Goal: Task Accomplishment & Management: Manage account settings

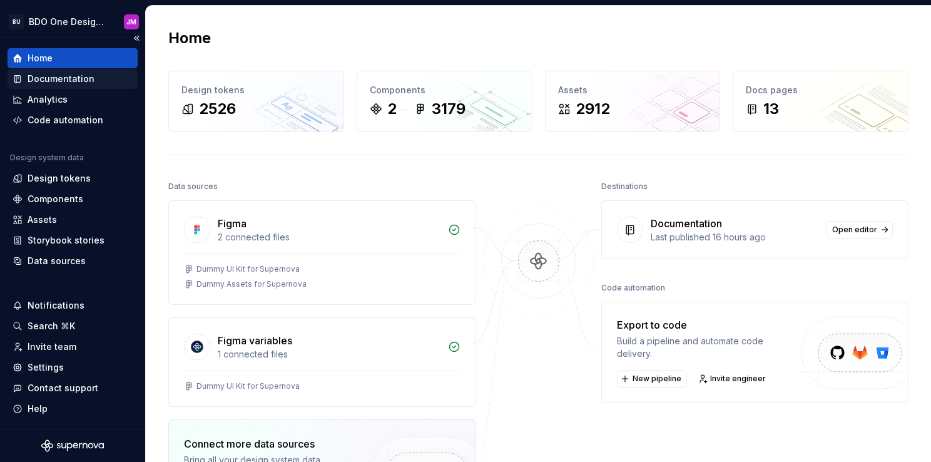
click at [69, 86] on div "Documentation" at bounding box center [73, 79] width 130 height 20
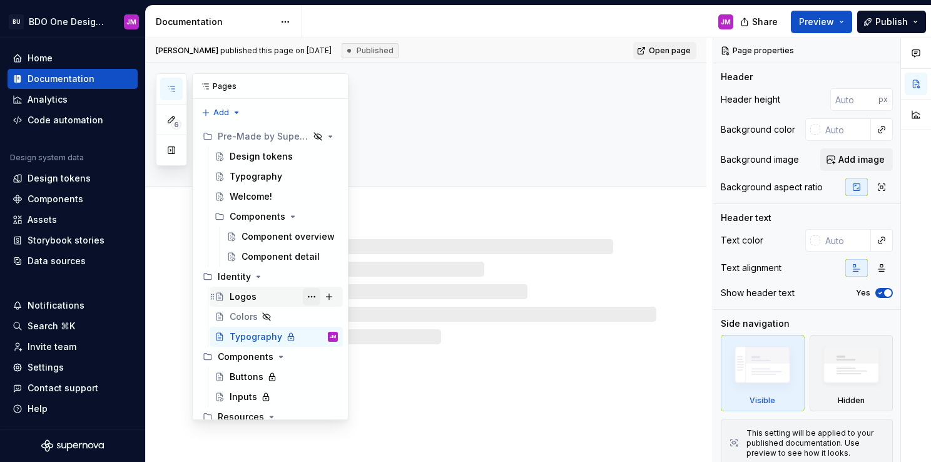
click at [307, 295] on button "Page tree" at bounding box center [312, 297] width 18 height 18
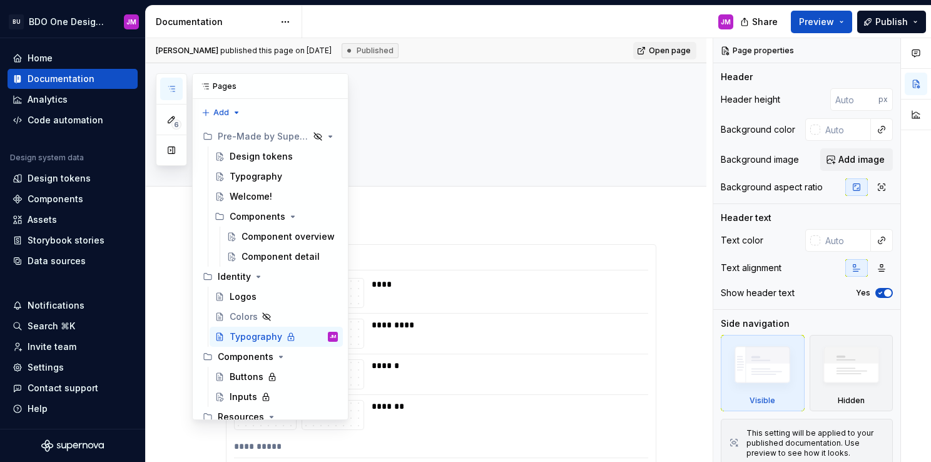
click at [163, 329] on div "6 Pages Add Accessibility guide for tree Page tree. Navigate the tree with the …" at bounding box center [252, 246] width 193 height 347
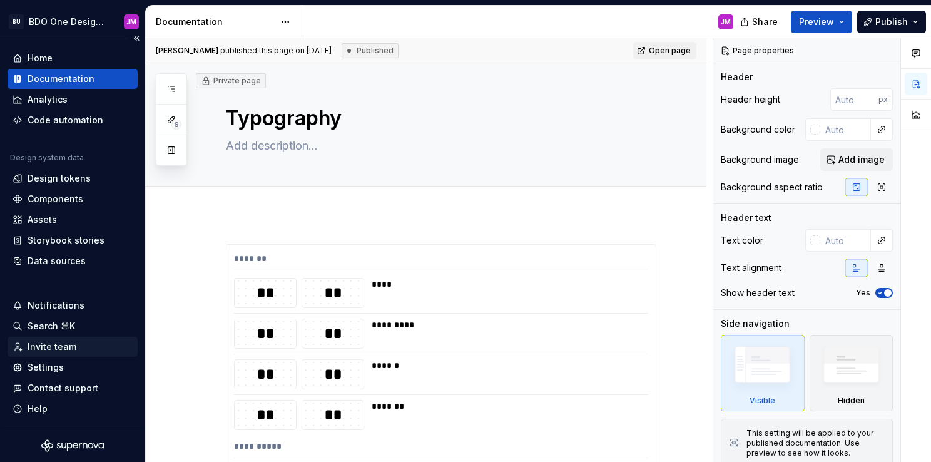
click at [79, 348] on div "Invite team" at bounding box center [73, 346] width 120 height 13
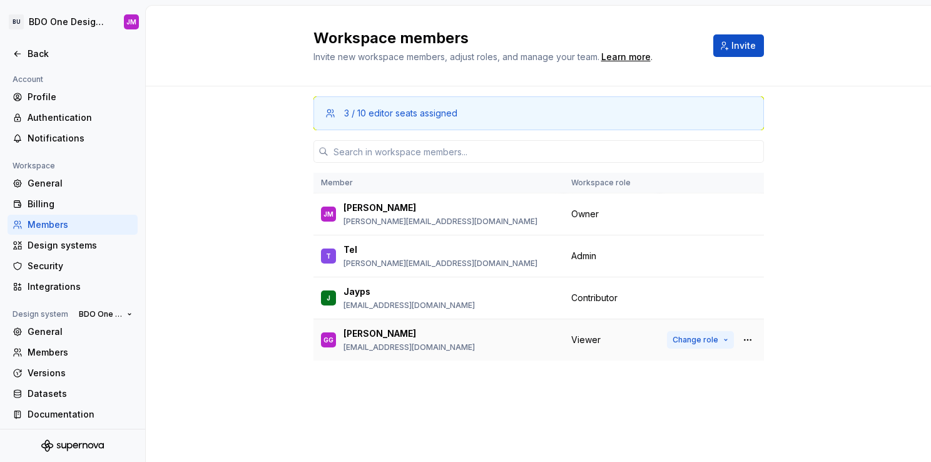
click at [711, 340] on span "Change role" at bounding box center [696, 340] width 46 height 10
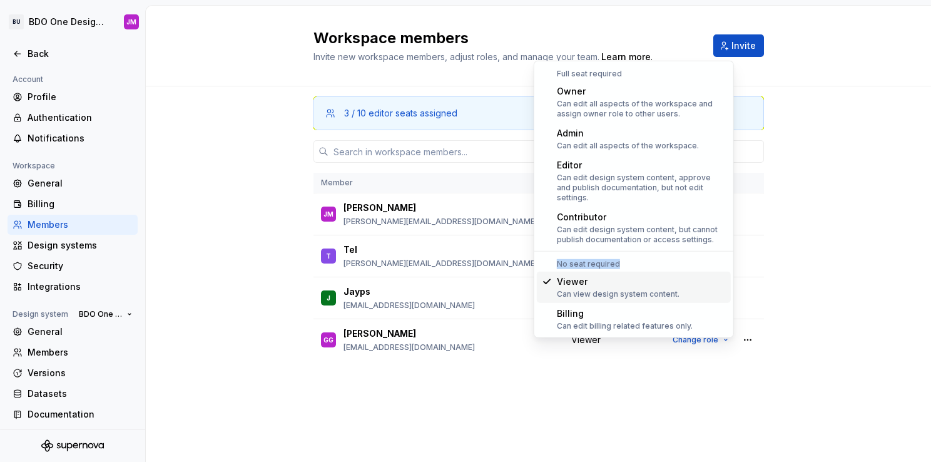
drag, startPoint x: 558, startPoint y: 252, endPoint x: 616, endPoint y: 252, distance: 57.6
click at [616, 259] on div "No seat required" at bounding box center [634, 264] width 194 height 10
click at [208, 282] on div "3 / 10 editor seats assigned Member Workspace role [PERSON_NAME] [PERSON_NAME] …" at bounding box center [538, 273] width 785 height 375
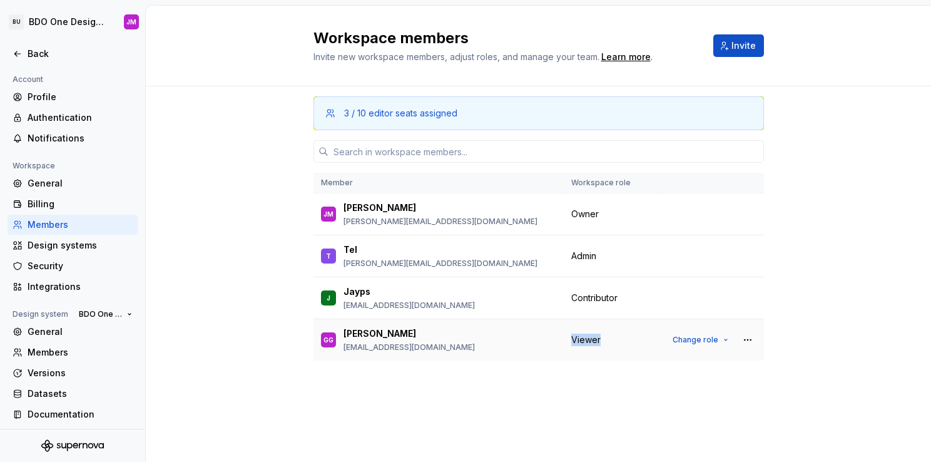
drag, startPoint x: 601, startPoint y: 338, endPoint x: 570, endPoint y: 336, distance: 30.7
click at [570, 336] on td "Viewer" at bounding box center [612, 340] width 96 height 42
drag, startPoint x: 570, startPoint y: 336, endPoint x: 587, endPoint y: 388, distance: 54.6
click at [587, 388] on div "3 / 10 editor seats assigned Member Workspace role [PERSON_NAME] [PERSON_NAME] …" at bounding box center [539, 250] width 451 height 328
drag, startPoint x: 571, startPoint y: 337, endPoint x: 601, endPoint y: 344, distance: 30.7
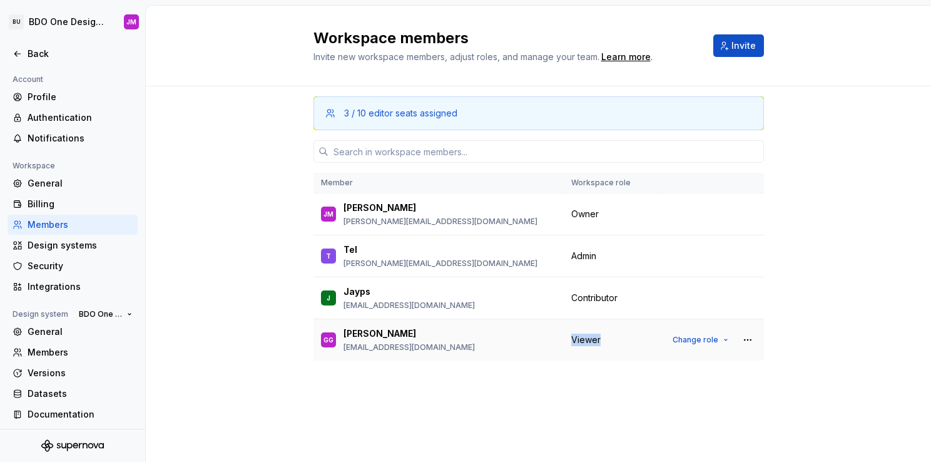
click at [601, 344] on div "Viewer" at bounding box center [611, 340] width 81 height 13
click at [26, 50] on div "Back" at bounding box center [73, 54] width 120 height 13
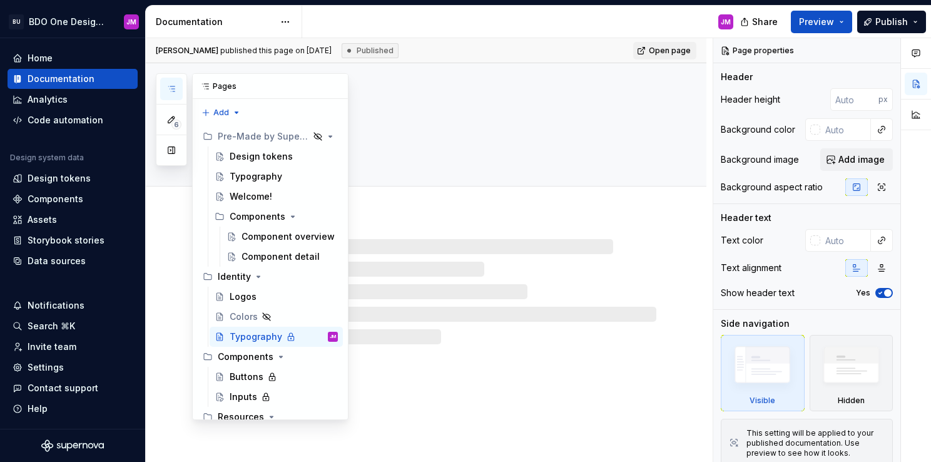
click at [161, 78] on button "button" at bounding box center [171, 89] width 23 height 23
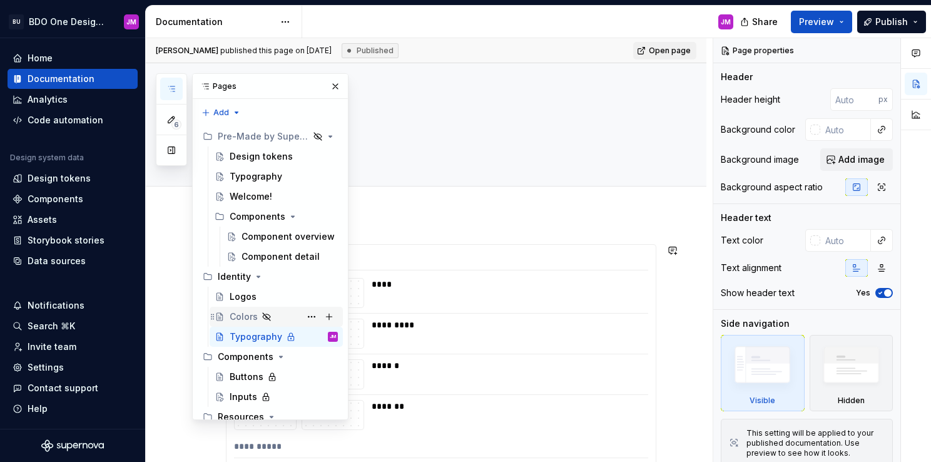
click at [275, 311] on div "Colors" at bounding box center [284, 317] width 108 height 18
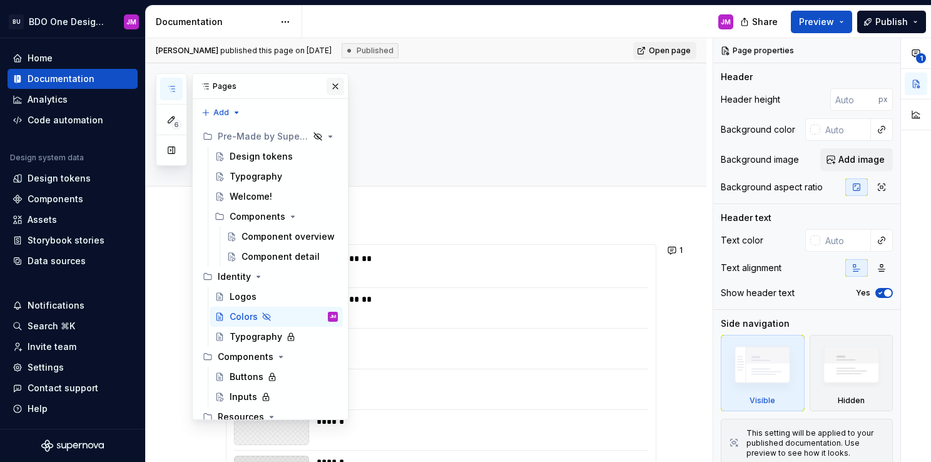
click at [330, 86] on button "button" at bounding box center [336, 87] width 18 height 18
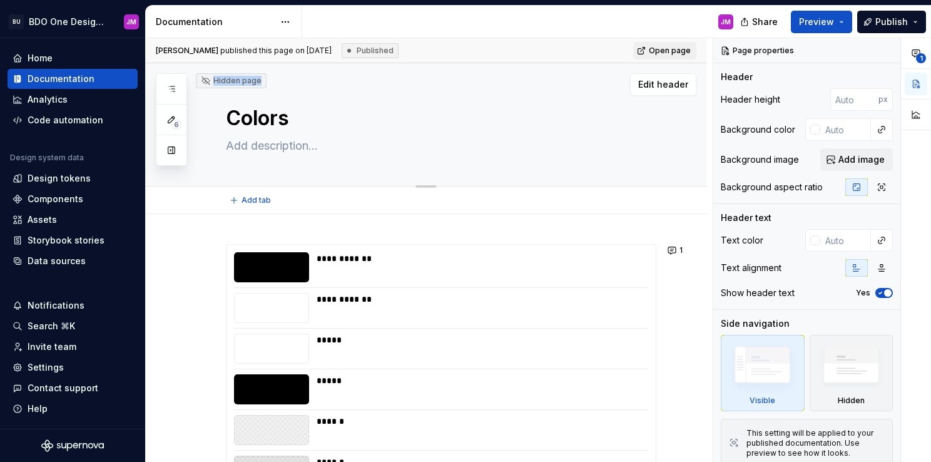
drag, startPoint x: 258, startPoint y: 81, endPoint x: 205, endPoint y: 81, distance: 52.6
click at [205, 81] on div "Hidden page" at bounding box center [231, 81] width 61 height 10
drag, startPoint x: 205, startPoint y: 81, endPoint x: 271, endPoint y: 186, distance: 124.5
click at [271, 186] on div "Add tab" at bounding box center [426, 200] width 561 height 28
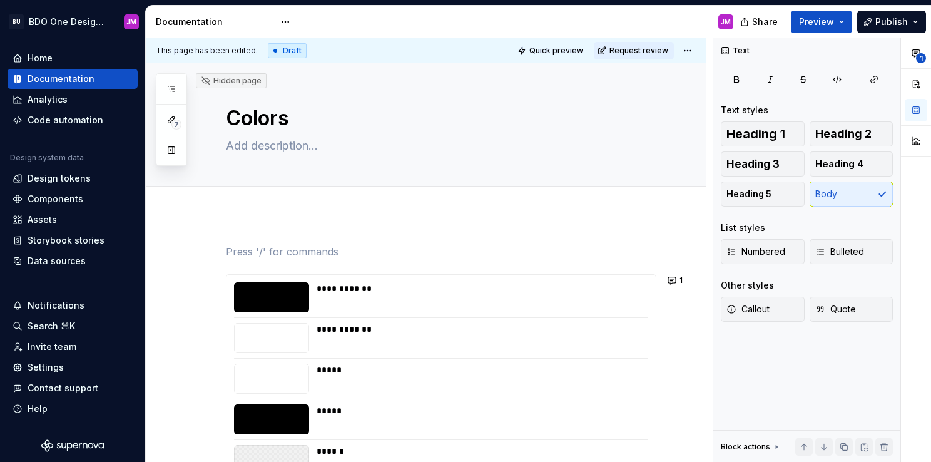
click at [696, 240] on div "**********" at bounding box center [429, 250] width 567 height 424
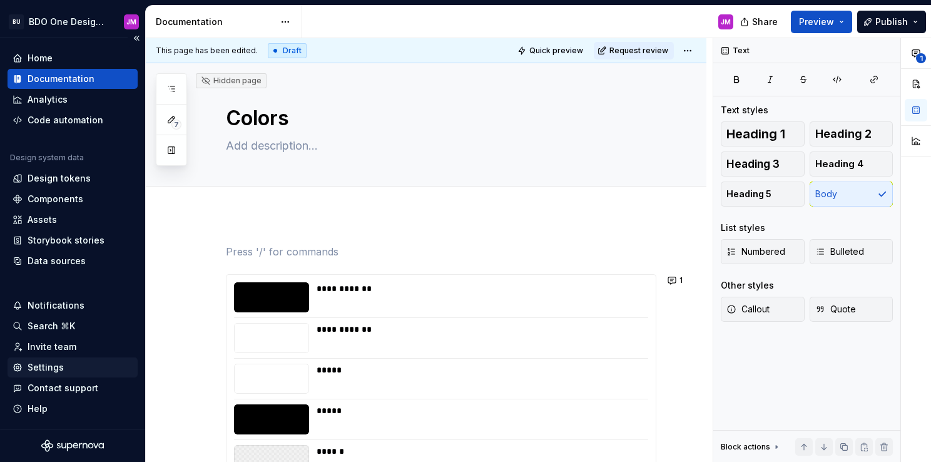
click at [26, 365] on div "Settings" at bounding box center [73, 367] width 120 height 13
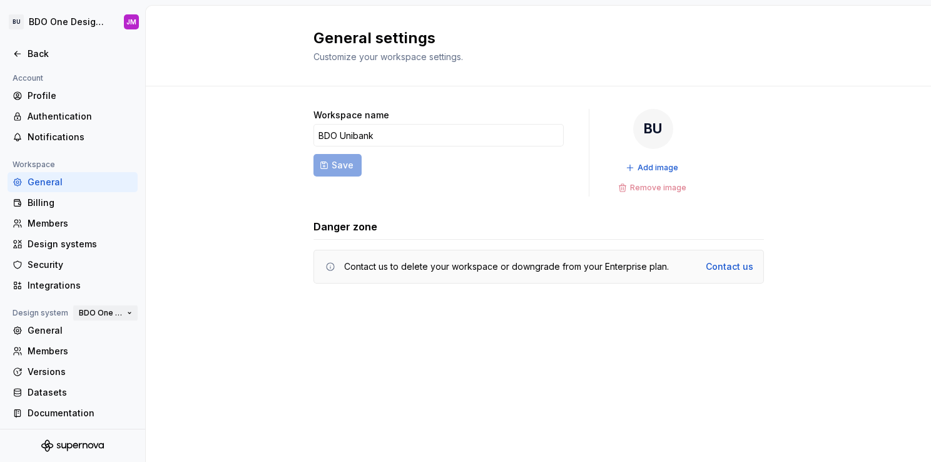
scroll to position [3, 0]
click at [51, 264] on div "Security" at bounding box center [80, 263] width 105 height 13
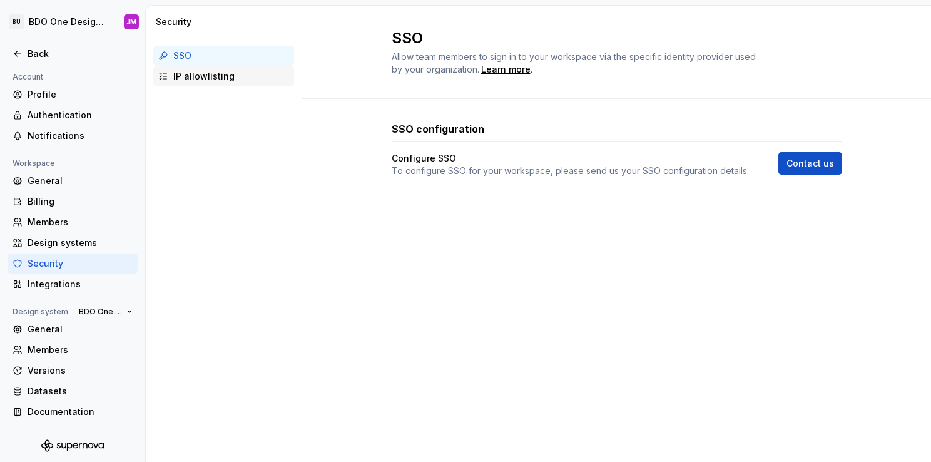
click at [201, 78] on div "IP allowlisting" at bounding box center [231, 76] width 116 height 13
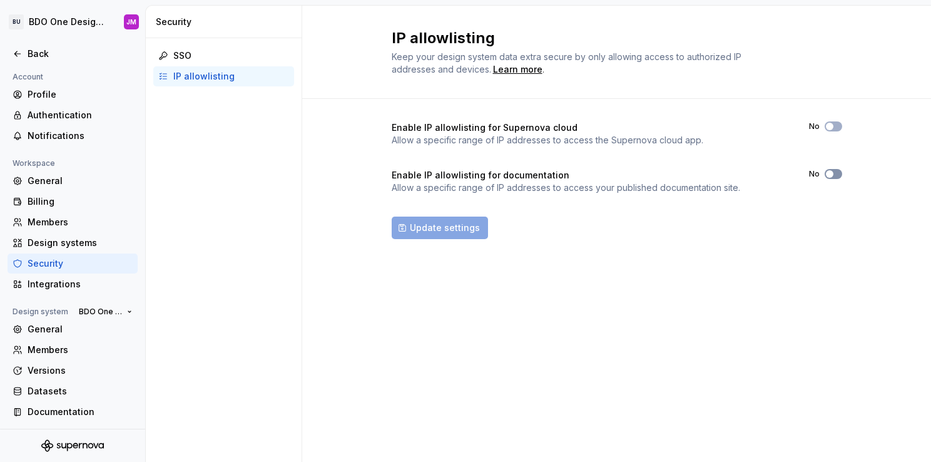
click at [826, 174] on span "button" at bounding box center [830, 174] width 8 height 8
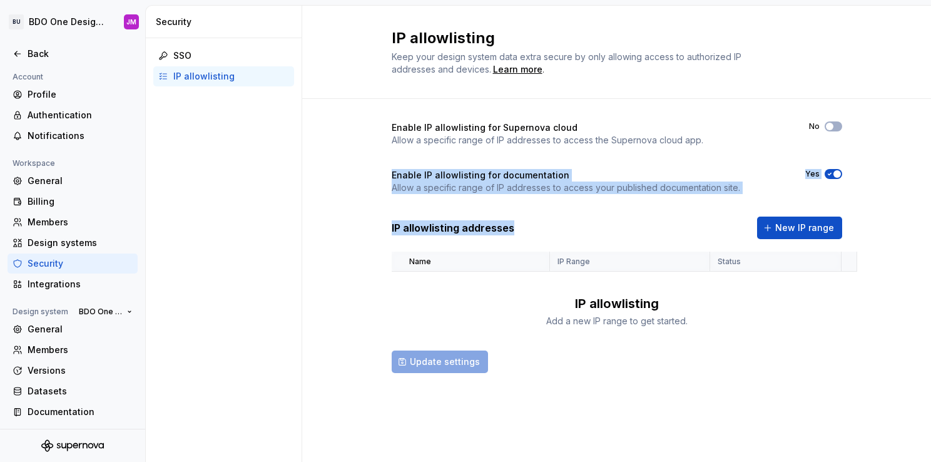
drag, startPoint x: 359, startPoint y: 159, endPoint x: 605, endPoint y: 238, distance: 258.5
click at [605, 238] on div "Enable IP allowlisting for Supernova cloud Allow a specific range of IP address…" at bounding box center [616, 260] width 629 height 322
drag, startPoint x: 605, startPoint y: 238, endPoint x: 549, endPoint y: 207, distance: 64.7
click at [549, 207] on div "Enable IP allowlisting for Supernova cloud Allow a specific range of IP address…" at bounding box center [617, 247] width 451 height 252
click at [535, 194] on div "Enable IP allowlisting for Supernova cloud Allow a specific range of IP address…" at bounding box center [617, 247] width 451 height 252
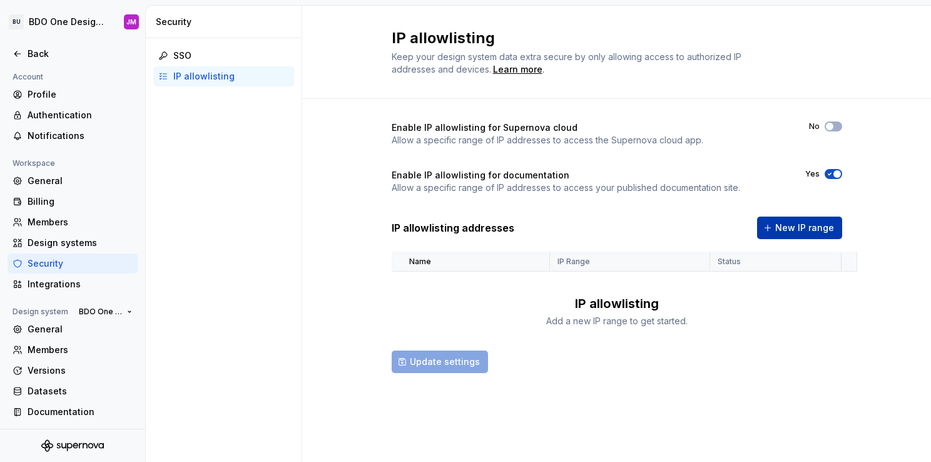
click at [778, 228] on span "New IP range" at bounding box center [804, 228] width 59 height 13
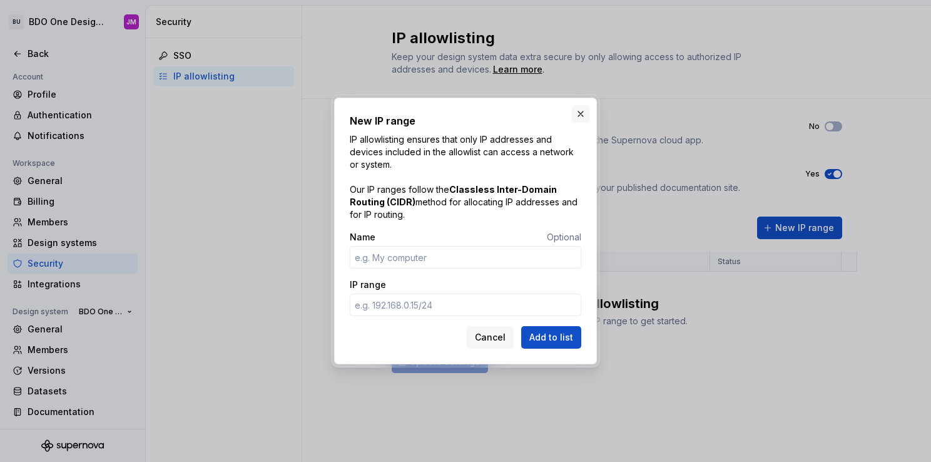
click at [581, 113] on button "button" at bounding box center [581, 114] width 18 height 18
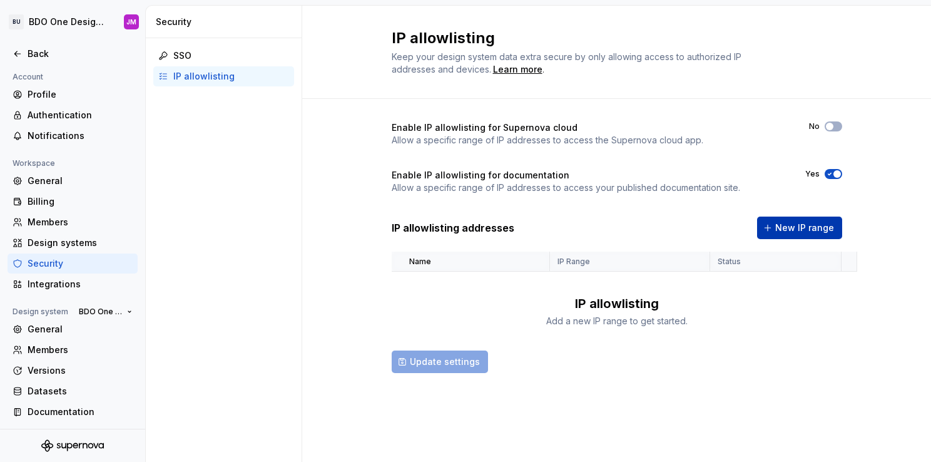
click at [821, 229] on span "New IP range" at bounding box center [804, 228] width 59 height 13
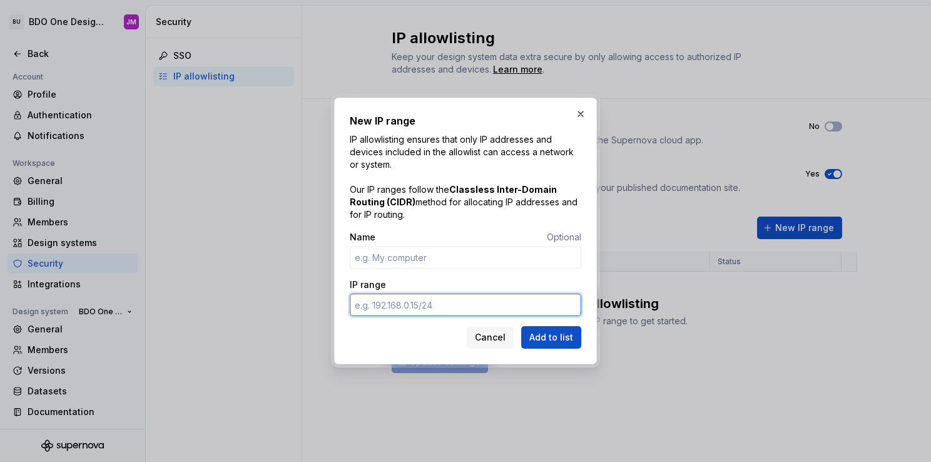
click at [380, 299] on input "IP range" at bounding box center [466, 305] width 232 height 23
drag, startPoint x: 357, startPoint y: 301, endPoint x: 521, endPoint y: 305, distance: 164.6
click at [521, 305] on input "IP range" at bounding box center [466, 305] width 232 height 23
drag, startPoint x: 538, startPoint y: 303, endPoint x: 493, endPoint y: 303, distance: 45.7
click at [493, 303] on input "IP range" at bounding box center [466, 305] width 232 height 23
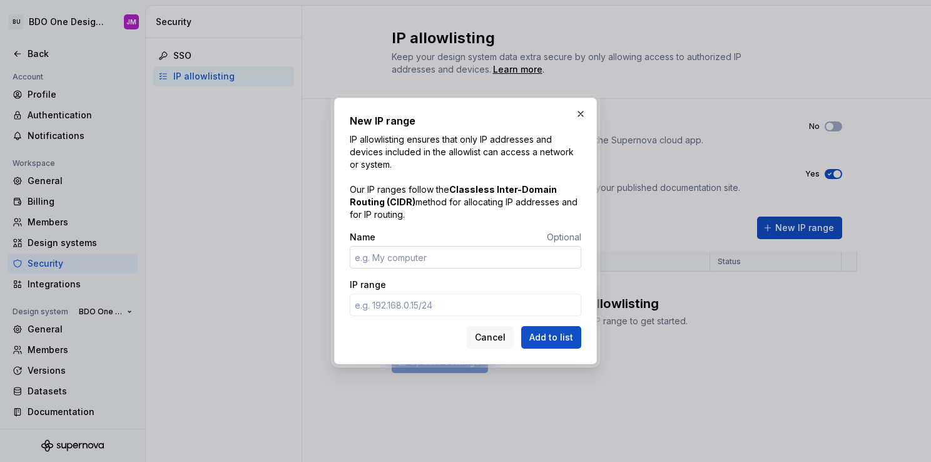
click at [409, 249] on input "Name" at bounding box center [466, 257] width 232 height 23
click at [411, 312] on input "IP range" at bounding box center [466, 305] width 232 height 23
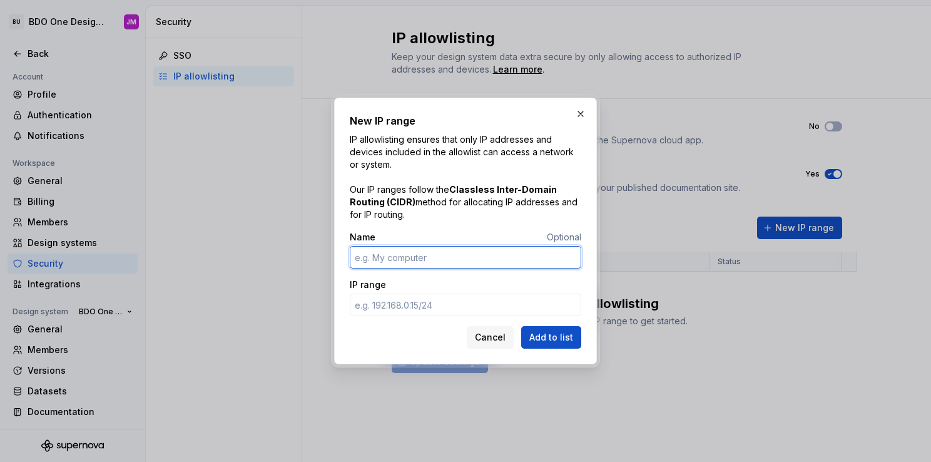
click at [438, 249] on input "Name" at bounding box center [466, 257] width 232 height 23
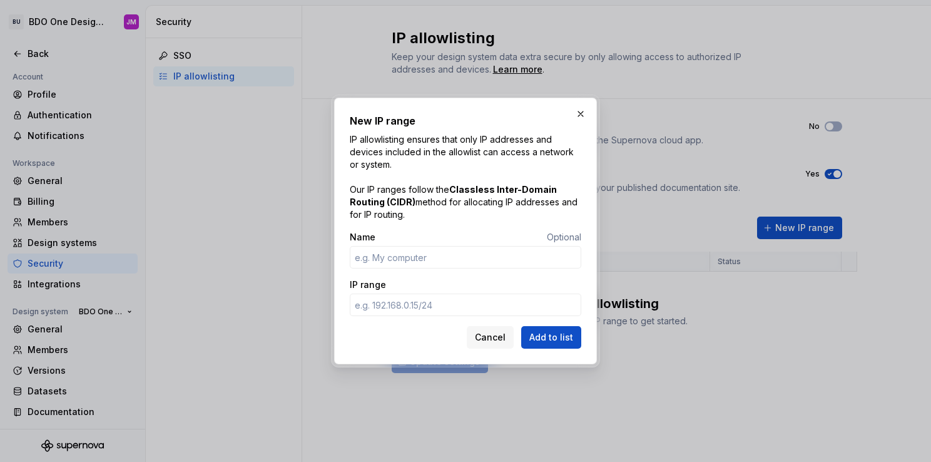
click at [573, 237] on span "Optional" at bounding box center [564, 237] width 34 height 11
click at [583, 112] on button "button" at bounding box center [581, 114] width 18 height 18
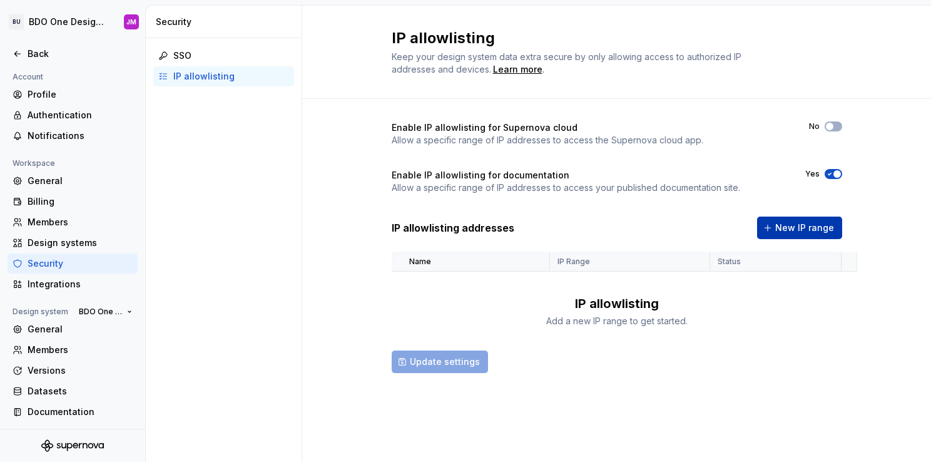
click at [824, 226] on span "New IP range" at bounding box center [804, 228] width 59 height 13
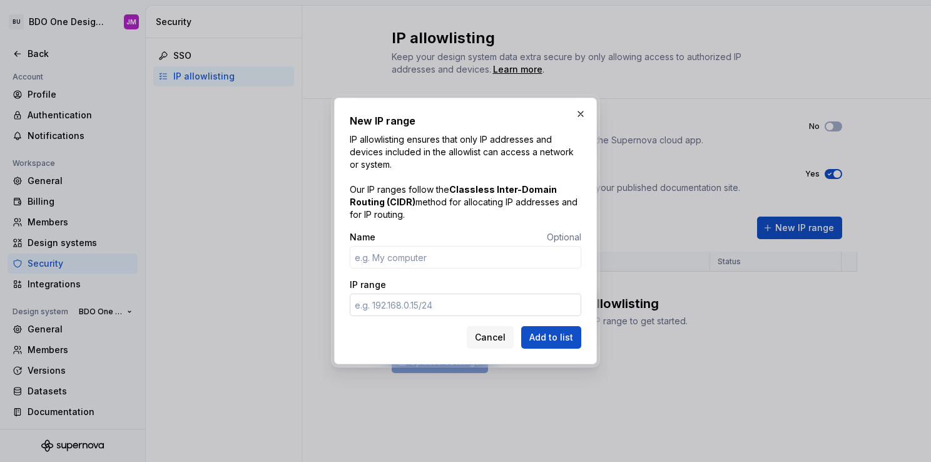
click at [424, 308] on input "IP range" at bounding box center [466, 305] width 232 height 23
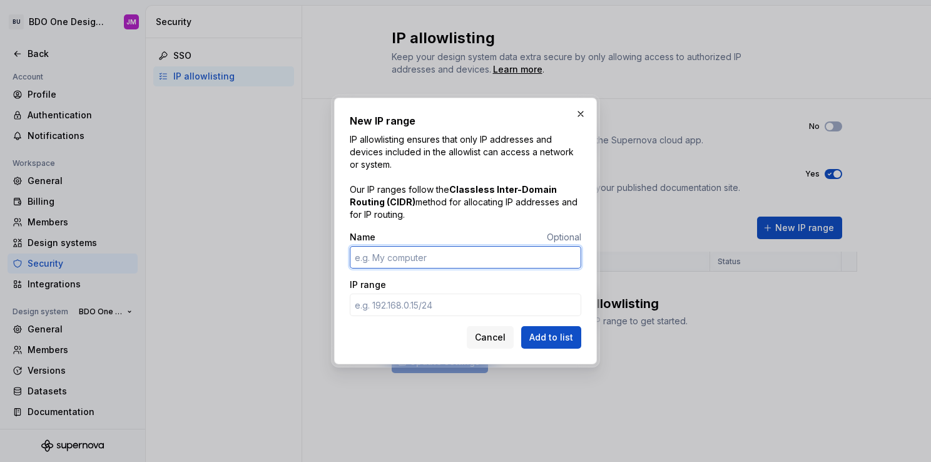
click at [456, 259] on input "Name" at bounding box center [466, 257] width 232 height 23
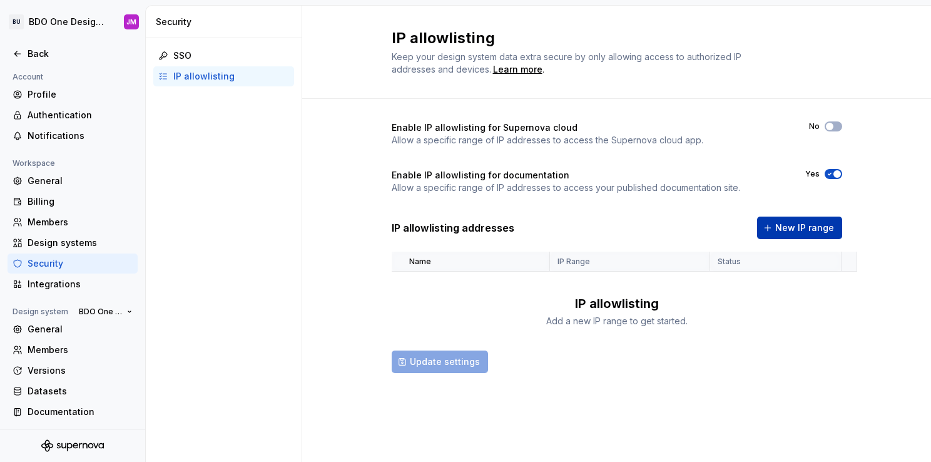
click at [815, 229] on span "New IP range" at bounding box center [804, 228] width 59 height 13
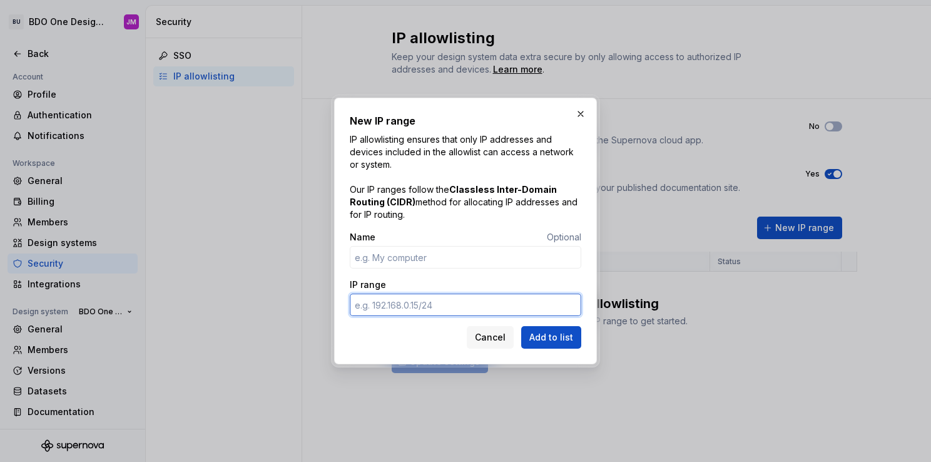
click at [421, 302] on input "IP range" at bounding box center [466, 305] width 232 height 23
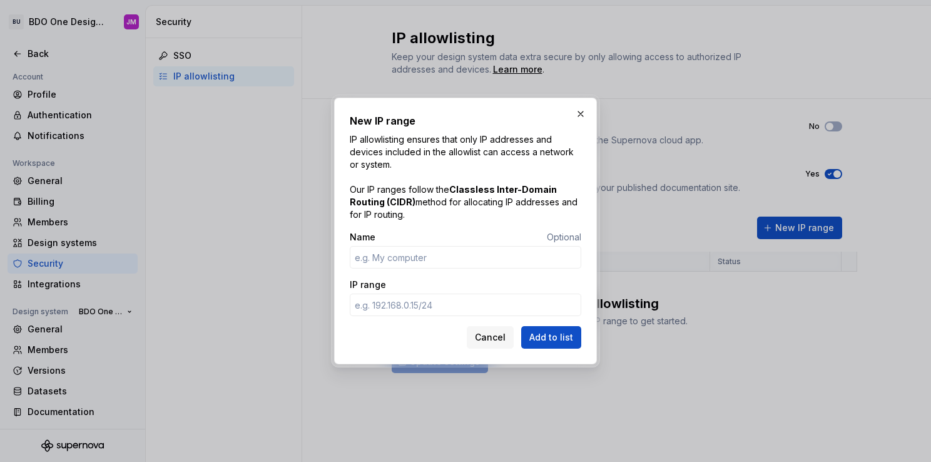
click at [585, 111] on button "button" at bounding box center [581, 114] width 18 height 18
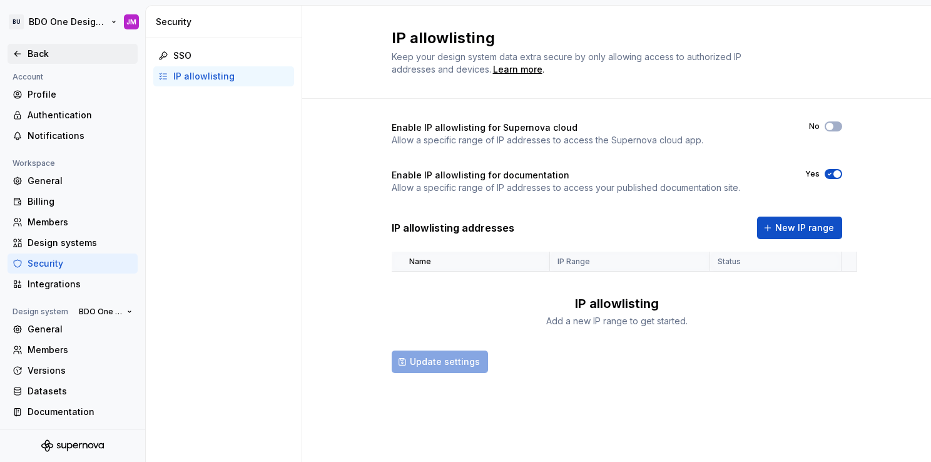
click at [61, 54] on div "Back" at bounding box center [80, 54] width 105 height 13
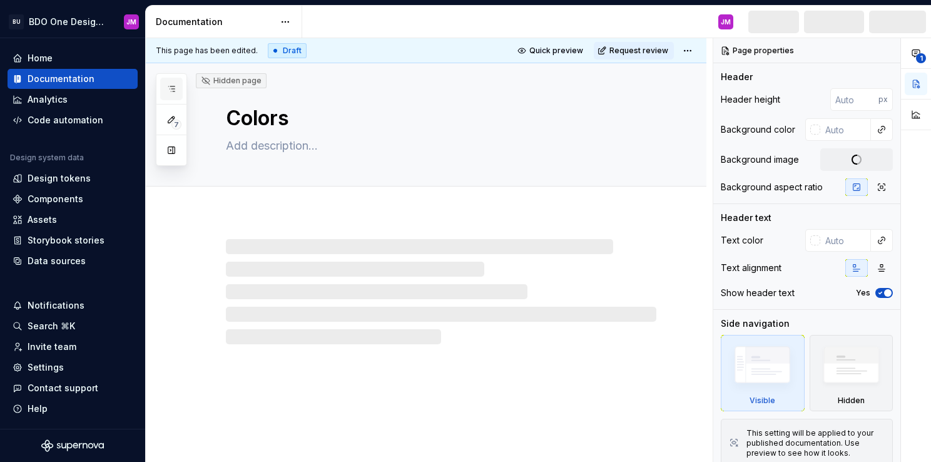
click at [179, 93] on button "button" at bounding box center [171, 89] width 23 height 23
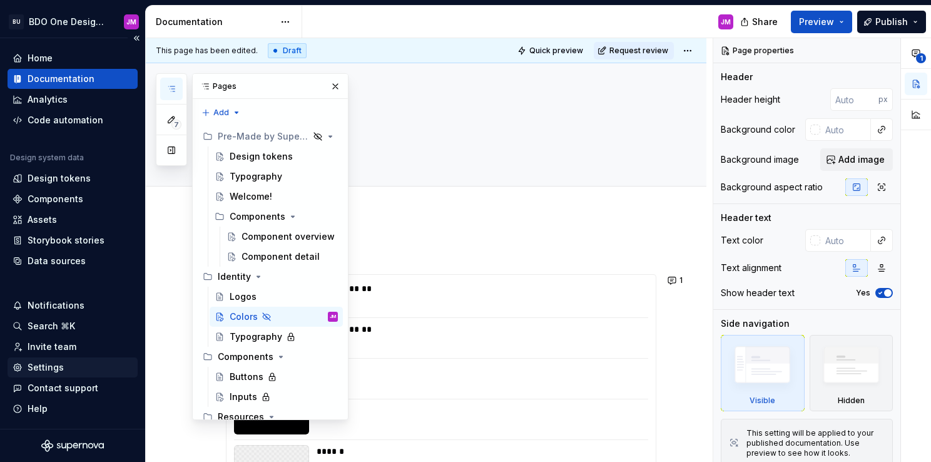
click at [56, 369] on div "Settings" at bounding box center [46, 367] width 36 height 13
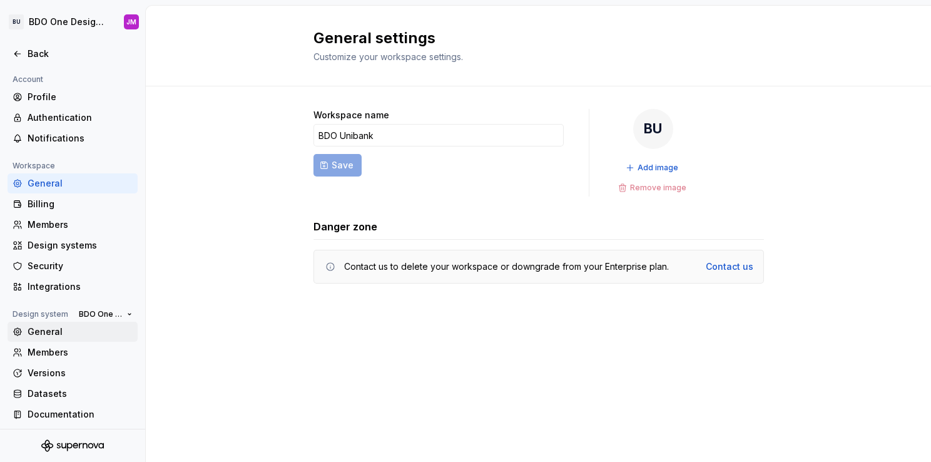
click at [38, 327] on div "General" at bounding box center [80, 331] width 105 height 13
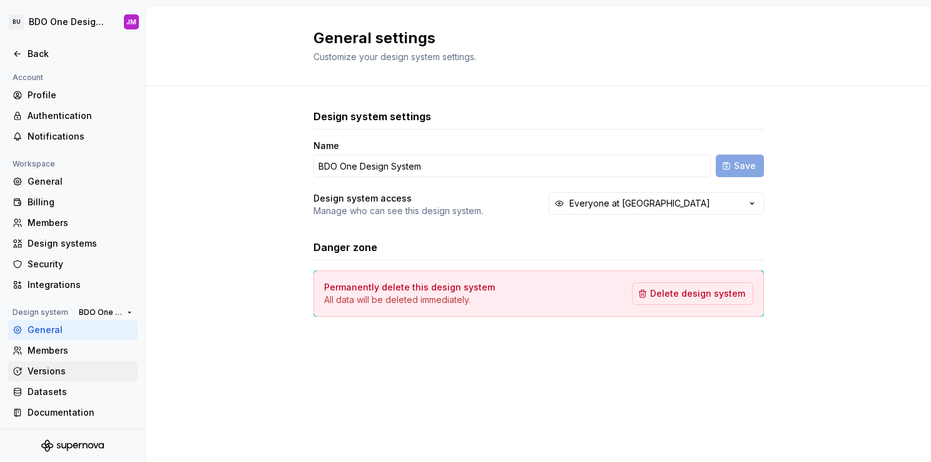
scroll to position [3, 0]
click at [54, 413] on div "Documentation" at bounding box center [80, 412] width 105 height 13
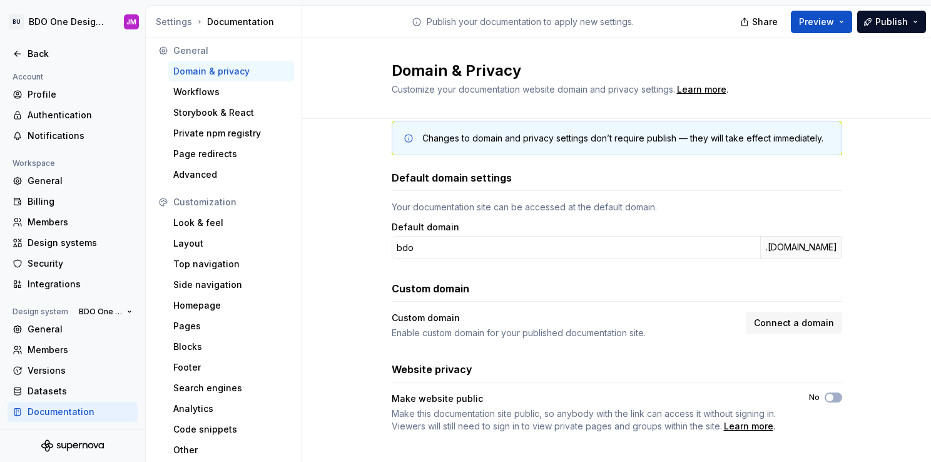
scroll to position [32, 0]
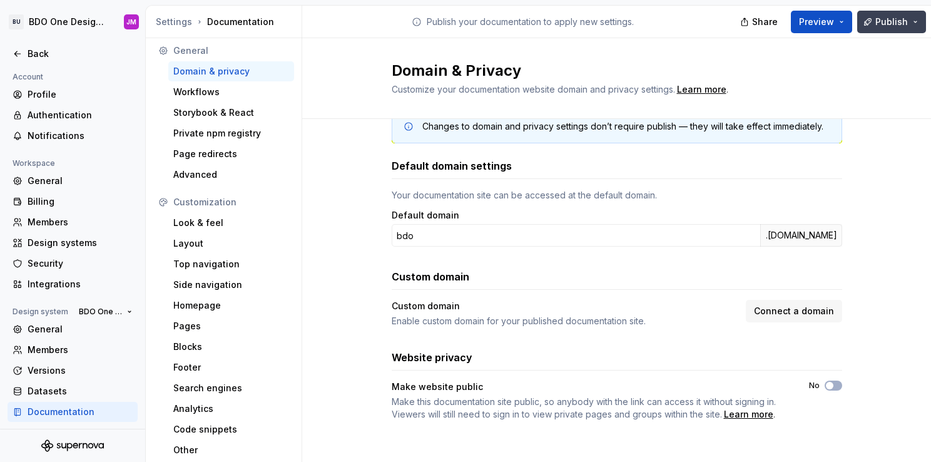
click at [901, 17] on span "Publish" at bounding box center [891, 22] width 33 height 13
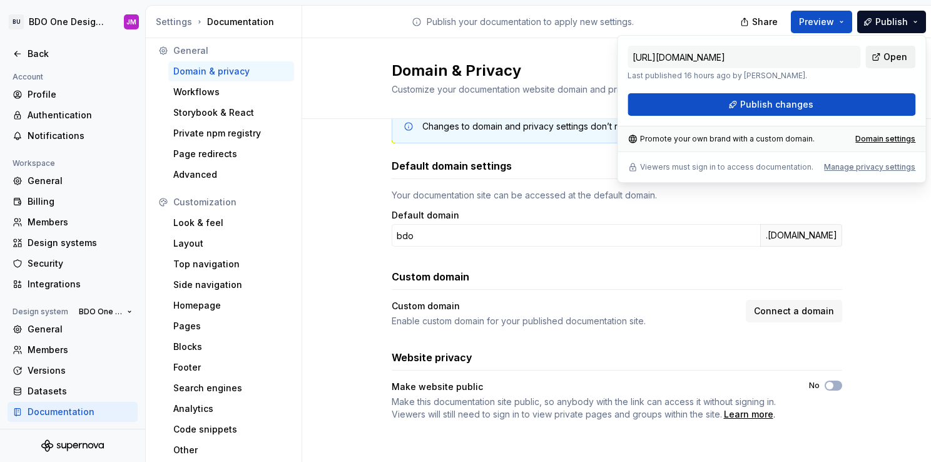
click at [882, 57] on link "Open" at bounding box center [890, 57] width 50 height 23
click at [748, 305] on button "Connect a domain" at bounding box center [794, 311] width 96 height 23
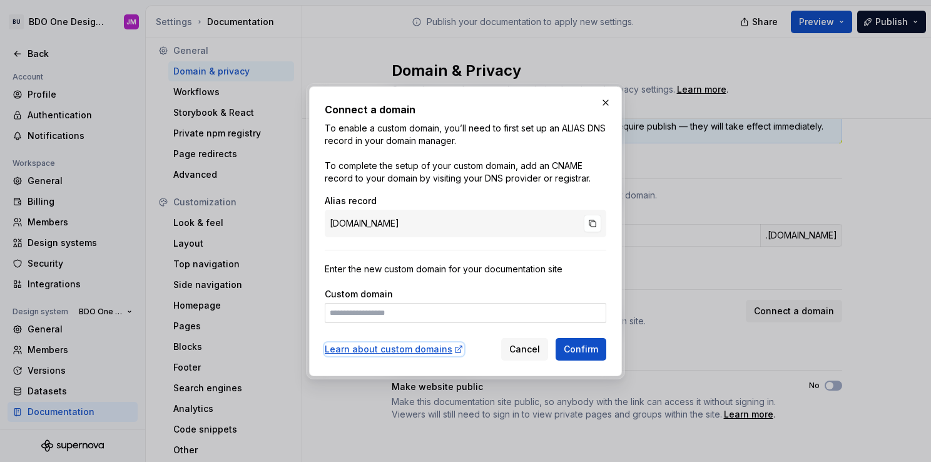
click at [410, 349] on div "Learn about custom domains" at bounding box center [394, 349] width 139 height 13
click at [605, 102] on button "button" at bounding box center [606, 103] width 18 height 18
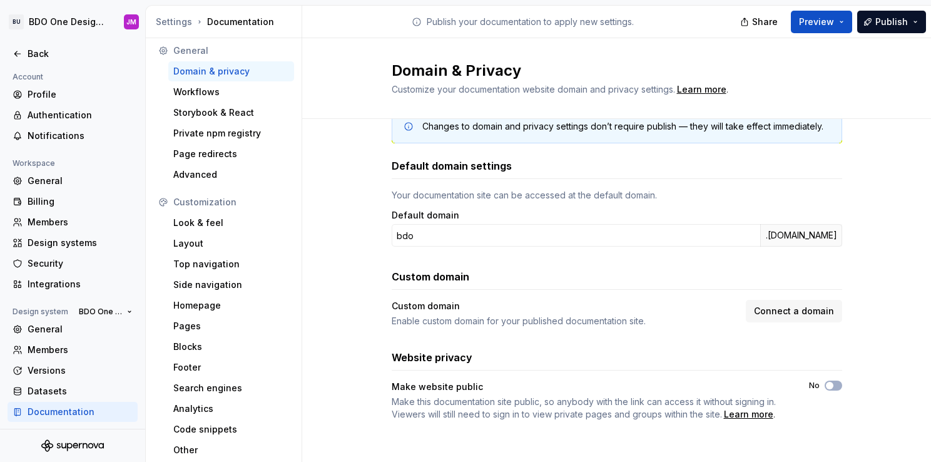
click at [818, 386] on div "No" at bounding box center [825, 385] width 33 height 10
click at [826, 385] on span "button" at bounding box center [830, 386] width 8 height 8
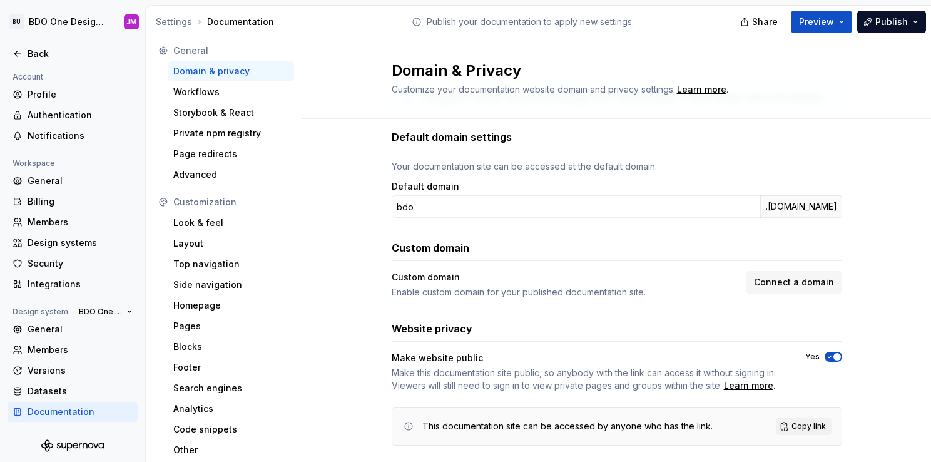
scroll to position [85, 0]
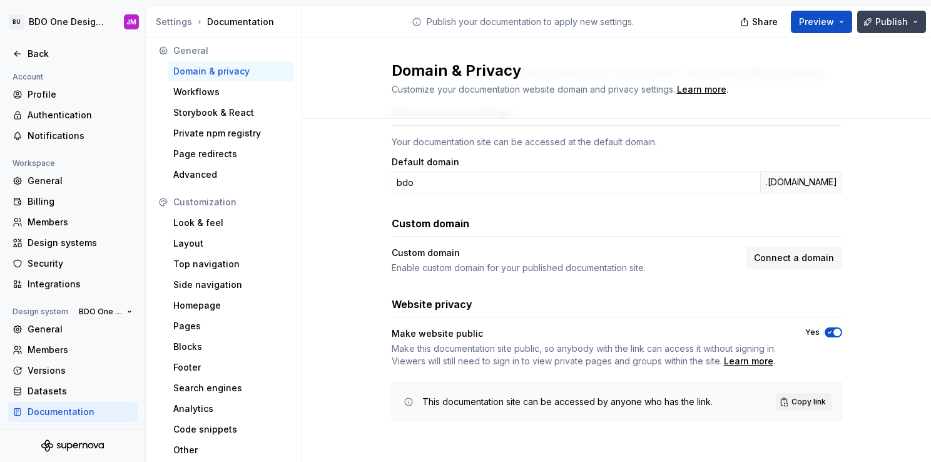
click at [892, 25] on span "Publish" at bounding box center [891, 22] width 33 height 13
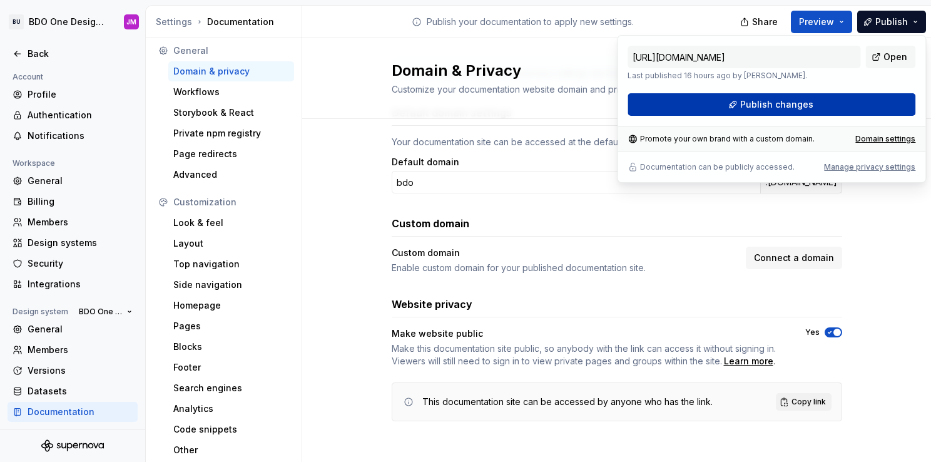
click at [897, 99] on button "Publish changes" at bounding box center [772, 104] width 288 height 23
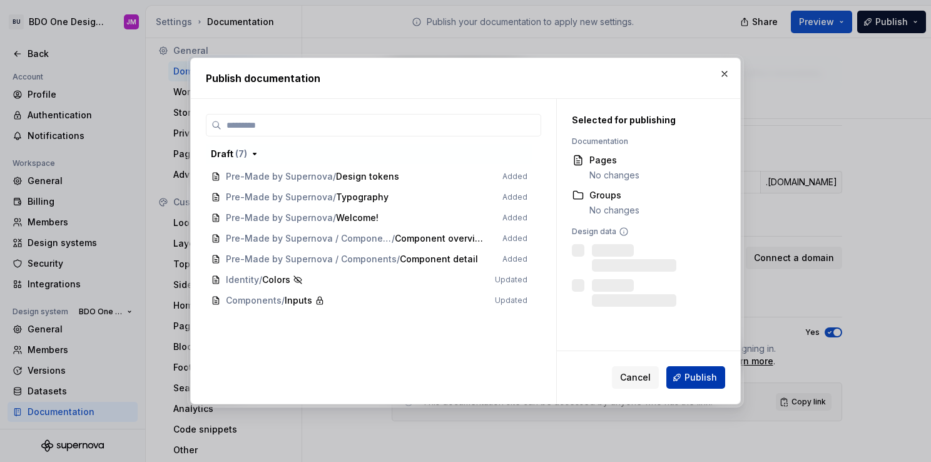
click at [701, 375] on span "Publish" at bounding box center [701, 377] width 33 height 13
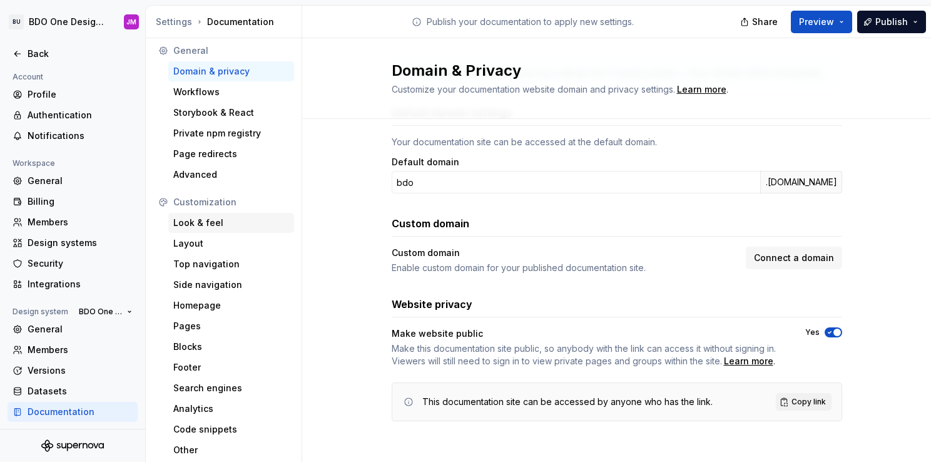
click at [223, 224] on div "Look & feel" at bounding box center [231, 223] width 116 height 13
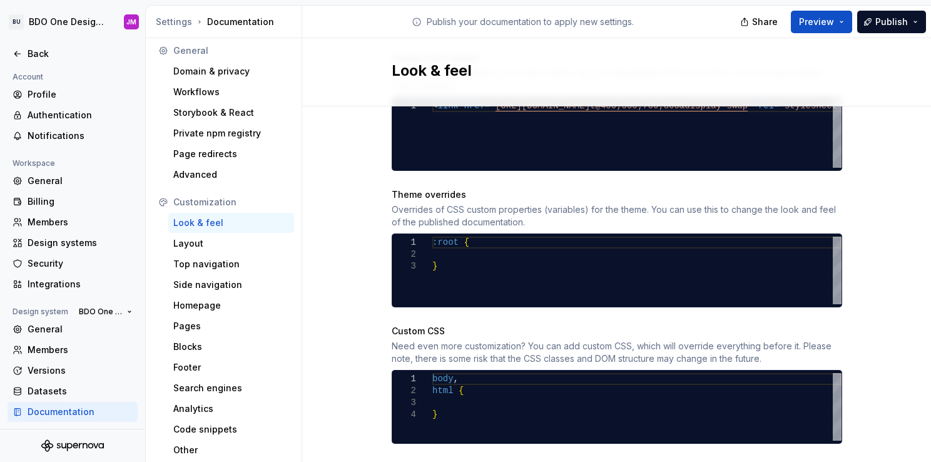
scroll to position [593, 0]
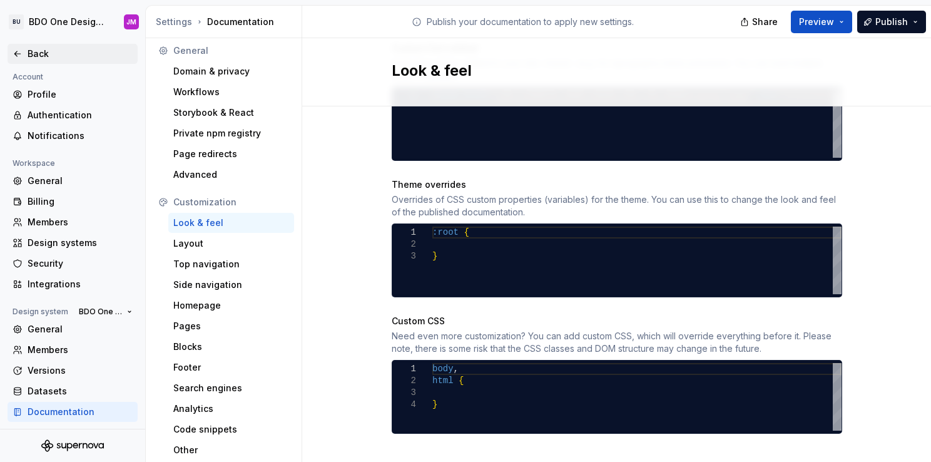
click at [29, 56] on div "Back" at bounding box center [80, 54] width 105 height 13
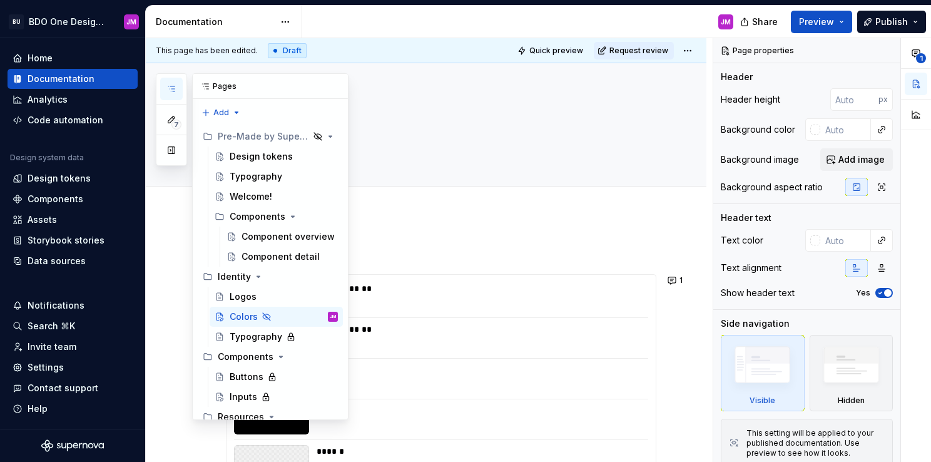
scroll to position [90, 0]
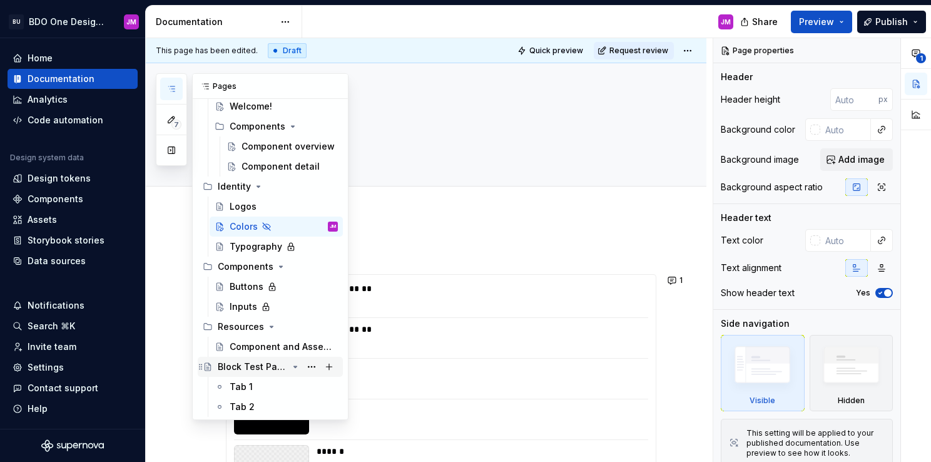
click at [245, 367] on div "Block Test Page" at bounding box center [253, 366] width 70 height 13
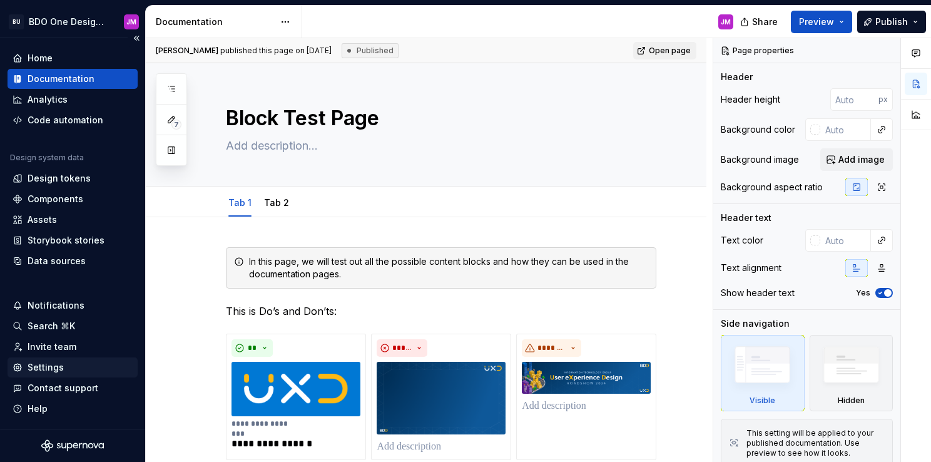
click at [68, 367] on div "Settings" at bounding box center [73, 367] width 120 height 13
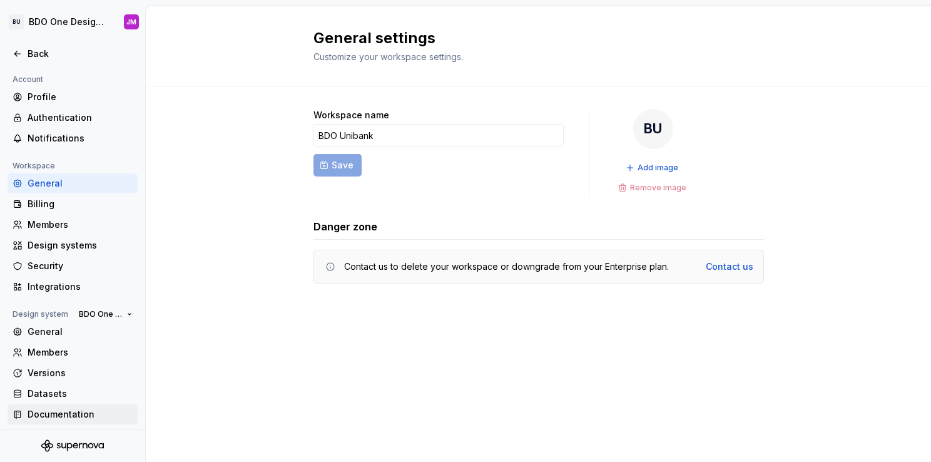
click at [65, 419] on div "Documentation" at bounding box center [80, 414] width 105 height 13
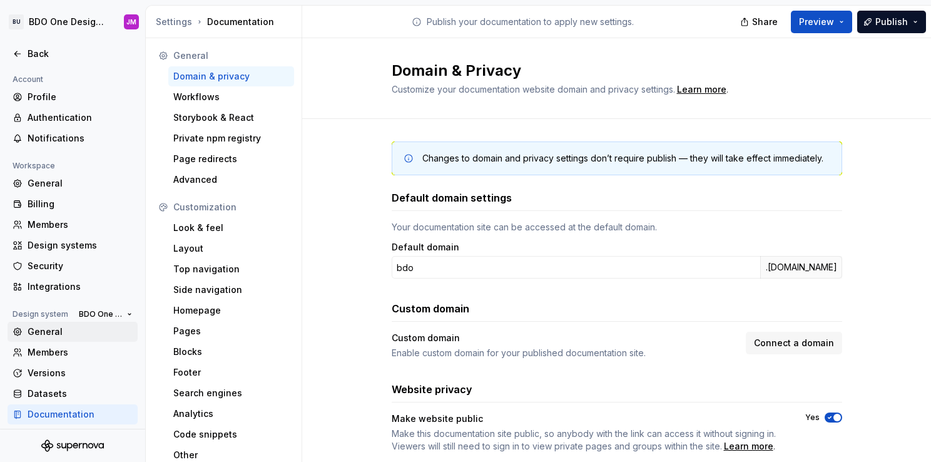
click at [49, 332] on div "General" at bounding box center [80, 331] width 105 height 13
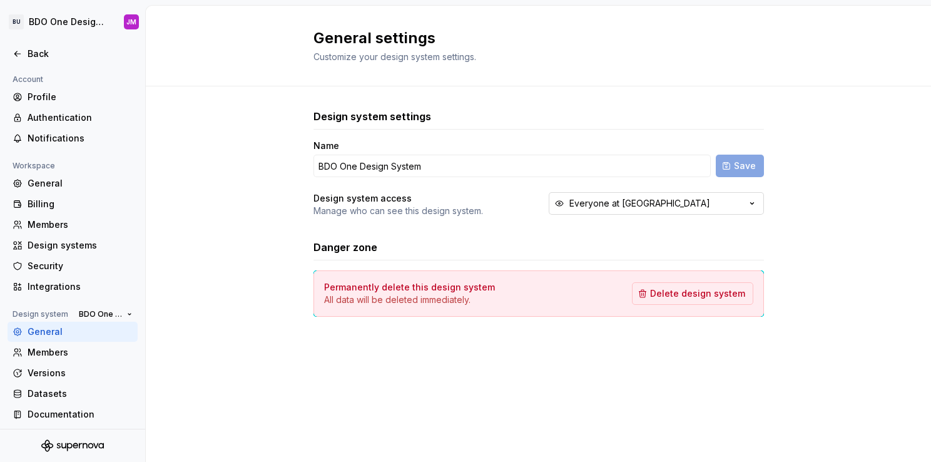
click at [633, 209] on div "Everyone at [GEOGRAPHIC_DATA]" at bounding box center [639, 203] width 141 height 13
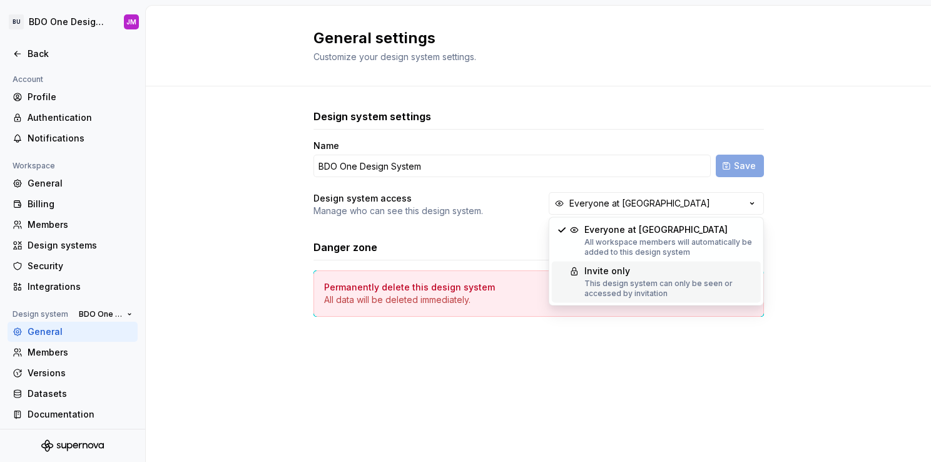
click at [609, 282] on div "This design system can only be seen or accessed by invitation" at bounding box center [669, 288] width 171 height 20
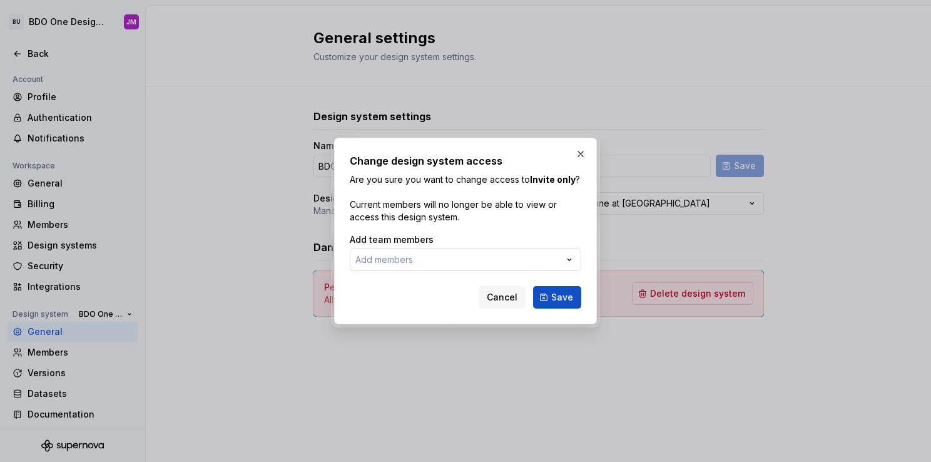
click at [440, 260] on button "Add members" at bounding box center [466, 259] width 232 height 23
click at [581, 151] on div "Change design system access Are you sure you want to change access to [GEOGRAPH…" at bounding box center [465, 231] width 931 height 462
click at [506, 300] on span "Cancel" at bounding box center [502, 297] width 31 height 13
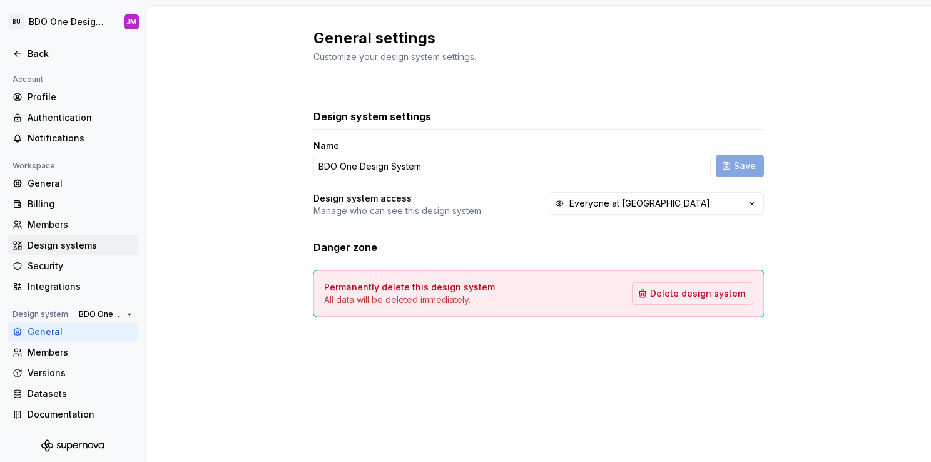
click at [51, 242] on div "Design systems" at bounding box center [80, 245] width 105 height 13
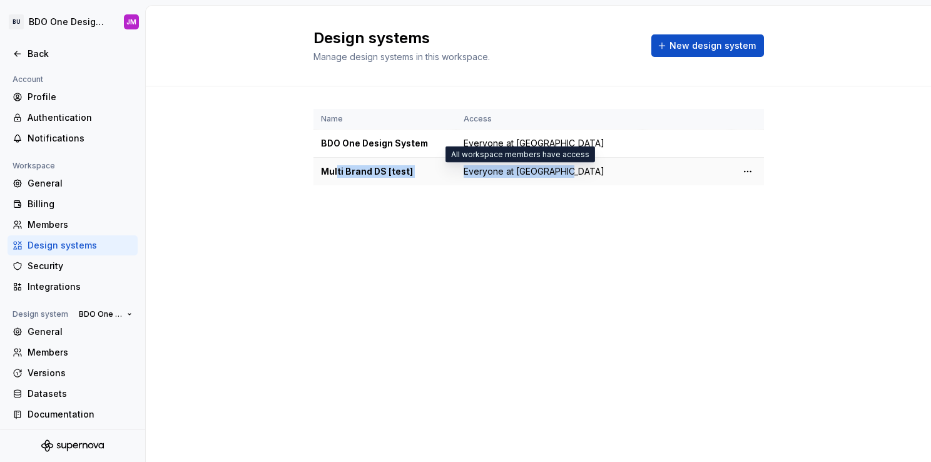
drag, startPoint x: 335, startPoint y: 174, endPoint x: 569, endPoint y: 171, distance: 233.4
click at [569, 171] on tr "Multi Brand DS [test] Everyone at BDO Unibank" at bounding box center [539, 172] width 451 height 28
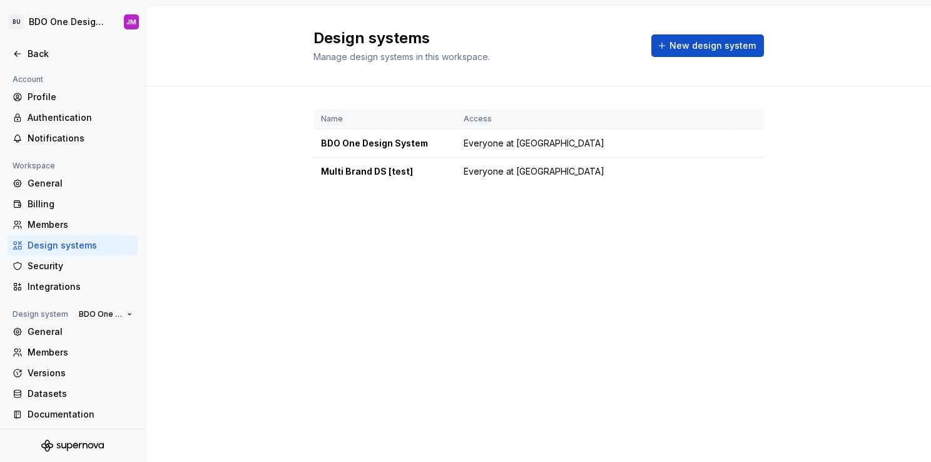
drag, startPoint x: 569, startPoint y: 171, endPoint x: 565, endPoint y: 199, distance: 27.8
click at [565, 199] on div "Name Access BDO One Design System Everyone at BDO Unibank Multi Brand DS [test]…" at bounding box center [539, 159] width 451 height 146
drag, startPoint x: 584, startPoint y: 168, endPoint x: 320, endPoint y: 170, distance: 263.5
click at [320, 170] on tr "Multi Brand DS [test] Everyone at BDO Unibank" at bounding box center [539, 172] width 451 height 28
drag, startPoint x: 320, startPoint y: 170, endPoint x: 435, endPoint y: 215, distance: 123.1
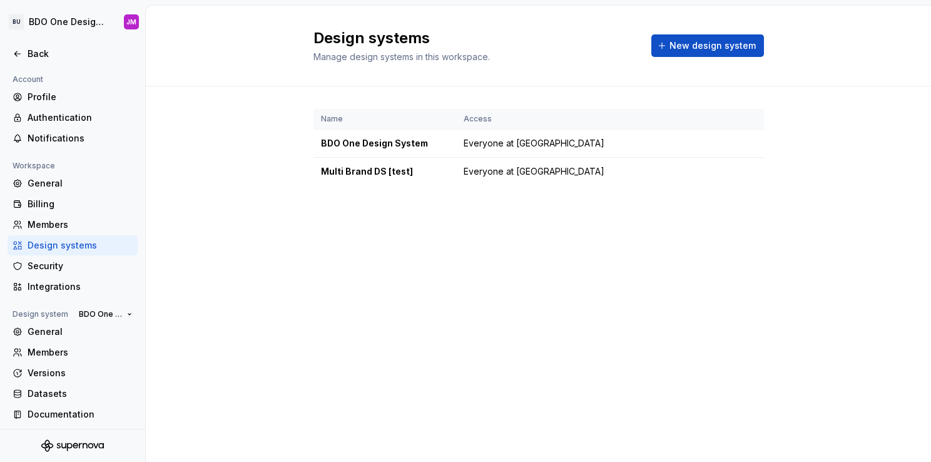
click at [435, 215] on div "Name Access BDO One Design System Everyone at BDO Unibank Multi Brand DS [test]…" at bounding box center [539, 159] width 451 height 146
drag, startPoint x: 325, startPoint y: 169, endPoint x: 580, endPoint y: 170, distance: 254.7
click at [580, 170] on tr "Multi Brand DS [test] Everyone at BDO Unibank" at bounding box center [539, 172] width 451 height 28
drag, startPoint x: 580, startPoint y: 170, endPoint x: 573, endPoint y: 229, distance: 59.3
click at [573, 229] on div "Name Access BDO One Design System Everyone at BDO Unibank Multi Brand DS [test]…" at bounding box center [539, 159] width 451 height 146
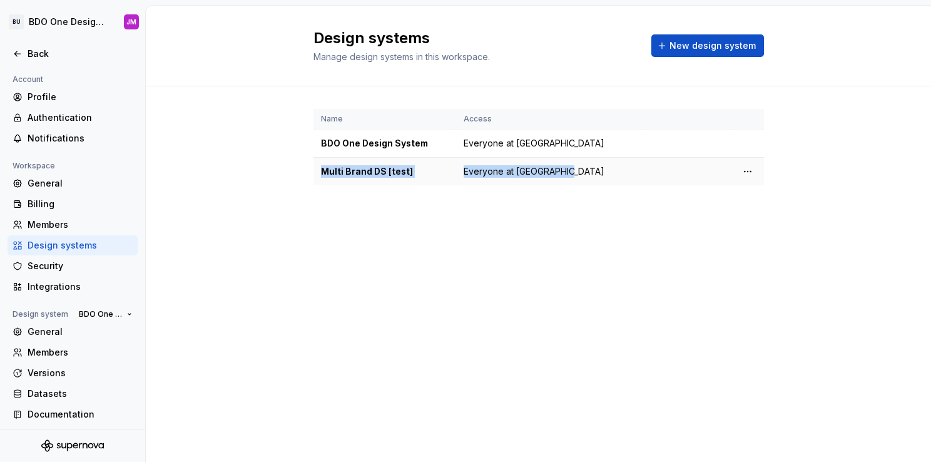
drag, startPoint x: 571, startPoint y: 167, endPoint x: 319, endPoint y: 168, distance: 252.8
click at [319, 168] on tr "Multi Brand DS [test] Everyone at BDO Unibank" at bounding box center [539, 172] width 451 height 28
click at [235, 252] on div "Design systems Manage design systems in this workspace. New design system Name …" at bounding box center [538, 234] width 785 height 456
click at [750, 171] on html "BU BDO One Design System JM Back Account Profile Authentication Notifications W…" at bounding box center [465, 231] width 931 height 462
click at [324, 203] on html "BU BDO One Design System JM Back Account Profile Authentication Notifications W…" at bounding box center [465, 231] width 931 height 462
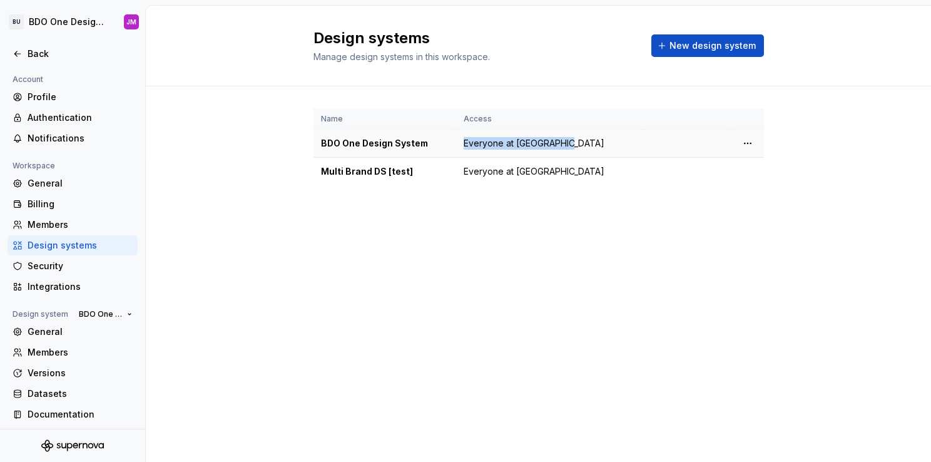
drag, startPoint x: 424, startPoint y: 143, endPoint x: 584, endPoint y: 148, distance: 160.9
click at [584, 148] on tr "BDO One Design System Everyone at BDO Unibank" at bounding box center [539, 144] width 451 height 28
drag, startPoint x: 584, startPoint y: 148, endPoint x: 597, endPoint y: 274, distance: 126.4
click at [597, 274] on div "Design systems Manage design systems in this workspace. New design system Name …" at bounding box center [538, 234] width 785 height 456
click at [29, 51] on div "Back" at bounding box center [80, 54] width 105 height 13
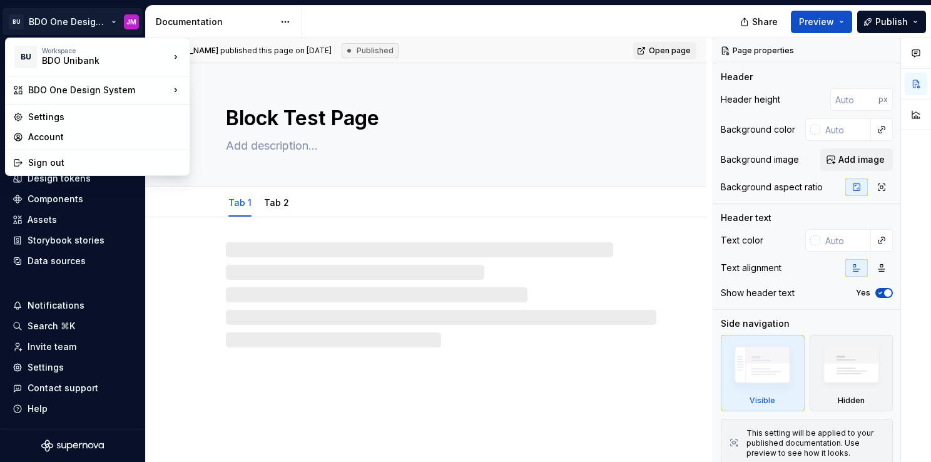
click at [106, 21] on html "BU BDO One Design System JM Home Documentation Analytics Code automation Design…" at bounding box center [465, 231] width 931 height 462
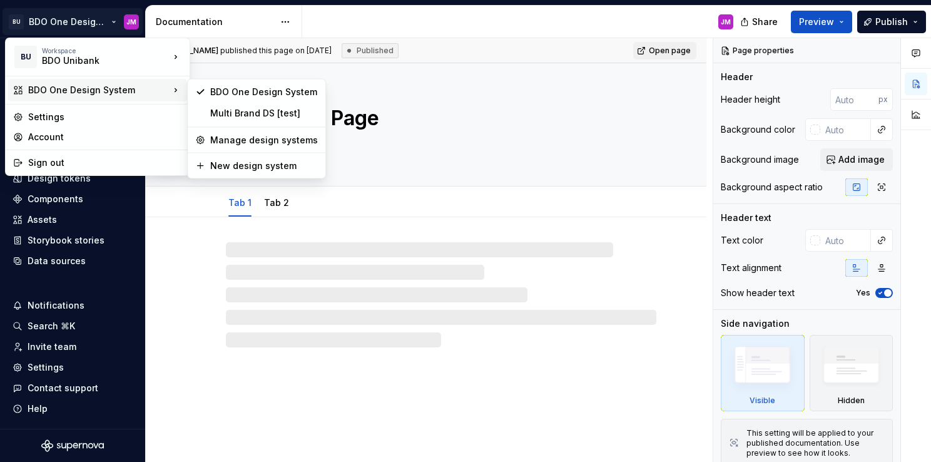
click at [135, 87] on div "BDO One Design System" at bounding box center [98, 90] width 141 height 13
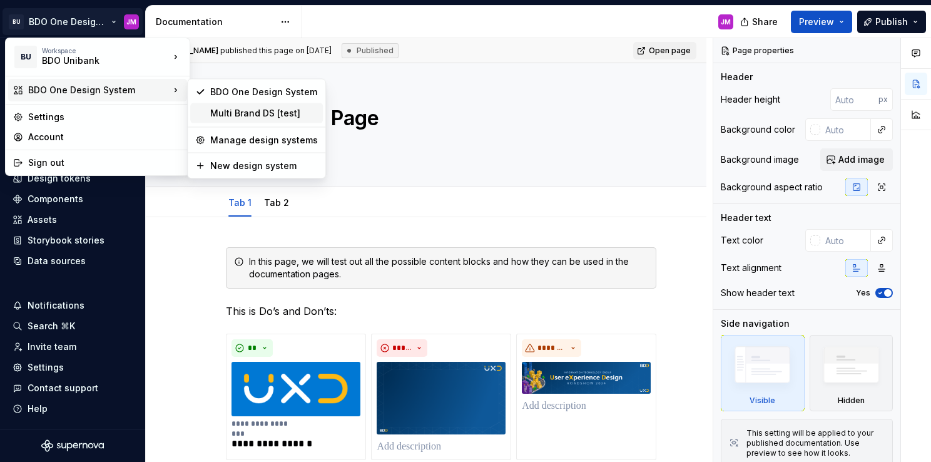
click at [250, 115] on div "Multi Brand DS [test]" at bounding box center [264, 113] width 108 height 13
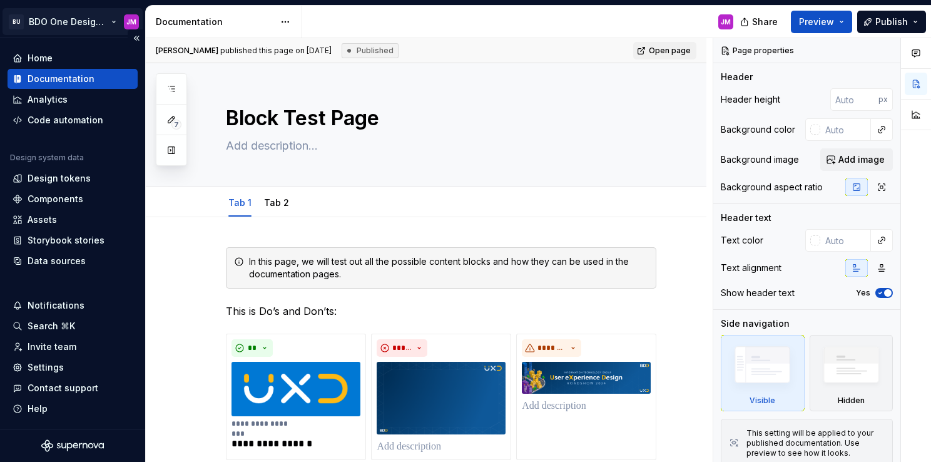
click at [105, 20] on html "BU BDO One Design System JM Home Documentation Analytics Code automation Design…" at bounding box center [465, 231] width 931 height 462
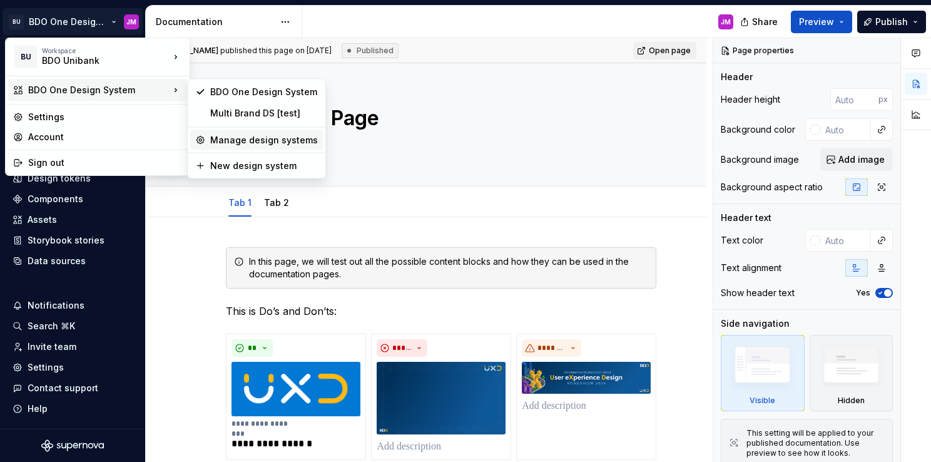
click at [252, 137] on div "Manage design systems" at bounding box center [264, 140] width 108 height 13
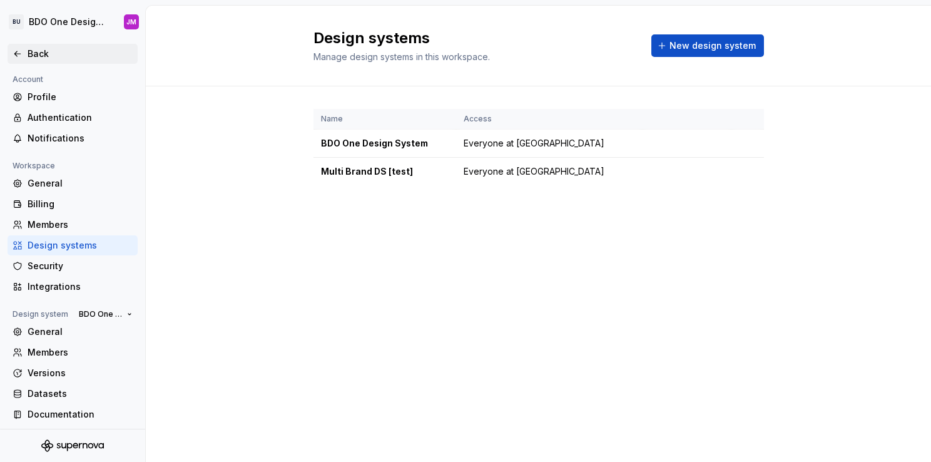
click at [17, 51] on icon at bounding box center [18, 54] width 10 height 10
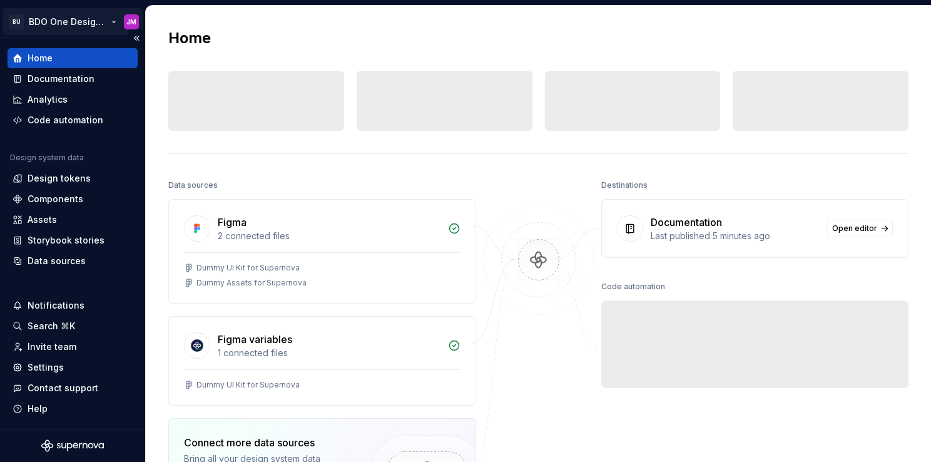
click at [96, 19] on html "BU BDO One Design System JM Home Documentation Analytics Code automation Design…" at bounding box center [465, 231] width 931 height 462
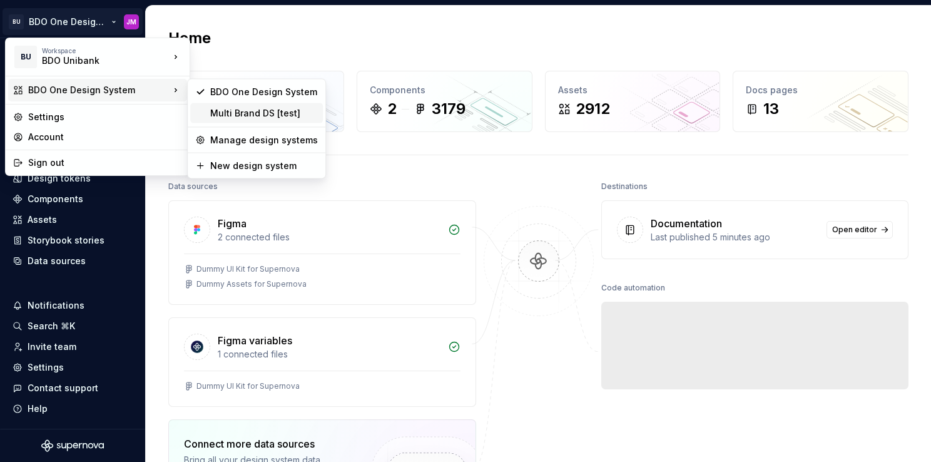
click at [227, 114] on div "Multi Brand DS [test]" at bounding box center [264, 113] width 108 height 13
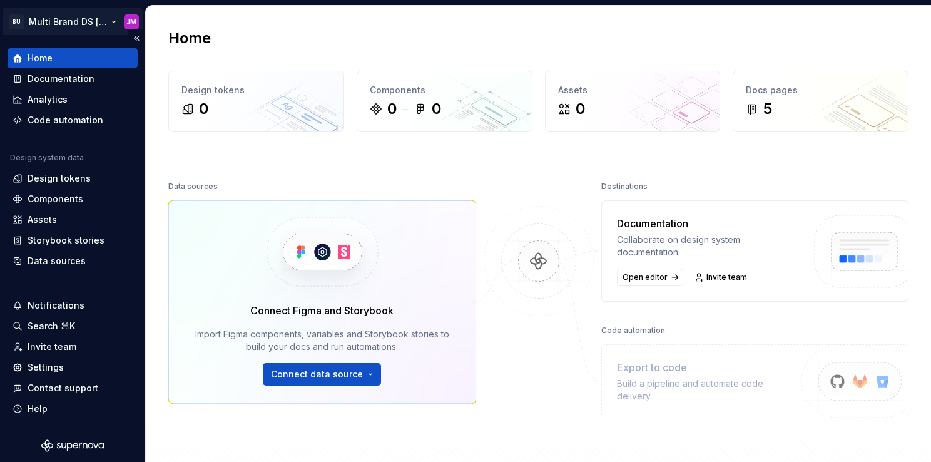
click at [97, 22] on html "BU Multi Brand DS [test] JM Home Documentation Analytics Code automation Design…" at bounding box center [465, 231] width 931 height 462
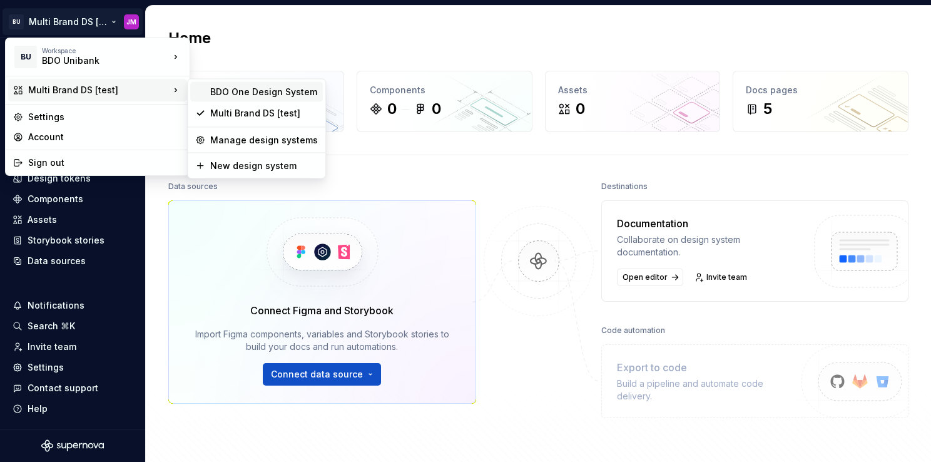
click at [263, 88] on div "BDO One Design System" at bounding box center [264, 92] width 108 height 13
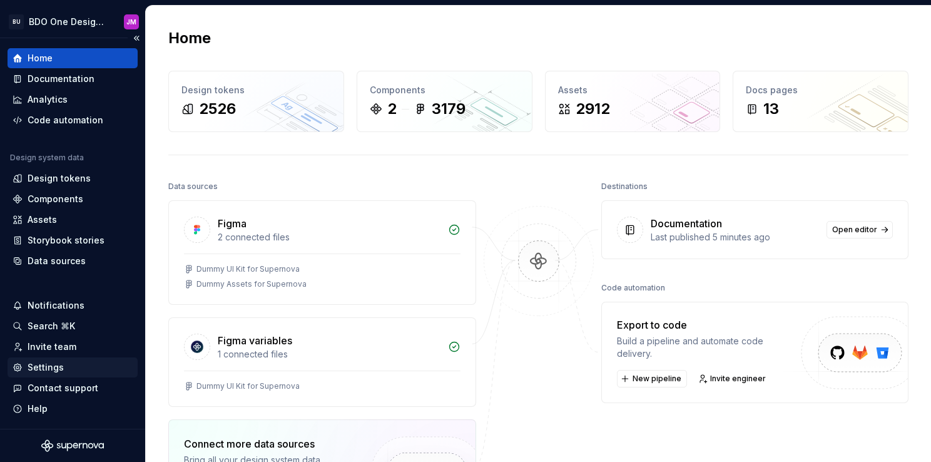
click at [50, 366] on div "Settings" at bounding box center [46, 367] width 36 height 13
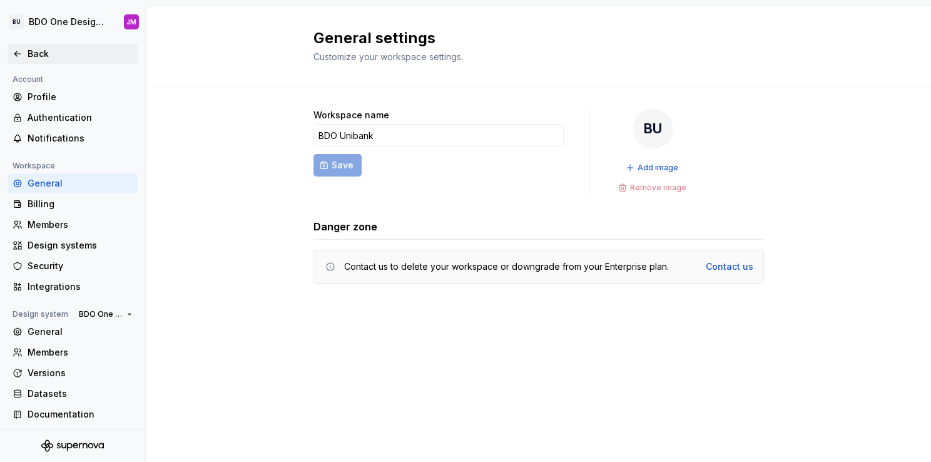
click at [18, 52] on icon at bounding box center [18, 54] width 10 height 10
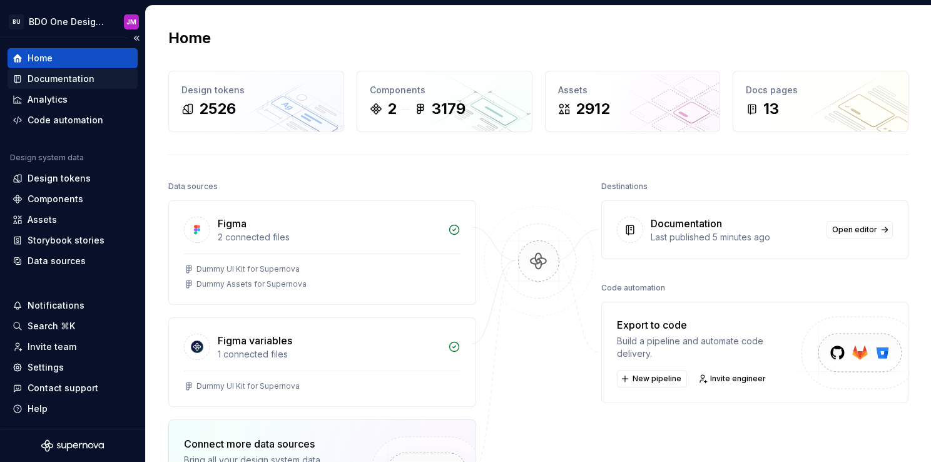
click at [55, 78] on div "Documentation" at bounding box center [61, 79] width 67 height 13
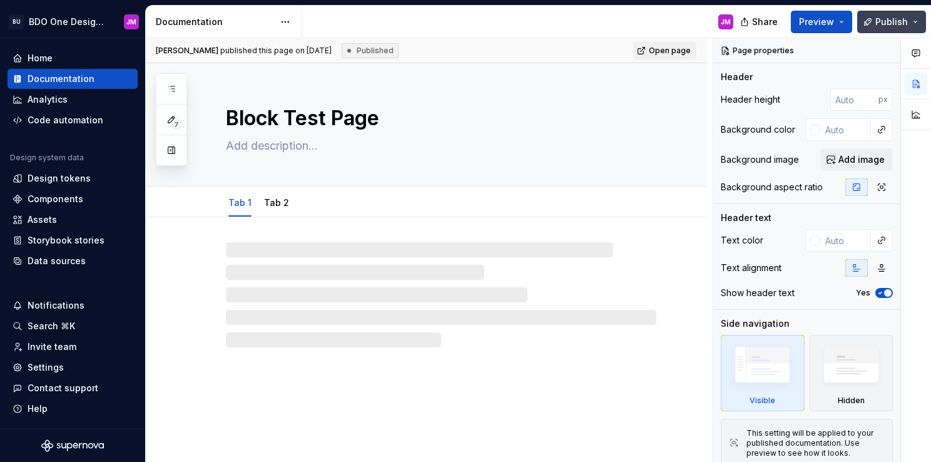
click at [888, 22] on span "Publish" at bounding box center [891, 22] width 33 height 13
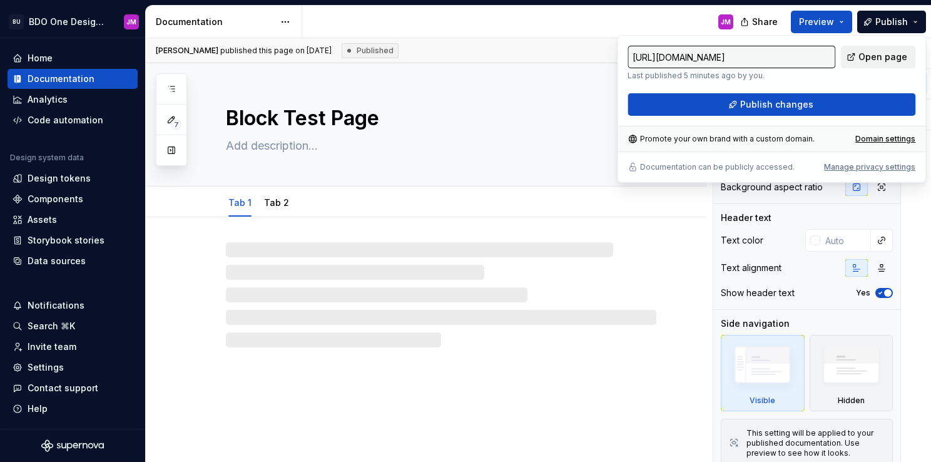
drag, startPoint x: 888, startPoint y: 22, endPoint x: 857, endPoint y: 54, distance: 44.3
click at [857, 54] on link "Open page" at bounding box center [877, 57] width 75 height 23
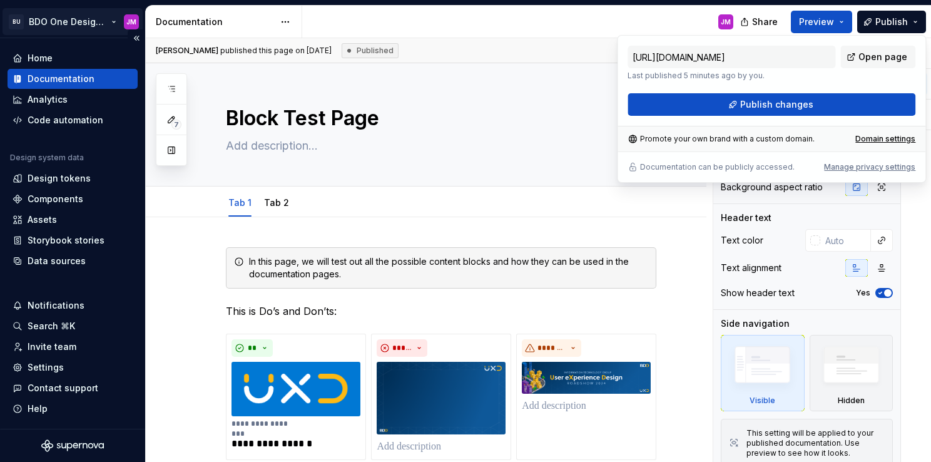
click at [110, 16] on html "BU BDO One Design System JM Home Documentation Analytics Code automation Design…" at bounding box center [465, 231] width 931 height 462
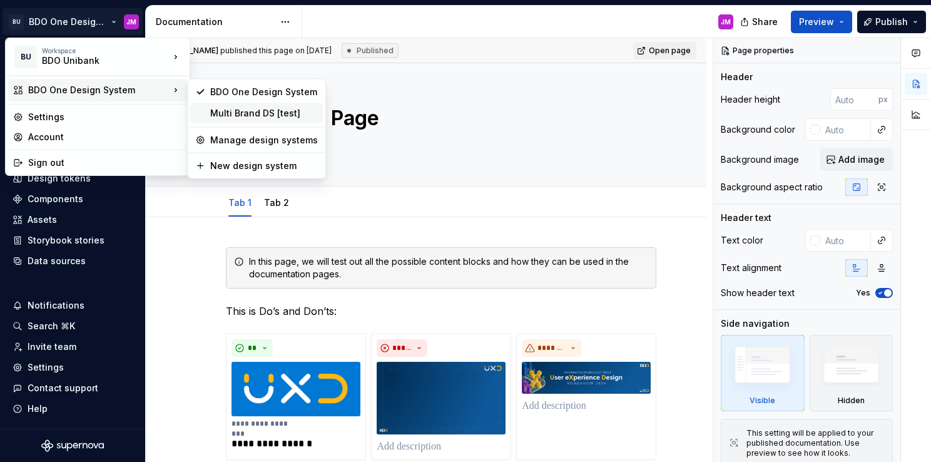
click at [265, 108] on div "Multi Brand DS [test]" at bounding box center [264, 113] width 108 height 13
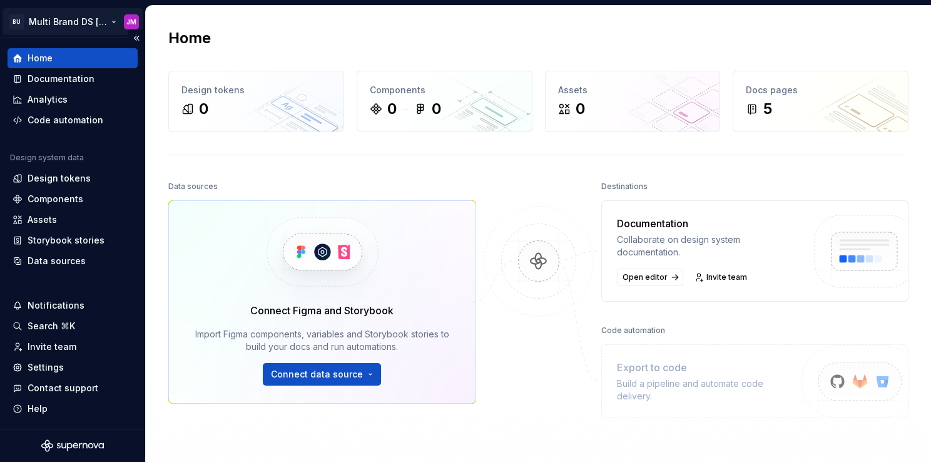
click at [111, 21] on html "BU Multi Brand DS [test] JM Home Documentation Analytics Code automation Design…" at bounding box center [465, 231] width 931 height 462
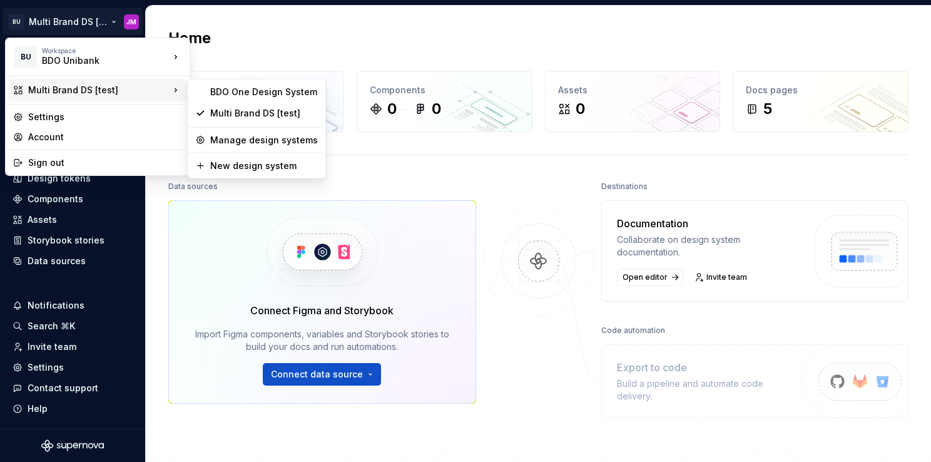
click at [574, 250] on html "BU Multi Brand DS [test] JM Home Documentation Analytics Code automation Design…" at bounding box center [465, 231] width 931 height 462
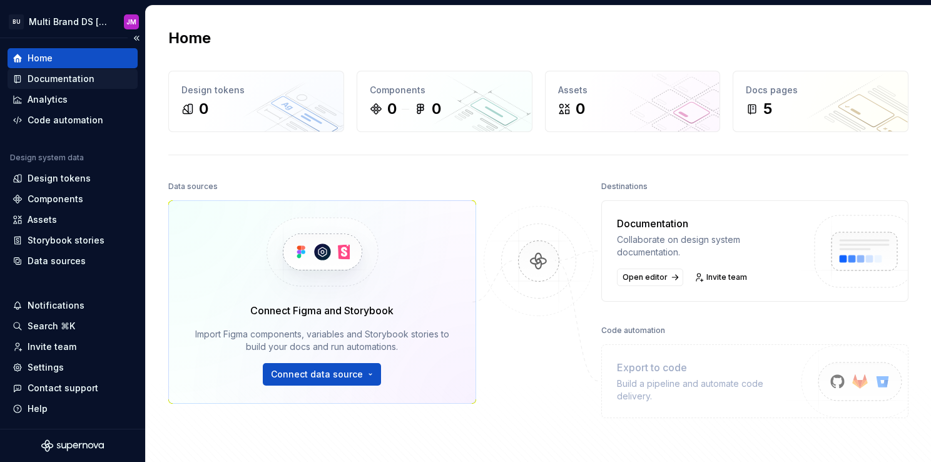
click at [80, 73] on div "Documentation" at bounding box center [61, 79] width 67 height 13
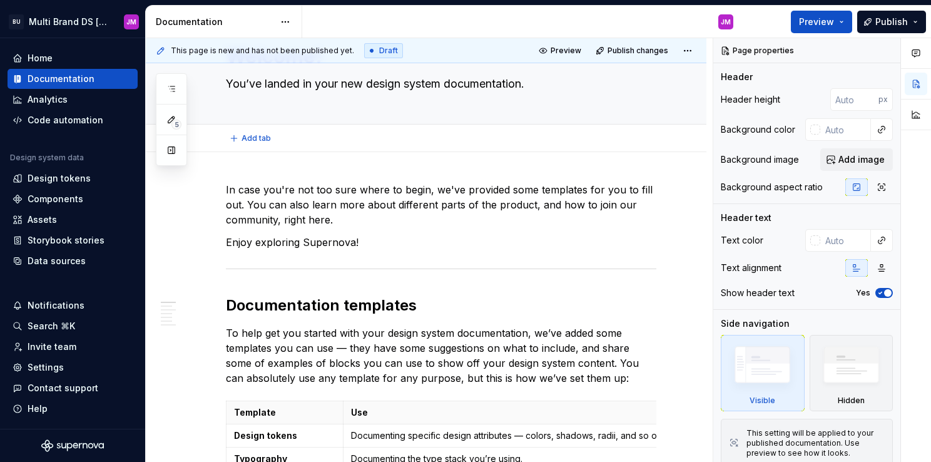
scroll to position [63, 0]
click at [108, 18] on html "BU Multi Brand DS [test] JM Home Documentation Analytics Code automation Design…" at bounding box center [465, 231] width 931 height 462
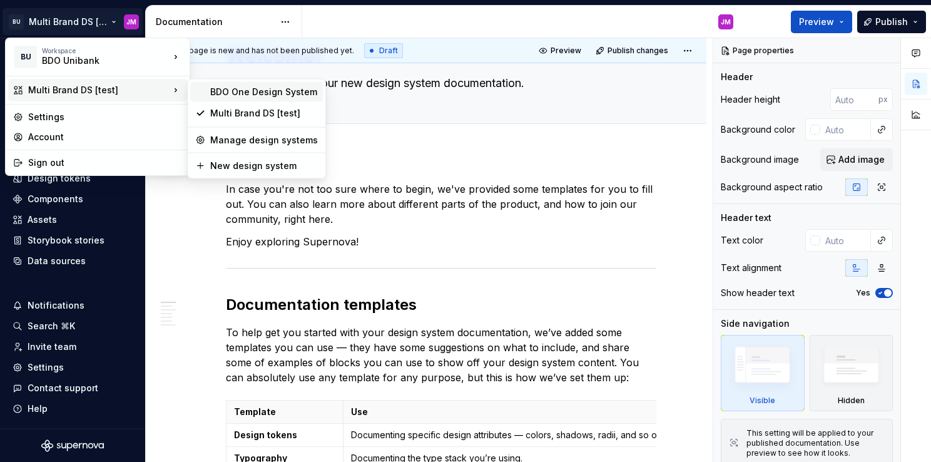
click at [241, 96] on div "BDO One Design System" at bounding box center [264, 92] width 108 height 13
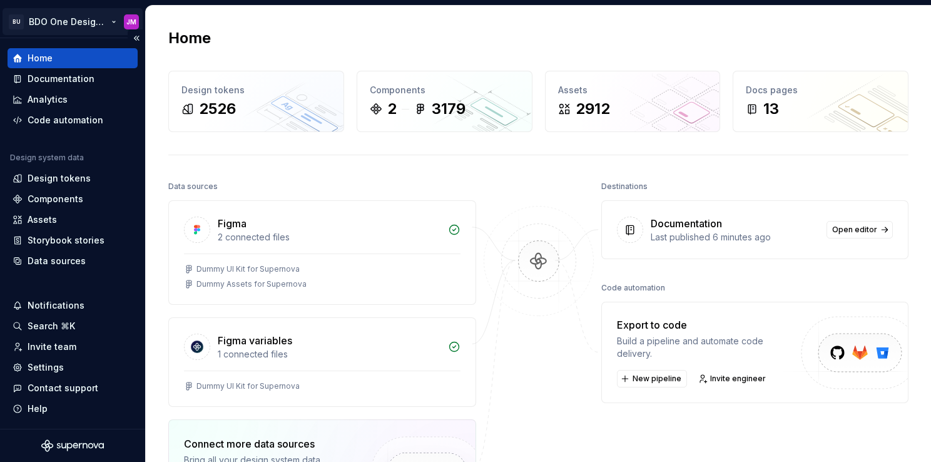
click at [114, 20] on html "BU BDO One Design System JM Home Documentation Analytics Code automation Design…" at bounding box center [465, 231] width 931 height 462
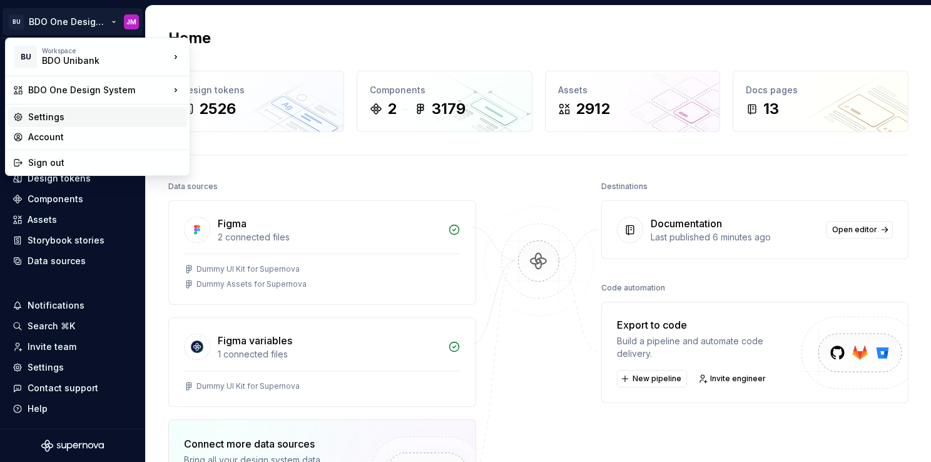
click at [86, 119] on div "Settings" at bounding box center [105, 117] width 154 height 13
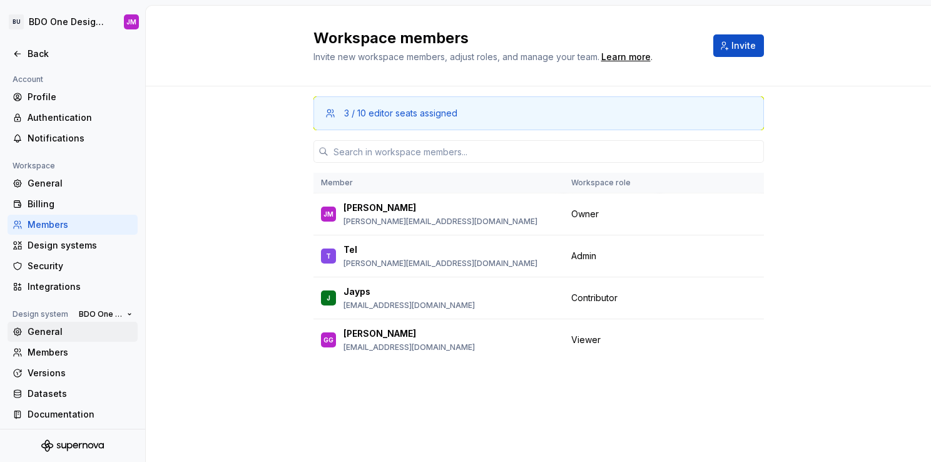
click at [68, 329] on div "General" at bounding box center [80, 331] width 105 height 13
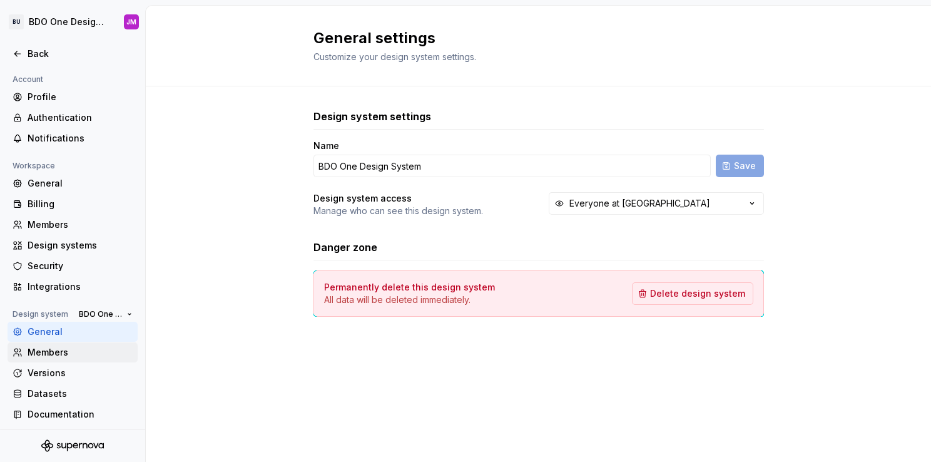
click at [68, 353] on div "Members" at bounding box center [80, 352] width 105 height 13
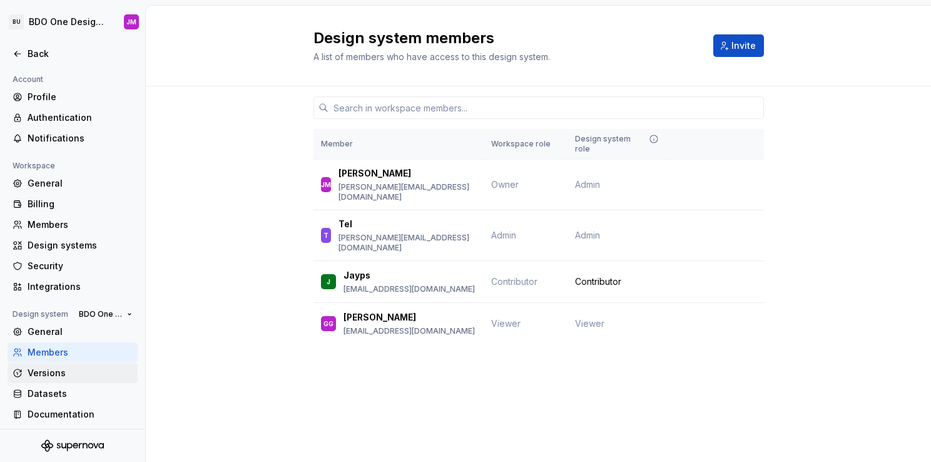
click at [68, 379] on div "Versions" at bounding box center [73, 373] width 130 height 20
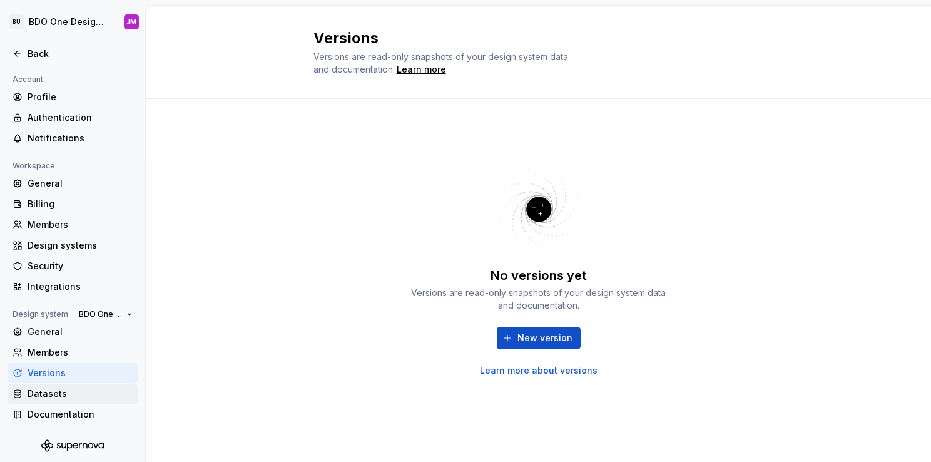
click at [61, 397] on div "Datasets" at bounding box center [80, 393] width 105 height 13
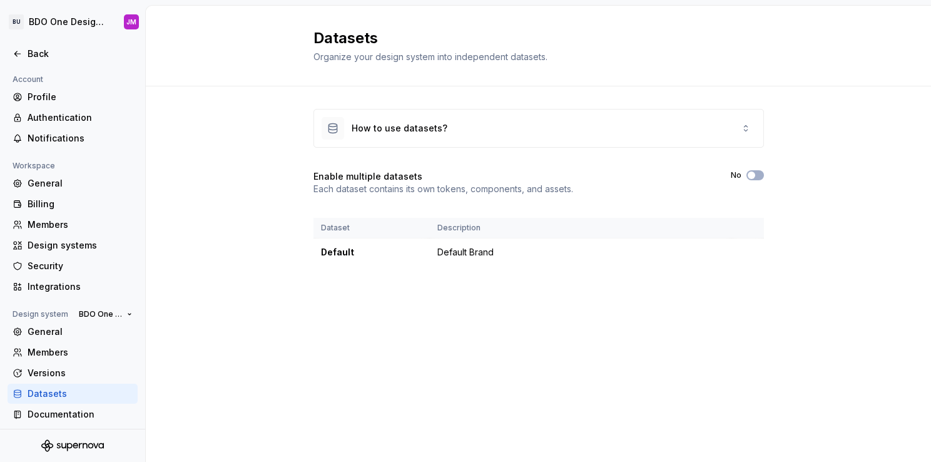
scroll to position [3, 0]
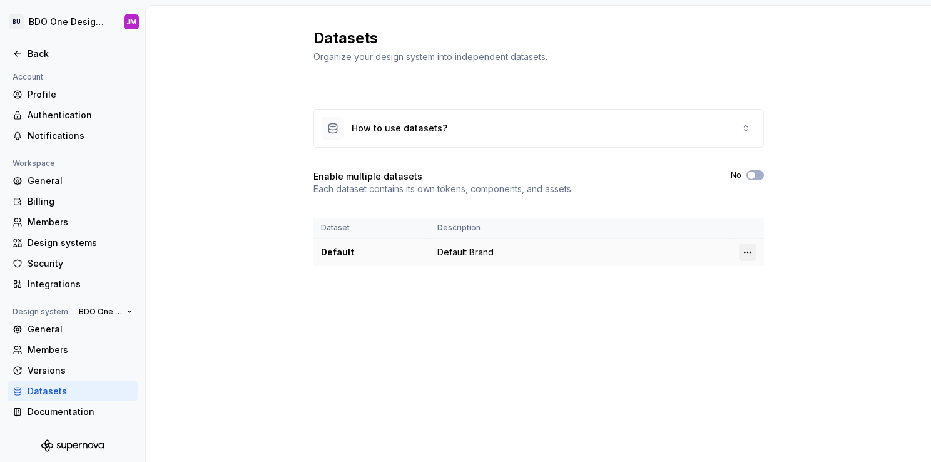
click at [748, 250] on html "BU BDO One Design System JM Back Account Profile Authentication Notifications W…" at bounding box center [465, 231] width 931 height 462
click at [666, 312] on html "BU BDO One Design System JM Back Account Profile Authentication Notifications W…" at bounding box center [465, 231] width 931 height 462
click at [661, 127] on div "How to use datasets?" at bounding box center [538, 129] width 449 height 38
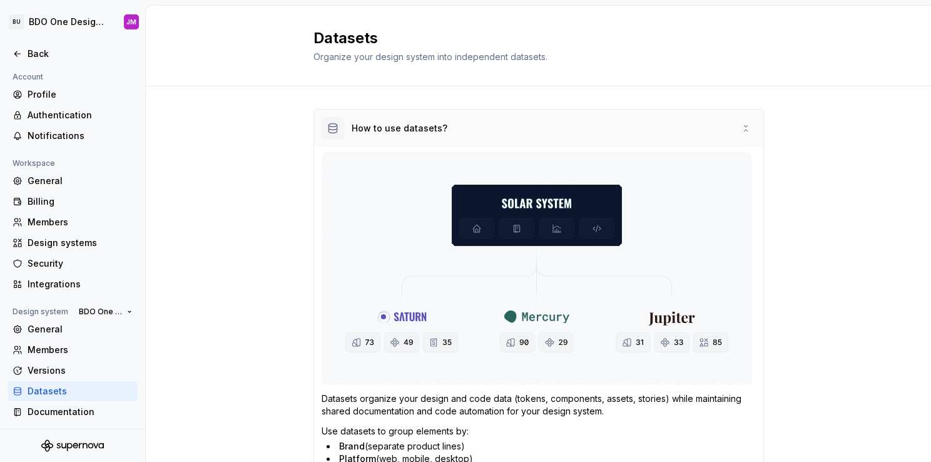
click at [661, 127] on div "How to use datasets?" at bounding box center [538, 129] width 449 height 38
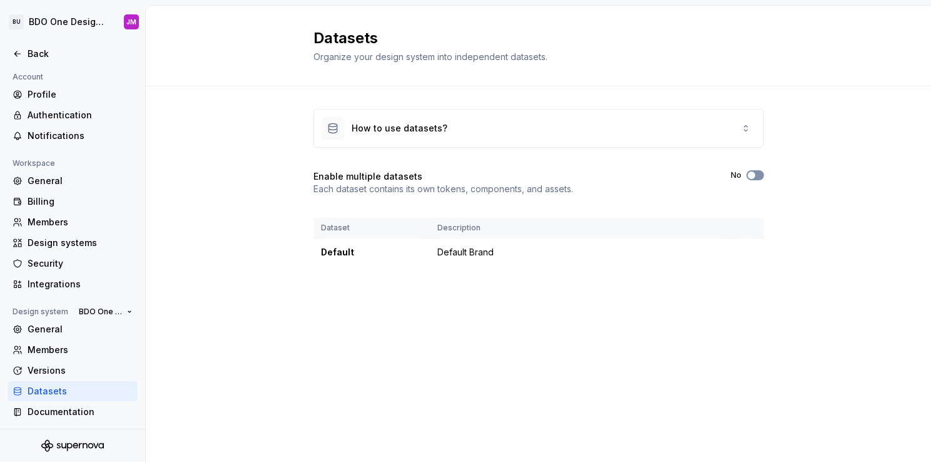
click at [754, 175] on span "button" at bounding box center [752, 175] width 8 height 8
click at [751, 173] on span "button" at bounding box center [752, 175] width 8 height 8
click at [701, 31] on div "Datasets Organize your design system into independent datasets. New dataset" at bounding box center [539, 45] width 451 height 35
click at [701, 51] on button "New dataset" at bounding box center [722, 45] width 83 height 23
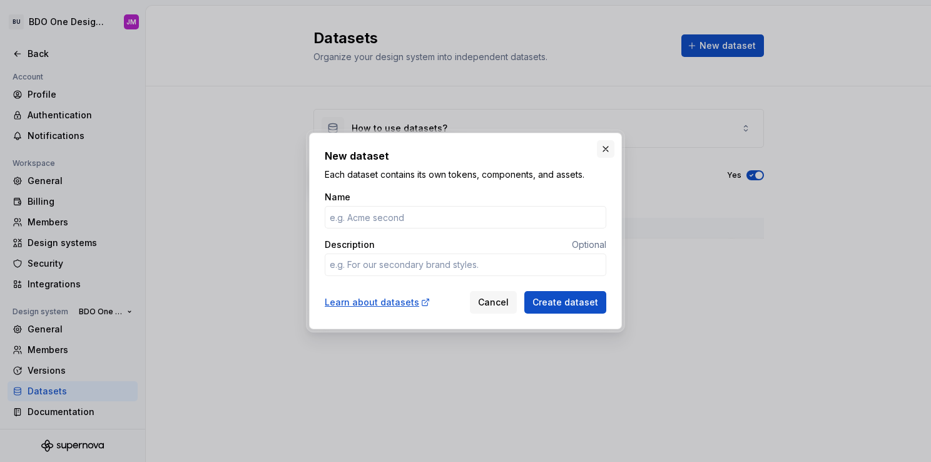
click at [609, 150] on button "button" at bounding box center [606, 149] width 18 height 18
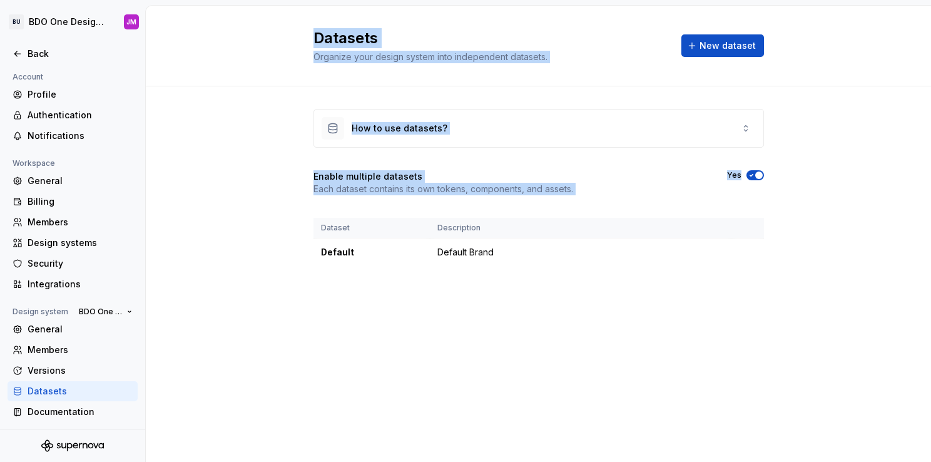
drag, startPoint x: 265, startPoint y: 23, endPoint x: 698, endPoint y: 269, distance: 498.3
click at [698, 269] on div "Datasets Organize your design system into independent datasets. New dataset How…" at bounding box center [538, 234] width 785 height 456
drag, startPoint x: 698, startPoint y: 269, endPoint x: 707, endPoint y: 307, distance: 38.6
click at [707, 306] on div "How to use datasets? Enable multiple datasets Each dataset contains its own tok…" at bounding box center [539, 199] width 451 height 227
click at [680, 279] on div "How to use datasets? Enable multiple datasets Each dataset contains its own tok…" at bounding box center [539, 199] width 451 height 227
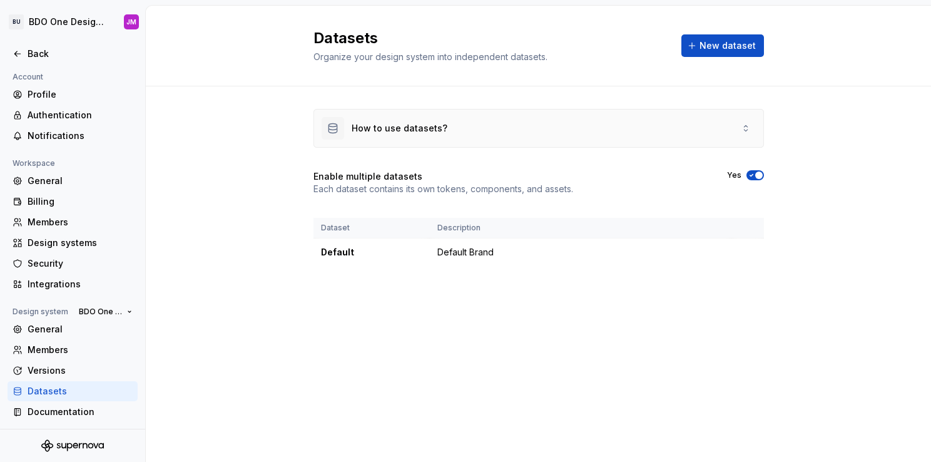
click at [752, 126] on div "How to use datasets?" at bounding box center [538, 129] width 449 height 38
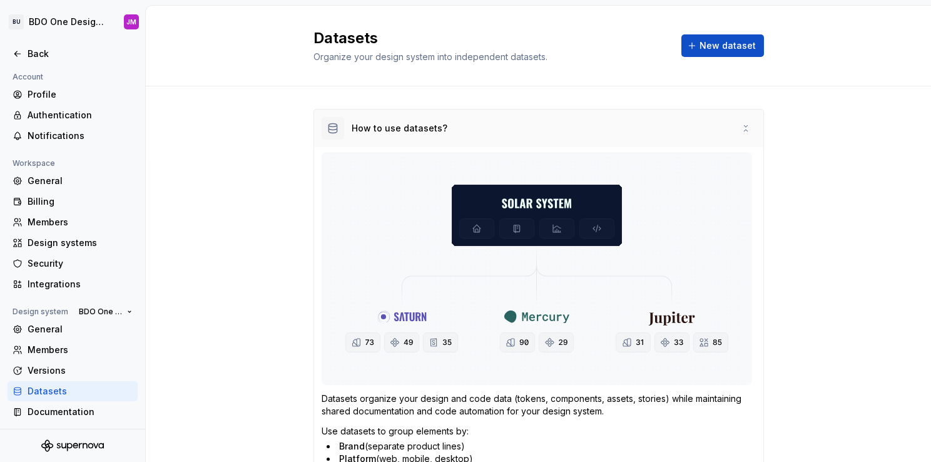
click at [750, 126] on div "How to use datasets?" at bounding box center [538, 129] width 449 height 38
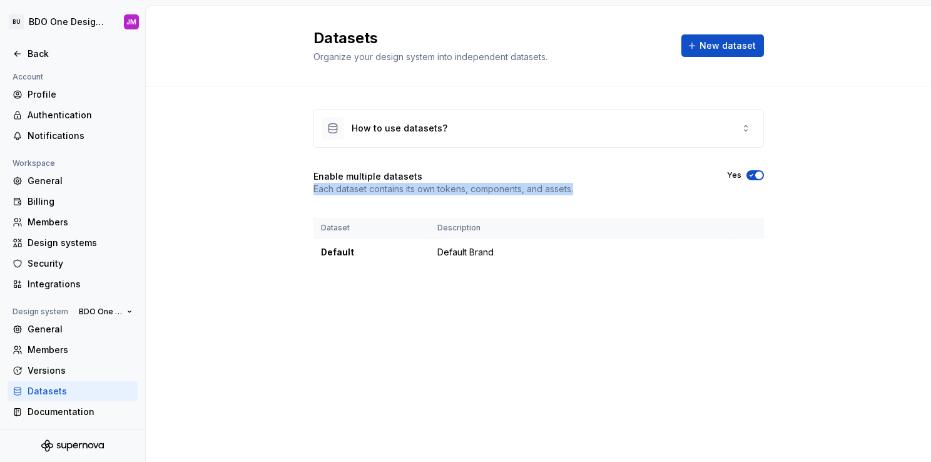
drag, startPoint x: 313, startPoint y: 189, endPoint x: 574, endPoint y: 188, distance: 261.0
click at [573, 188] on p "Each dataset contains its own tokens, components, and assets." at bounding box center [444, 189] width 260 height 13
drag, startPoint x: 574, startPoint y: 188, endPoint x: 583, endPoint y: 195, distance: 11.3
click at [583, 195] on div "How to use datasets? Enable multiple datasets Each dataset contains its own tok…" at bounding box center [539, 187] width 451 height 157
click at [573, 186] on p "Each dataset contains its own tokens, components, and assets." at bounding box center [444, 189] width 260 height 13
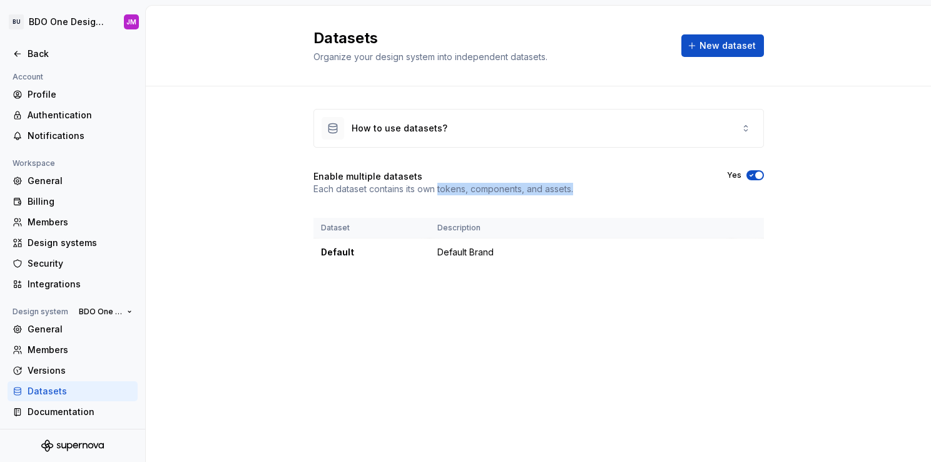
drag, startPoint x: 577, startPoint y: 186, endPoint x: 438, endPoint y: 197, distance: 139.3
click at [438, 197] on div "How to use datasets? Enable multiple datasets Each dataset contains its own tok…" at bounding box center [539, 187] width 451 height 157
drag, startPoint x: 438, startPoint y: 197, endPoint x: 622, endPoint y: 189, distance: 184.1
click at [622, 189] on div "Enable multiple datasets Each dataset contains its own tokens, components, and …" at bounding box center [539, 182] width 451 height 25
click at [719, 36] on button "New dataset" at bounding box center [722, 45] width 83 height 23
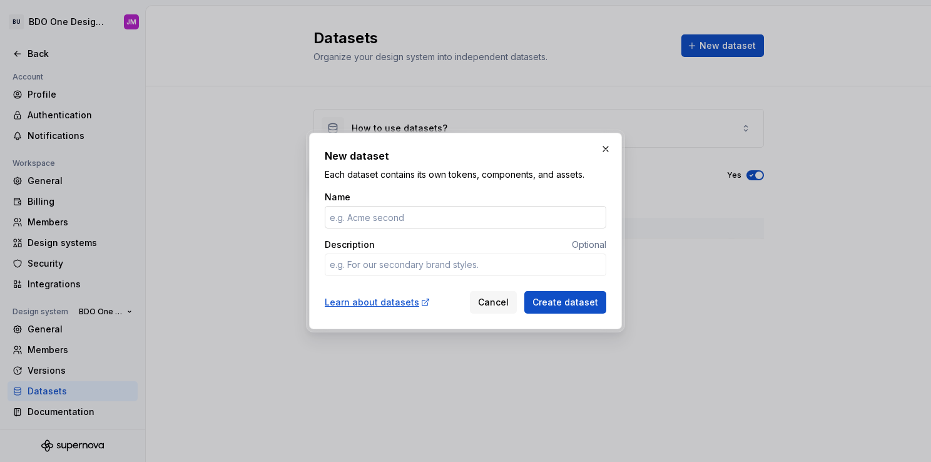
type textarea "*"
type input "PB"
click at [425, 260] on textarea "Description" at bounding box center [466, 264] width 282 height 23
type textarea "*"
type textarea "W"
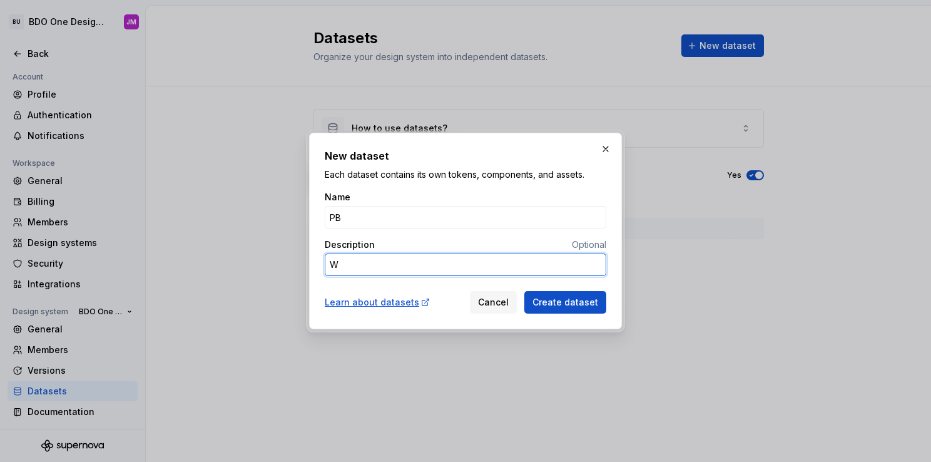
type textarea "*"
type textarea "We"
type textarea "*"
type textarea "Wea"
type textarea "*"
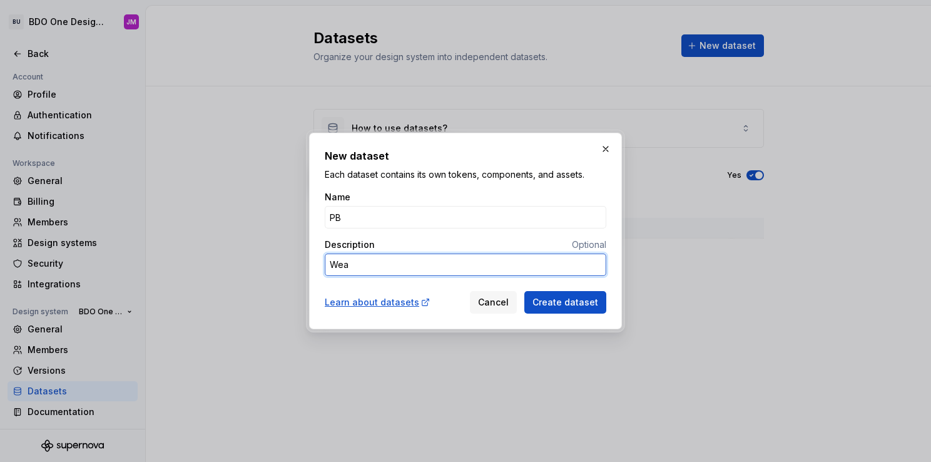
type textarea "Weal"
type textarea "*"
type textarea "Weale"
type textarea "*"
type textarea "Weal"
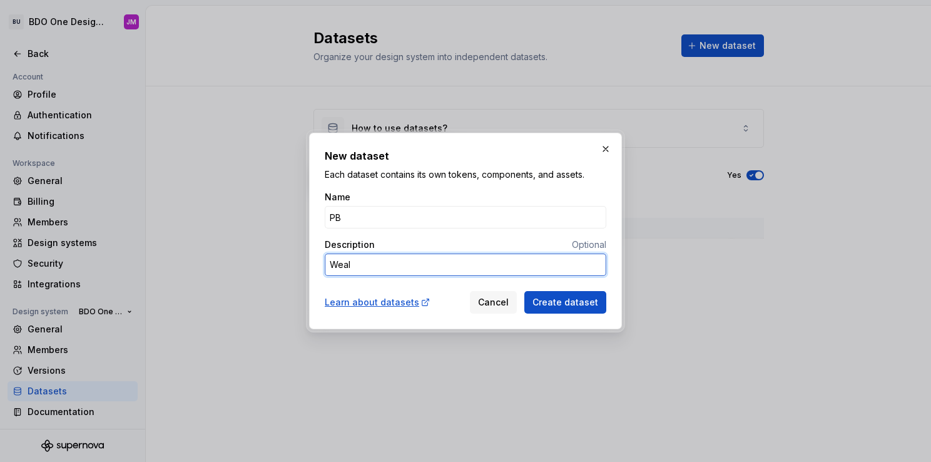
type textarea "*"
type textarea "Wealt"
type textarea "*"
type textarea "Wealth"
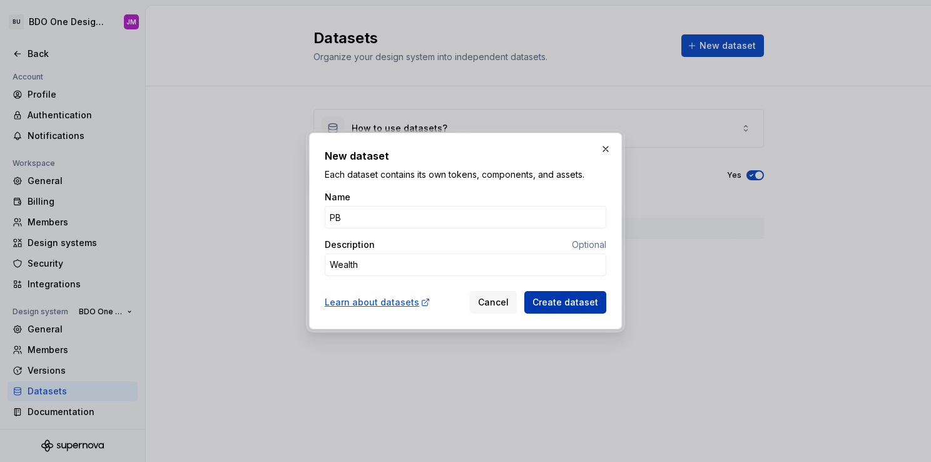
click at [562, 295] on button "Create dataset" at bounding box center [565, 302] width 82 height 23
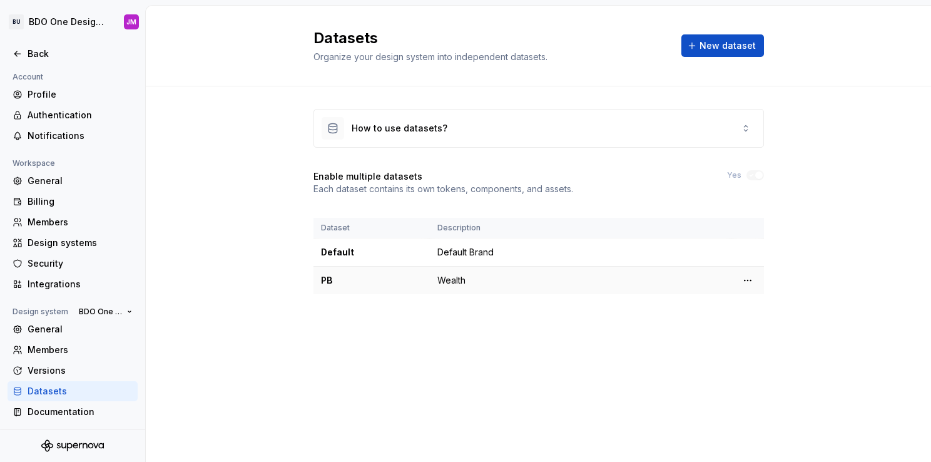
click at [551, 267] on td "Wealth" at bounding box center [581, 281] width 302 height 28
click at [553, 283] on td "Wealth" at bounding box center [581, 281] width 302 height 28
click at [745, 278] on html "BU BDO One Design System JM Back Account Profile Authentication Notifications W…" at bounding box center [465, 231] width 931 height 462
click at [756, 305] on icon at bounding box center [752, 304] width 10 height 10
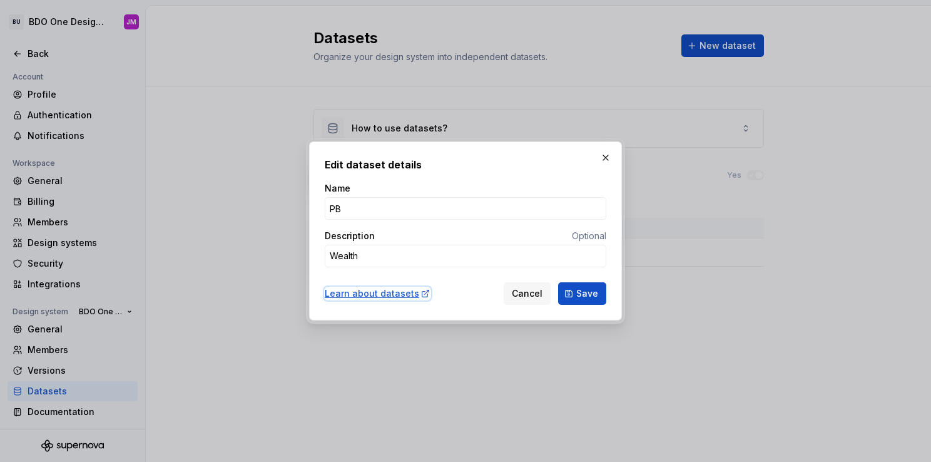
click at [378, 294] on div "Learn about datasets" at bounding box center [378, 293] width 106 height 13
click at [546, 302] on button "Cancel" at bounding box center [527, 293] width 47 height 23
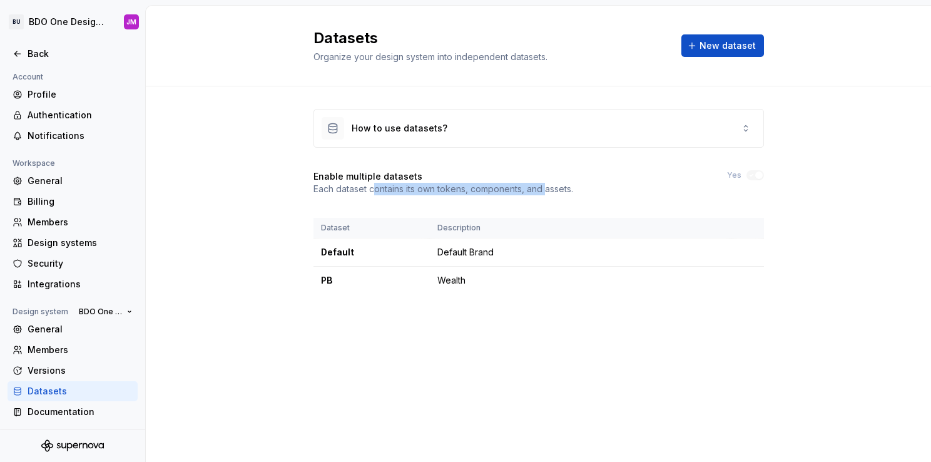
drag, startPoint x: 373, startPoint y: 189, endPoint x: 547, endPoint y: 188, distance: 174.0
click at [547, 188] on p "Each dataset contains its own tokens, components, and assets." at bounding box center [444, 189] width 260 height 13
drag, startPoint x: 547, startPoint y: 188, endPoint x: 586, endPoint y: 188, distance: 39.4
click at [586, 188] on div "Enable multiple datasets Each dataset contains its own tokens, components, and …" at bounding box center [539, 182] width 451 height 25
click at [32, 56] on div "Back" at bounding box center [80, 54] width 105 height 13
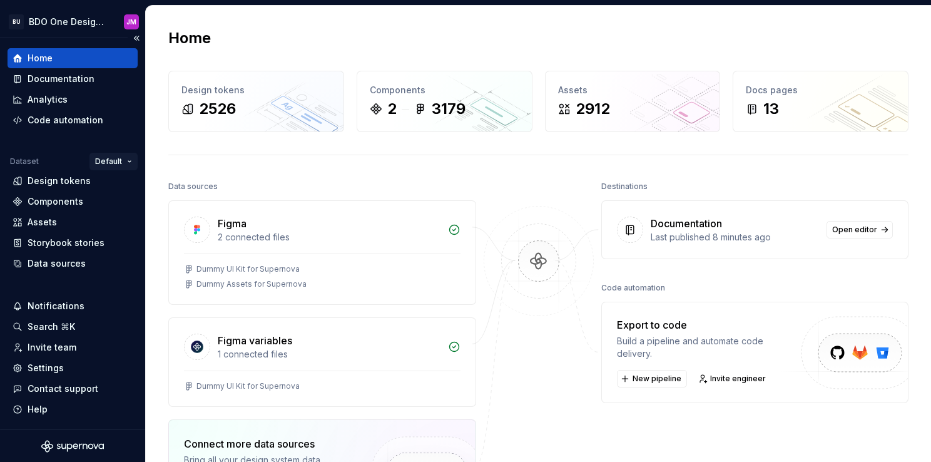
click at [103, 161] on html "BU BDO One Design System JM Home Documentation Analytics Code automation Datase…" at bounding box center [465, 231] width 931 height 462
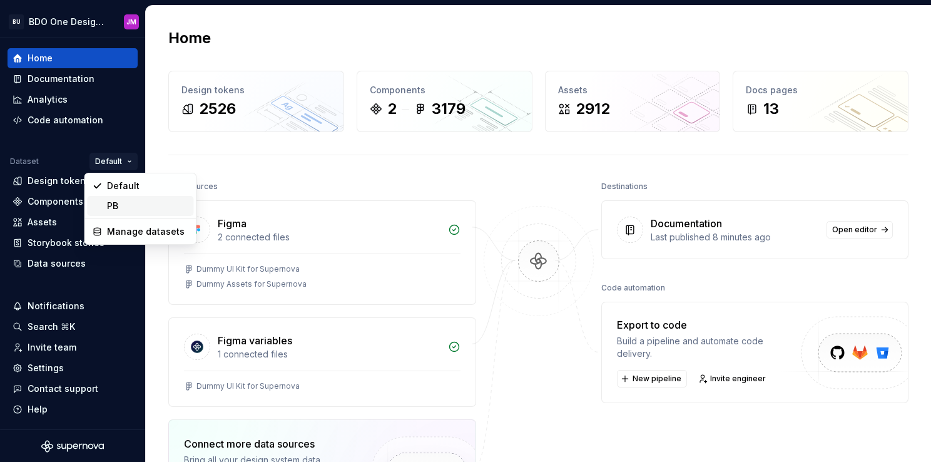
click at [140, 207] on div "PB" at bounding box center [147, 206] width 81 height 13
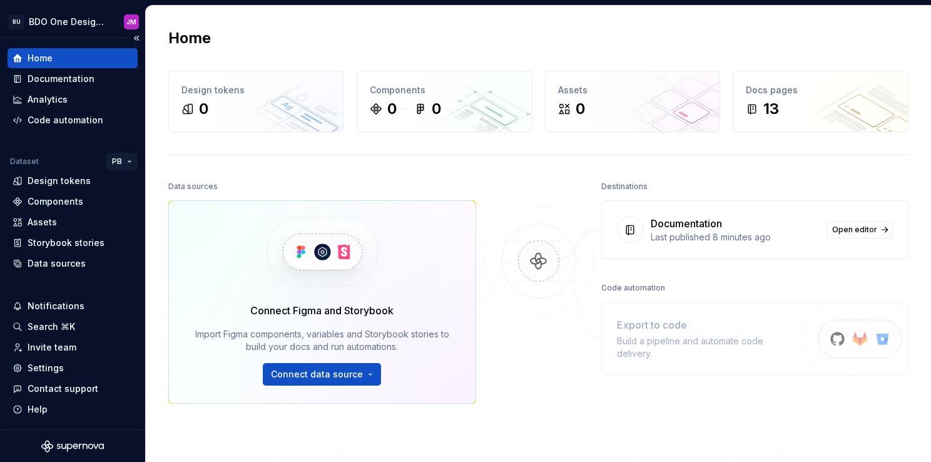
click at [113, 163] on html "BU BDO One Design System JM Home Documentation Analytics Code automation Datase…" at bounding box center [465, 231] width 931 height 462
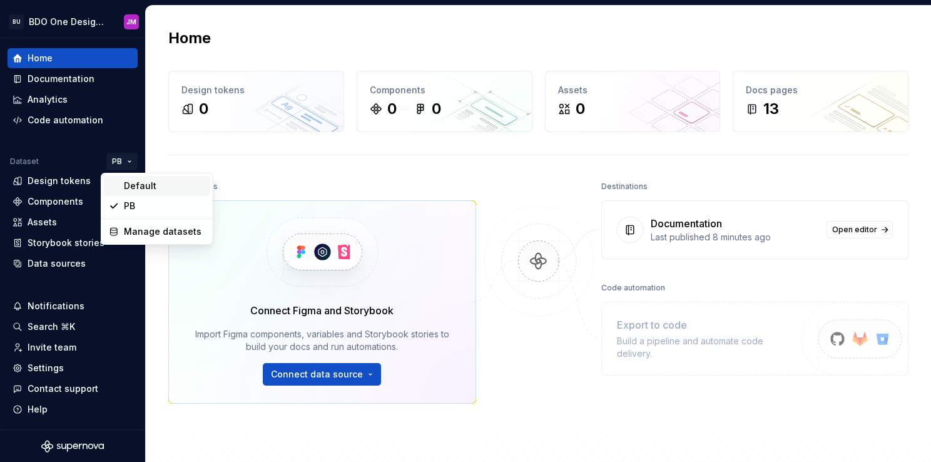
click at [152, 186] on div "Default" at bounding box center [164, 186] width 81 height 13
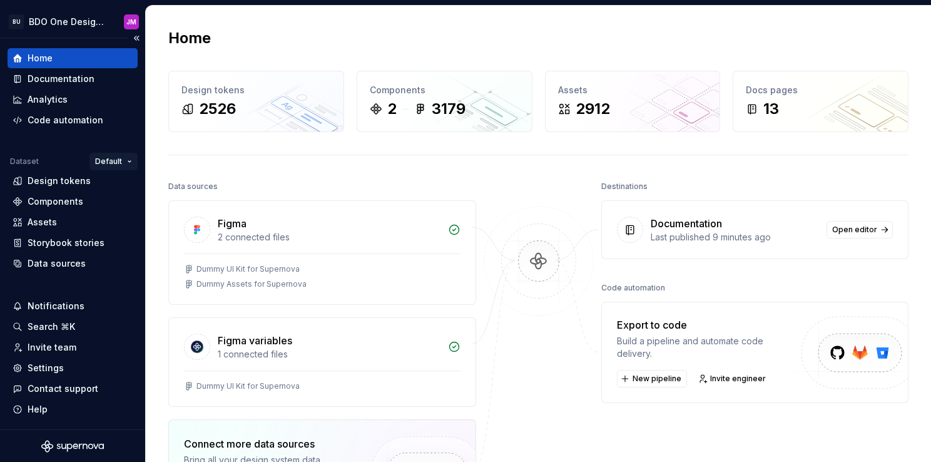
click at [105, 156] on html "BU BDO One Design System JM Home Documentation Analytics Code automation Datase…" at bounding box center [465, 231] width 931 height 462
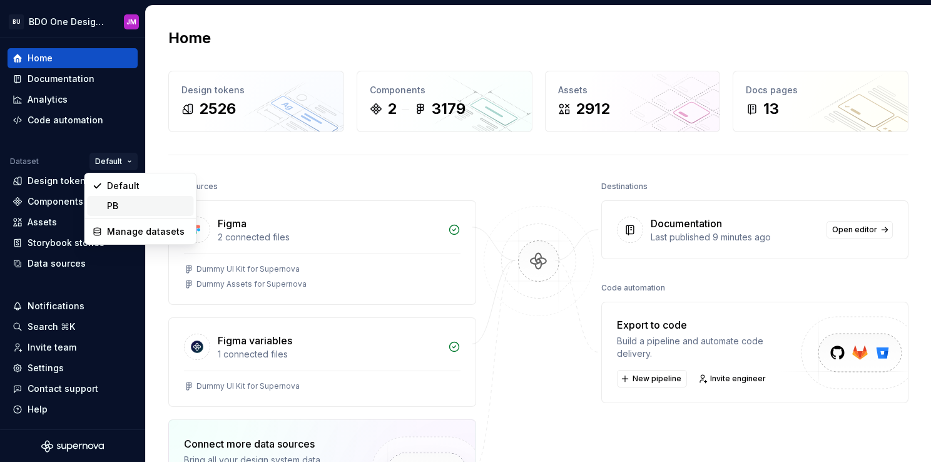
click at [123, 203] on div "PB" at bounding box center [147, 206] width 81 height 13
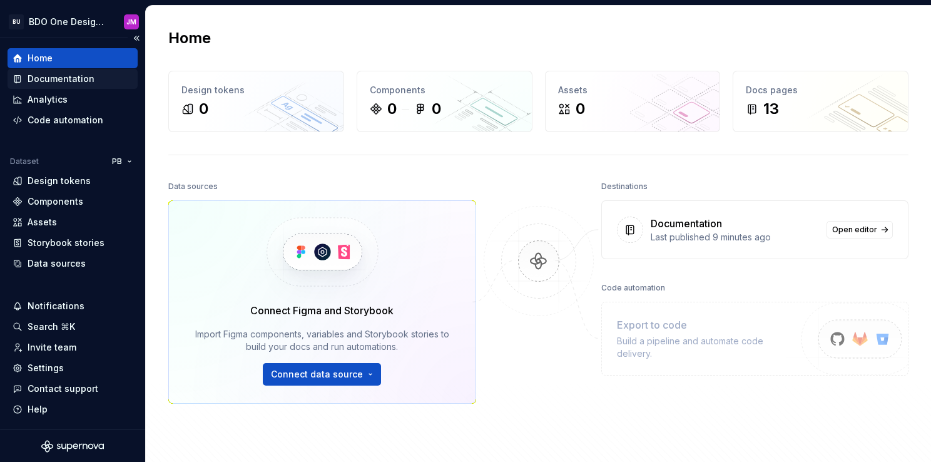
click at [78, 84] on div "Documentation" at bounding box center [61, 79] width 67 height 13
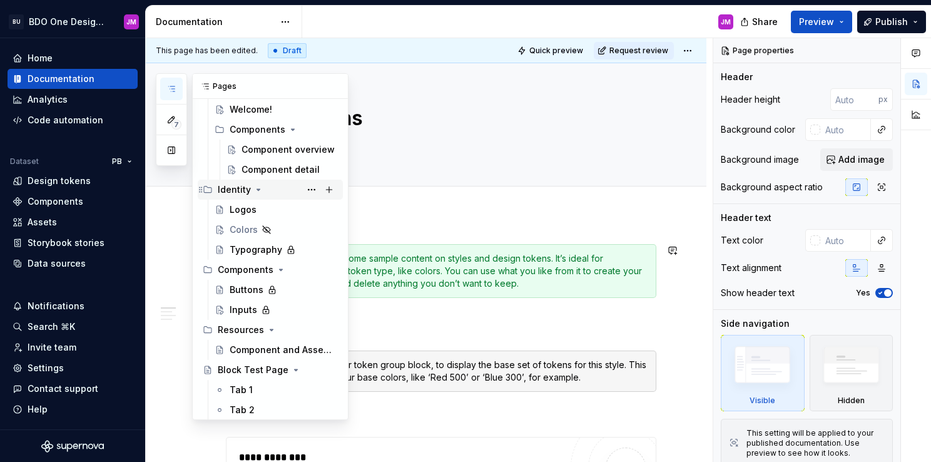
scroll to position [90, 0]
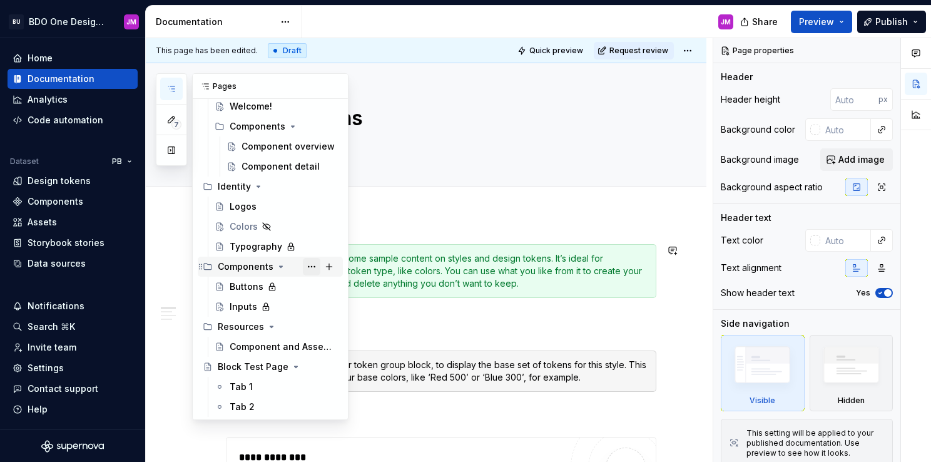
click at [303, 265] on button "Page tree" at bounding box center [312, 267] width 18 height 18
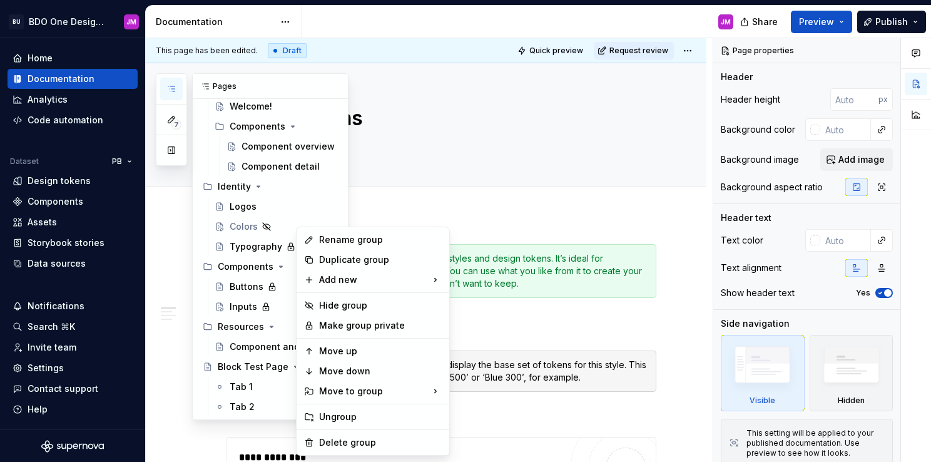
click at [115, 161] on html "BU BDO One Design System JM Home Documentation Analytics Code automation Datase…" at bounding box center [465, 231] width 931 height 462
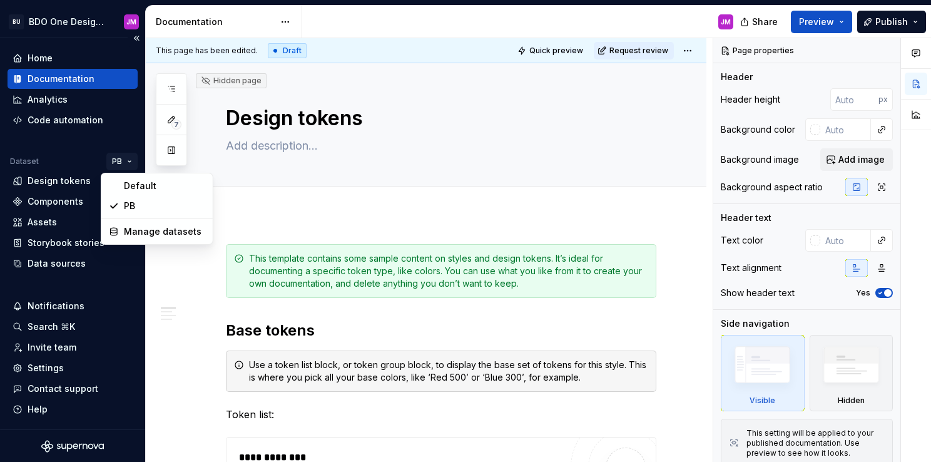
click at [122, 161] on html "BU BDO One Design System JM Home Documentation Analytics Code automation Datase…" at bounding box center [465, 231] width 931 height 462
click at [53, 21] on html "BU BDO One Design System JM Home Documentation Analytics Code automation Datase…" at bounding box center [465, 231] width 931 height 462
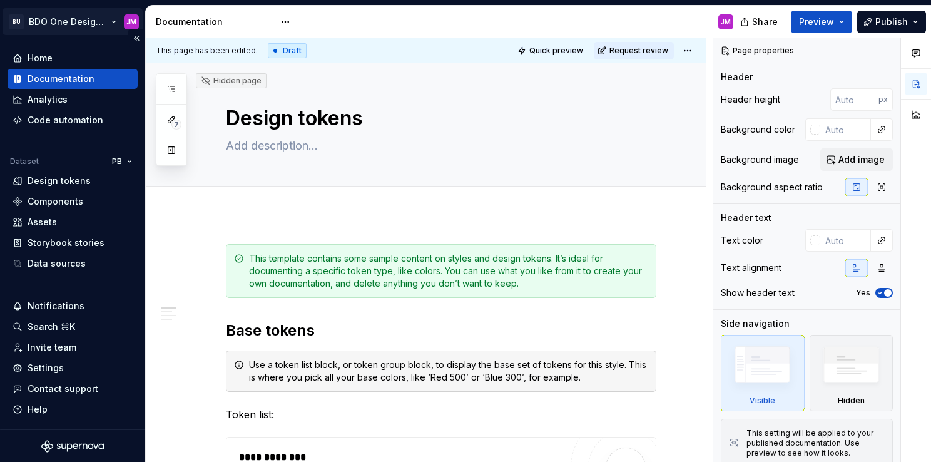
click at [91, 18] on html "BU BDO One Design System JM Home Documentation Analytics Code automation Datase…" at bounding box center [465, 231] width 931 height 462
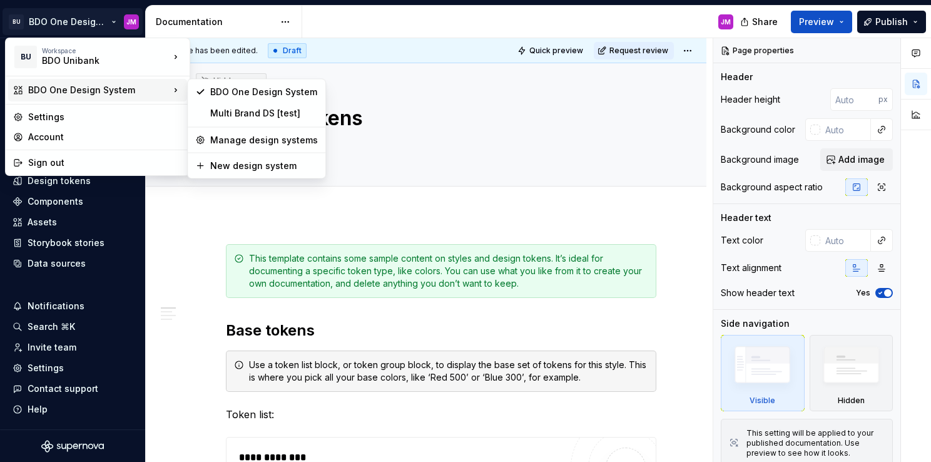
click at [372, 201] on html "BU BDO One Design System JM Home Documentation Analytics Code automation Datase…" at bounding box center [465, 231] width 931 height 462
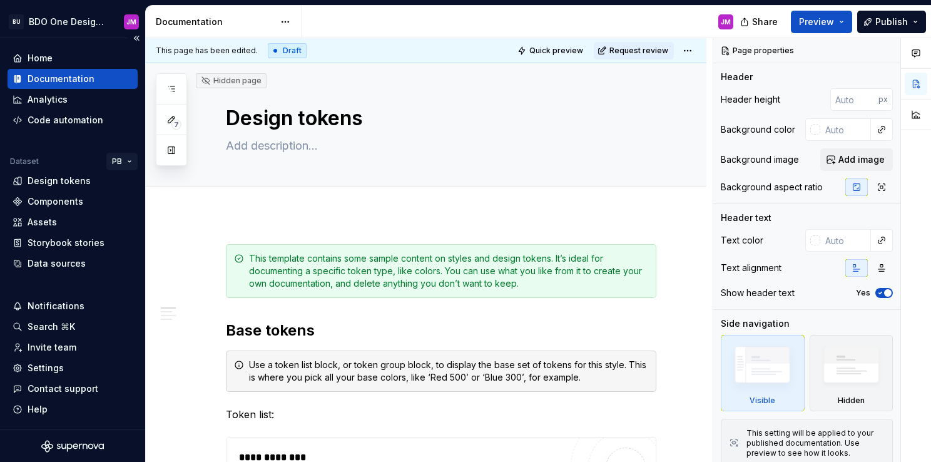
click at [120, 159] on html "BU BDO One Design System JM Home Documentation Analytics Code automation Datase…" at bounding box center [465, 231] width 931 height 462
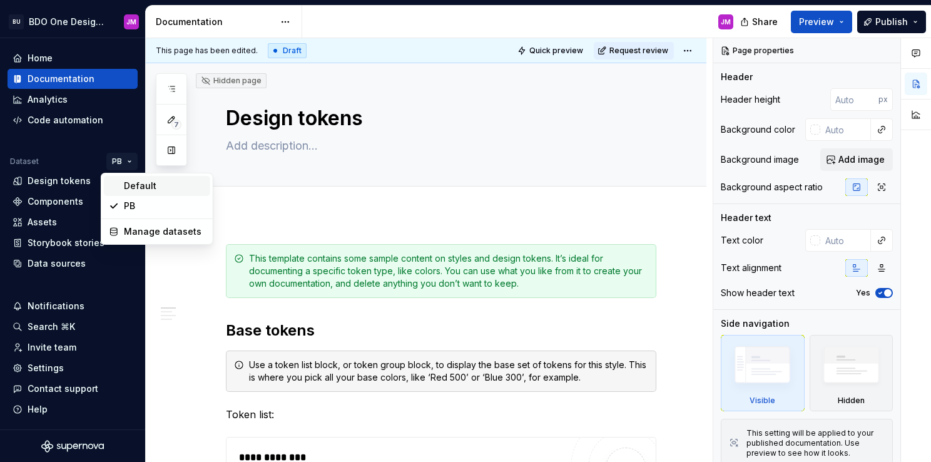
click at [133, 189] on div "Default" at bounding box center [164, 186] width 81 height 13
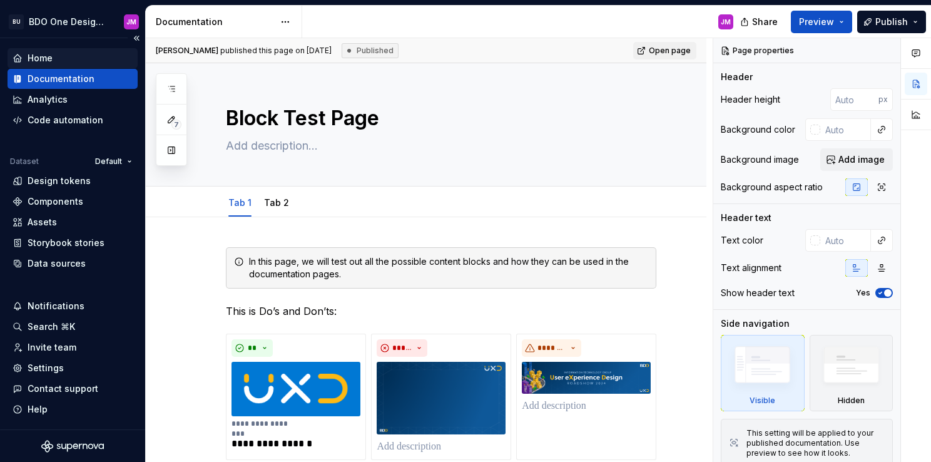
click at [54, 58] on div "Home" at bounding box center [73, 58] width 120 height 13
type textarea "*"
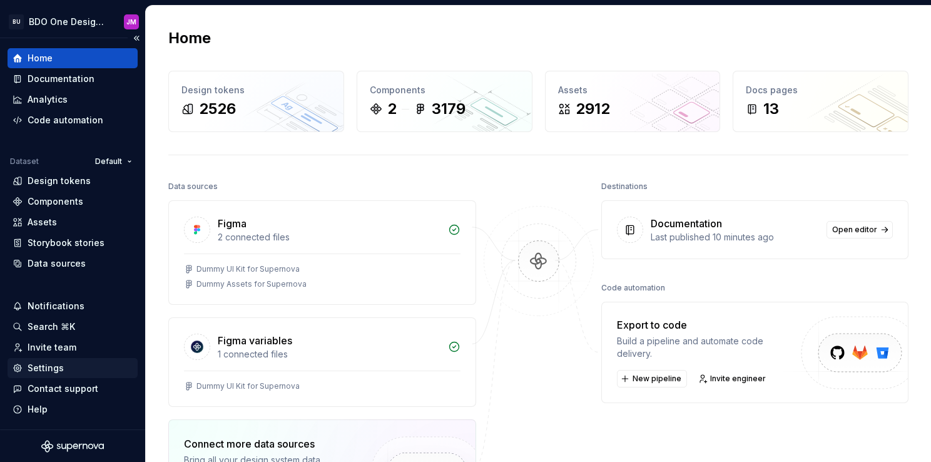
click at [56, 368] on div "Settings" at bounding box center [46, 368] width 36 height 13
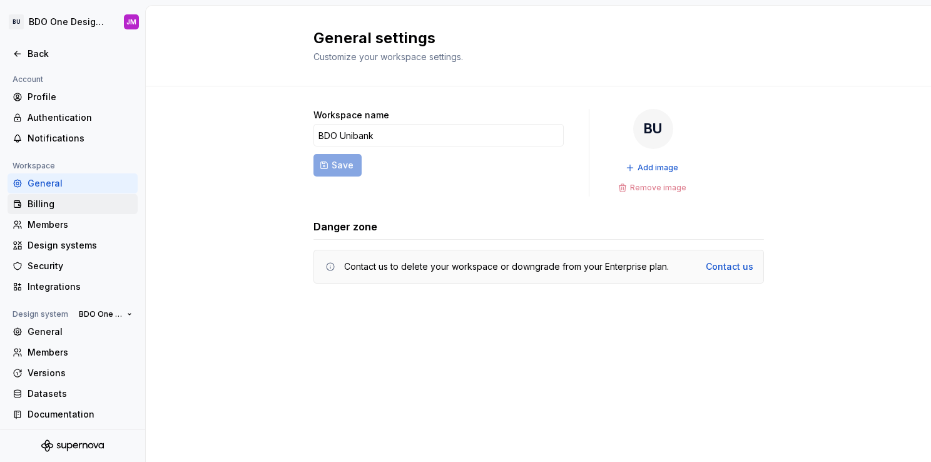
click at [63, 206] on div "Billing" at bounding box center [80, 204] width 105 height 13
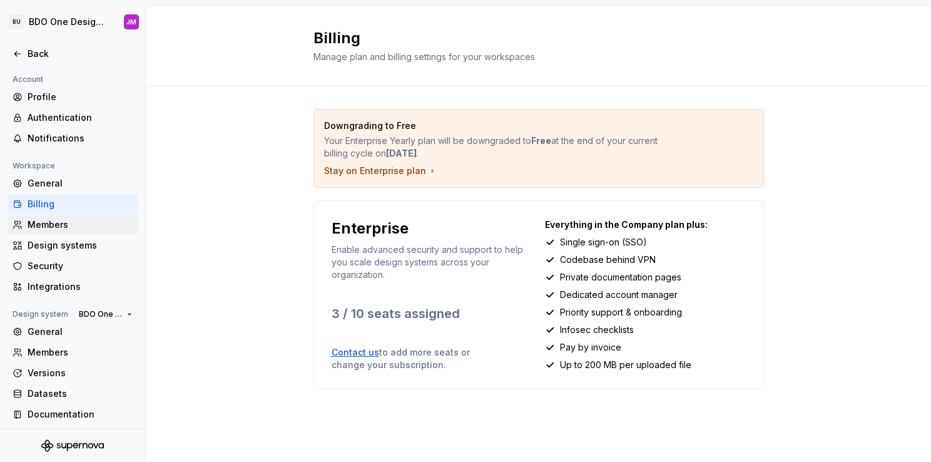
click at [61, 227] on div "Members" at bounding box center [80, 224] width 105 height 13
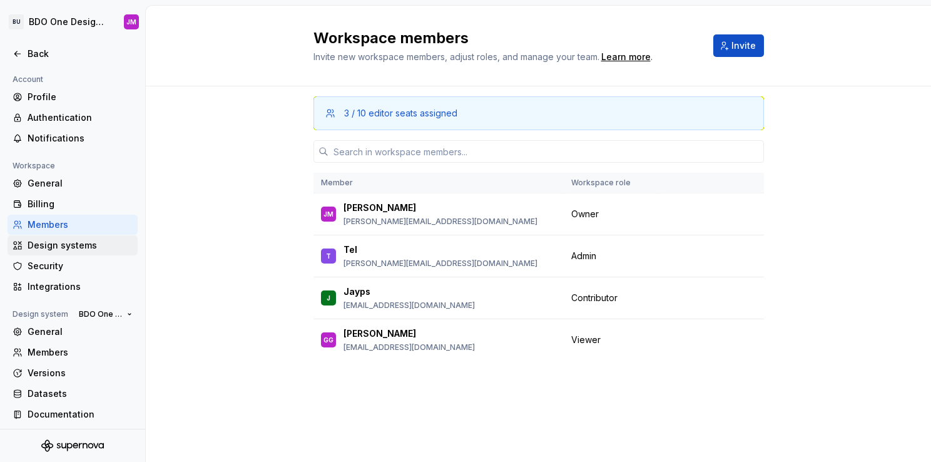
click at [63, 240] on div "Design systems" at bounding box center [80, 245] width 105 height 13
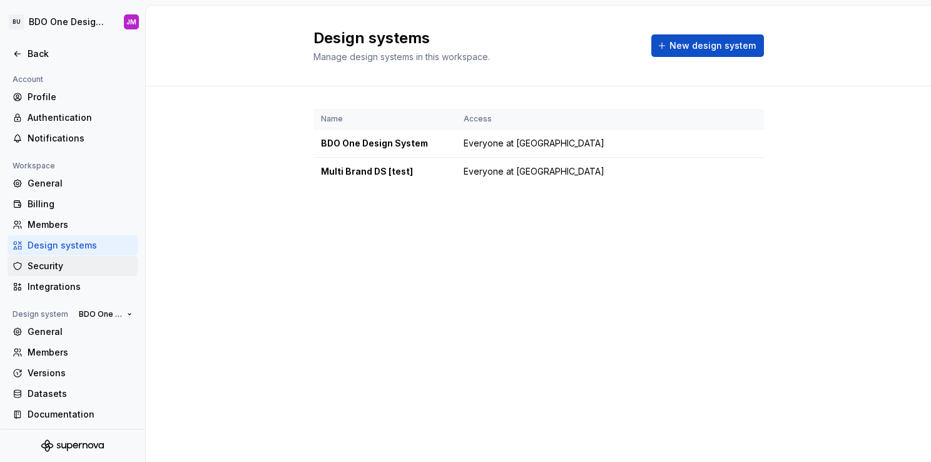
click at [54, 262] on div "Security" at bounding box center [80, 266] width 105 height 13
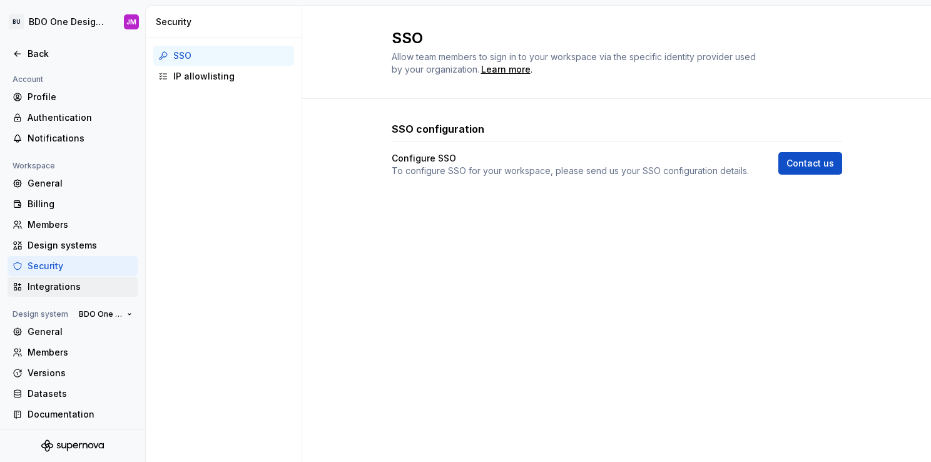
click at [56, 282] on div "Integrations" at bounding box center [80, 286] width 105 height 13
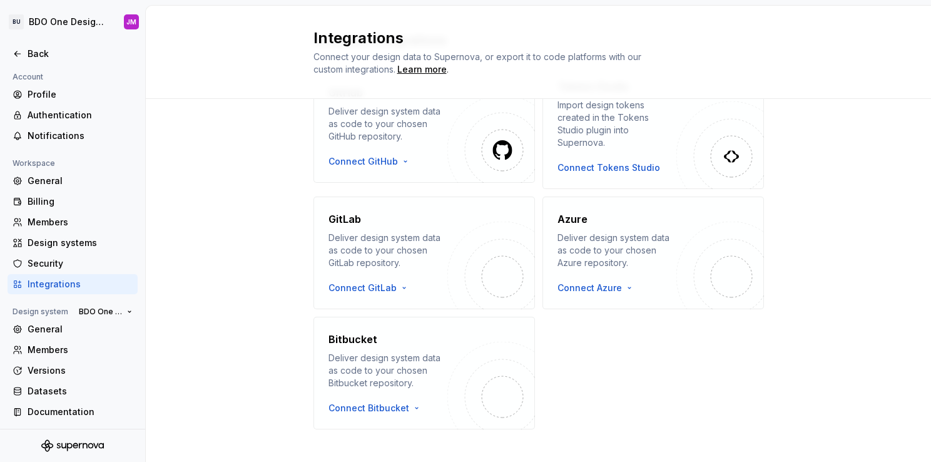
scroll to position [260, 0]
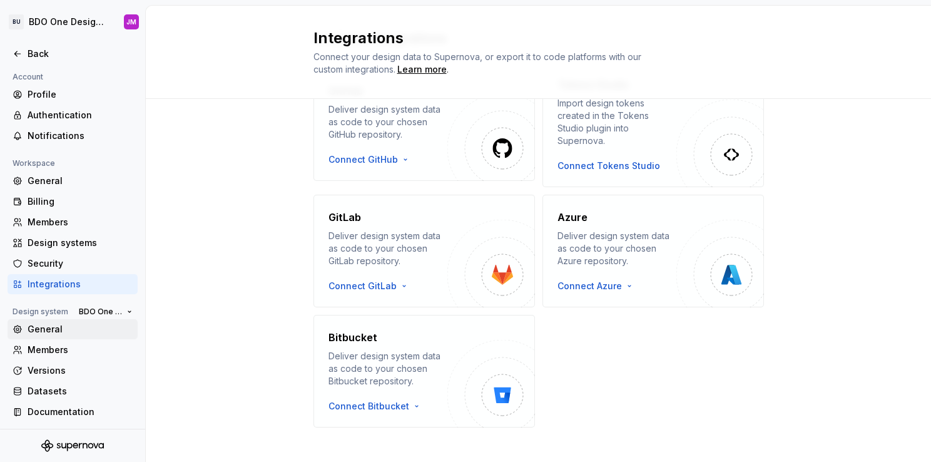
click at [51, 337] on div "General" at bounding box center [73, 329] width 130 height 20
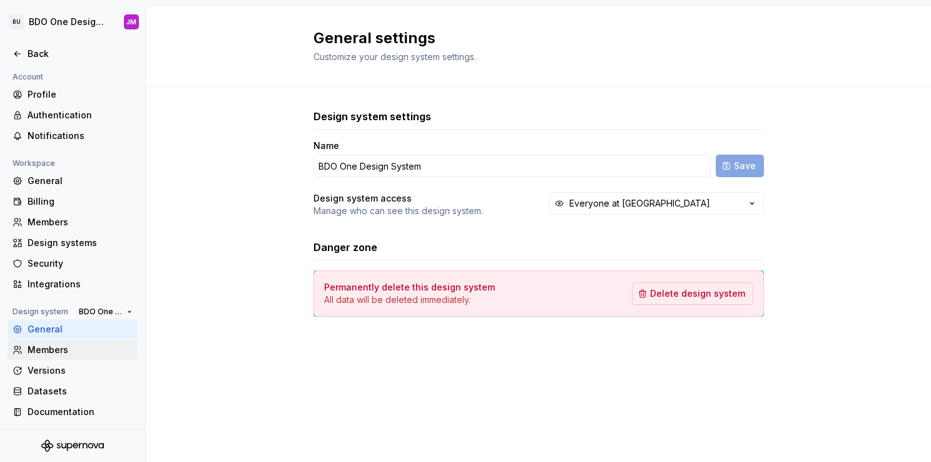
click at [57, 350] on div "Members" at bounding box center [80, 350] width 105 height 13
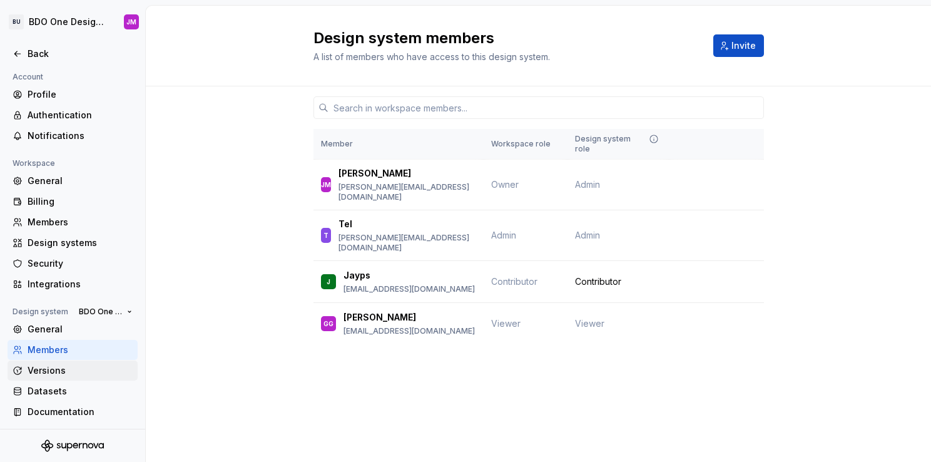
click at [55, 365] on div "Versions" at bounding box center [80, 370] width 105 height 13
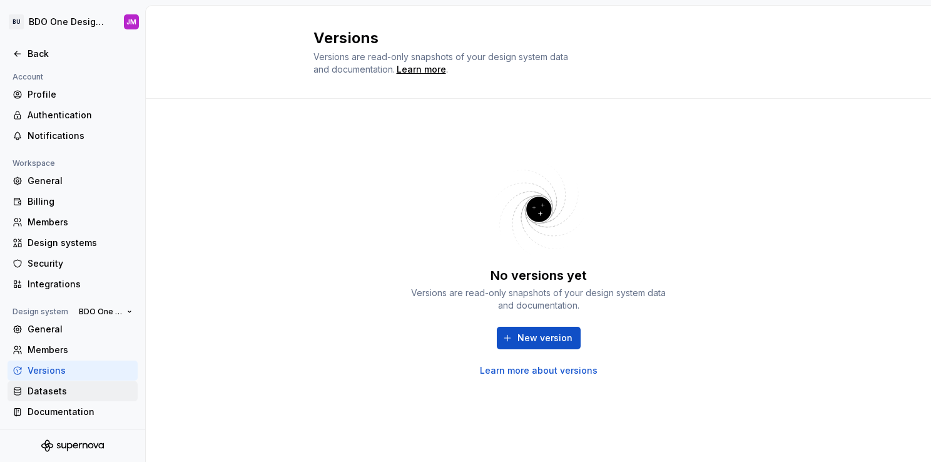
click at [59, 391] on div "Datasets" at bounding box center [80, 391] width 105 height 13
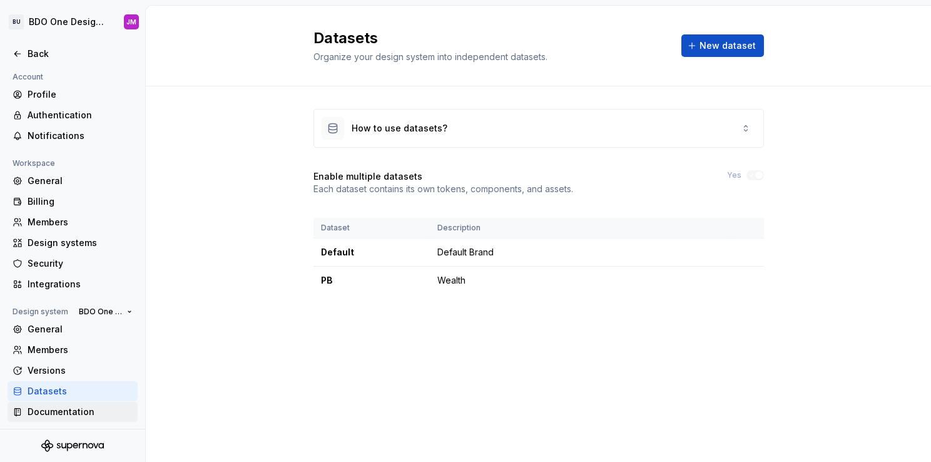
click at [68, 407] on div "Documentation" at bounding box center [80, 412] width 105 height 13
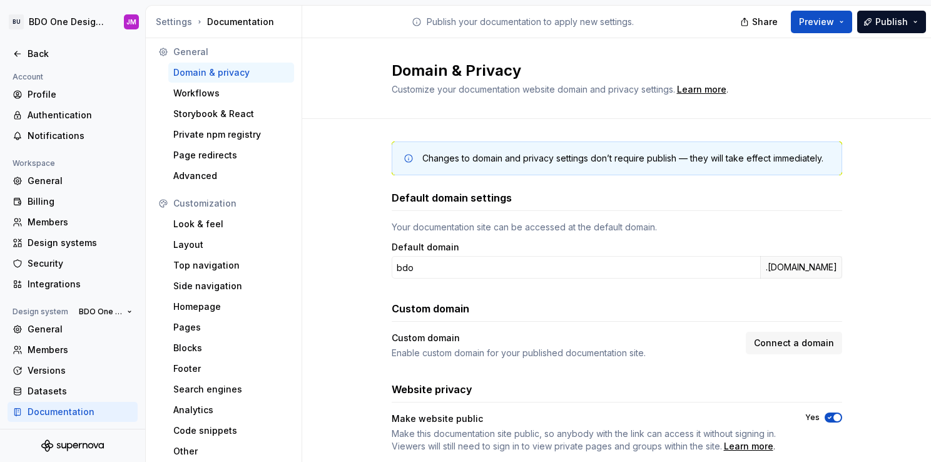
scroll to position [5, 0]
click at [230, 179] on div "Advanced" at bounding box center [231, 174] width 116 height 13
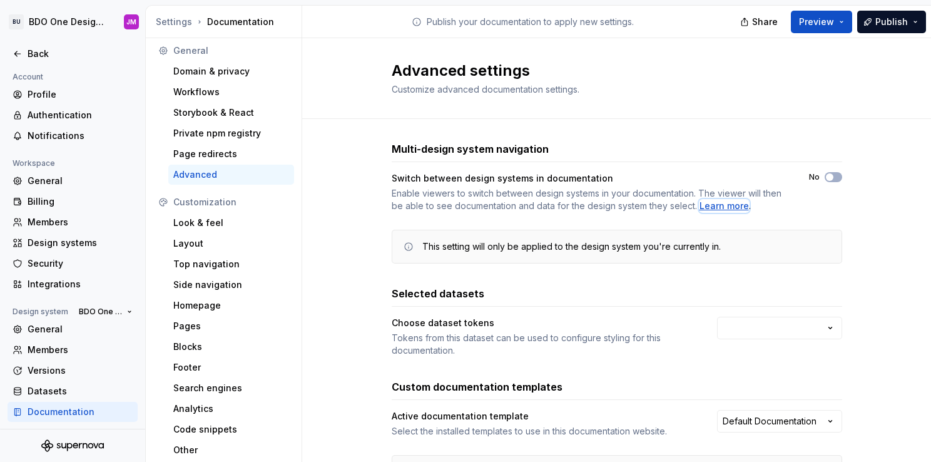
click at [715, 201] on div "Learn more" at bounding box center [724, 206] width 49 height 13
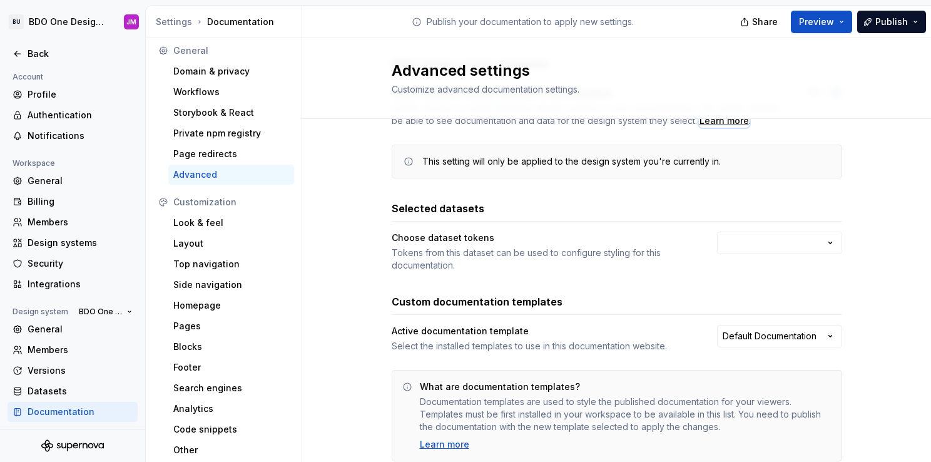
scroll to position [63, 0]
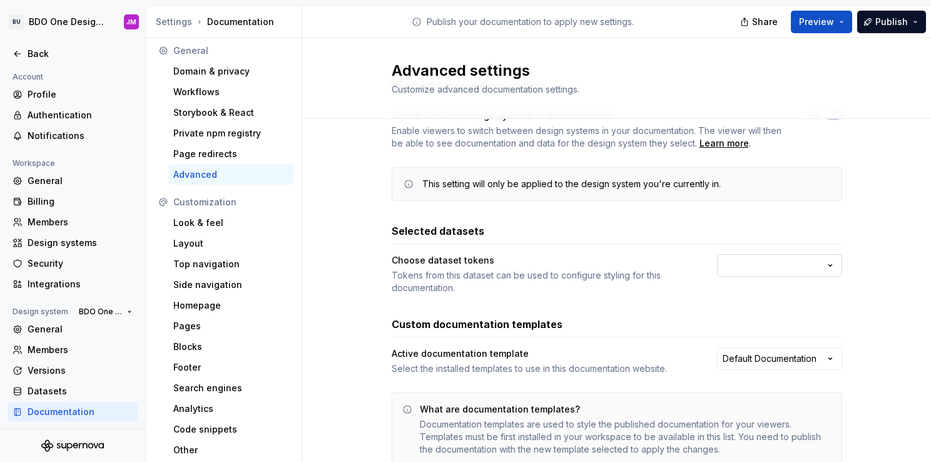
click at [718, 267] on html "BU BDO One Design System JM Back Account Profile Authentication Notifications W…" at bounding box center [465, 231] width 931 height 462
click at [637, 272] on html "BU BDO One Design System JM Back Account Profile Authentication Notifications W…" at bounding box center [465, 231] width 931 height 462
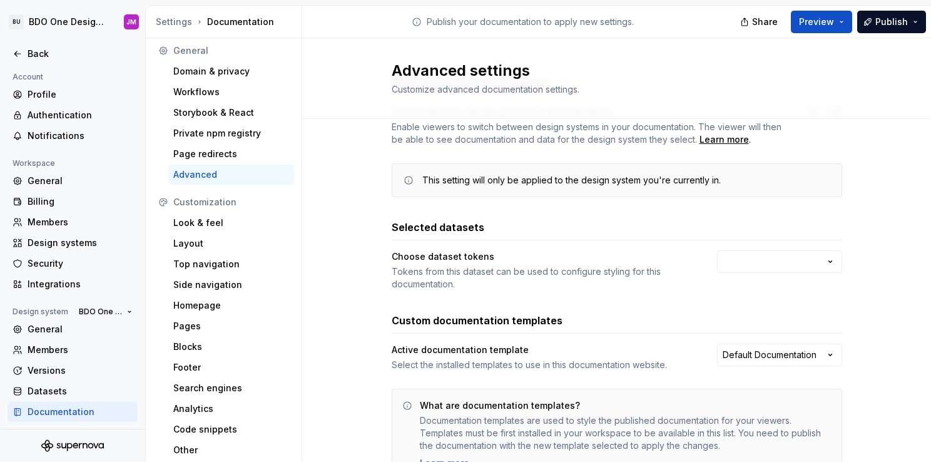
scroll to position [0, 0]
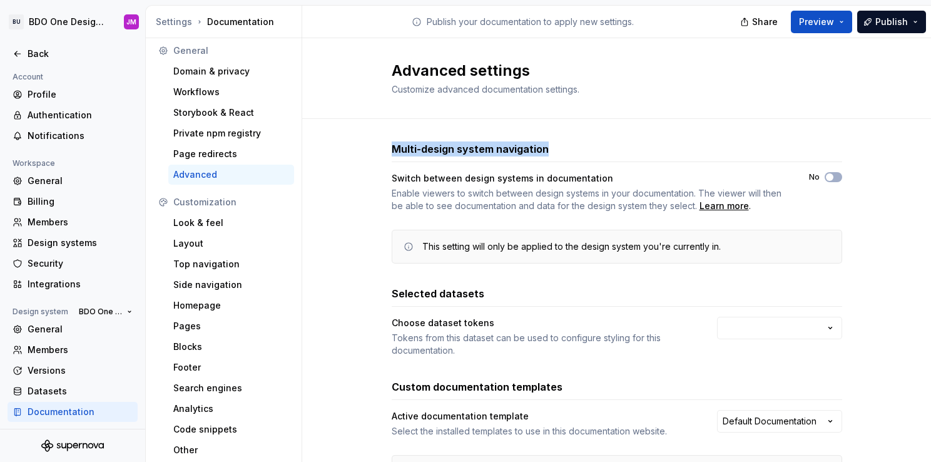
drag, startPoint x: 388, startPoint y: 146, endPoint x: 541, endPoint y: 146, distance: 153.3
click at [541, 146] on div "Multi-design system navigation" at bounding box center [617, 148] width 451 height 15
drag, startPoint x: 541, startPoint y: 146, endPoint x: 407, endPoint y: 181, distance: 138.3
click at [407, 181] on div "Switch between design systems in documentation" at bounding box center [589, 178] width 395 height 13
click at [790, 197] on div "Switch between design systems in documentation Enable viewers to switch between…" at bounding box center [617, 192] width 451 height 40
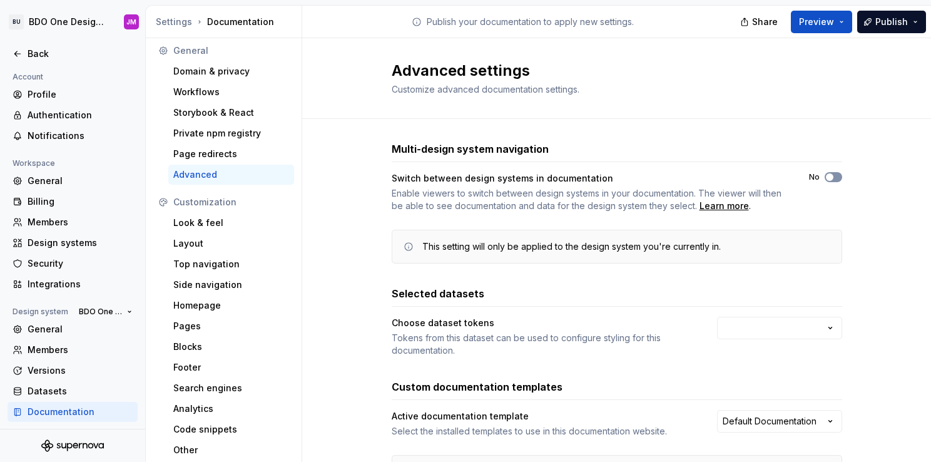
click at [826, 180] on span "button" at bounding box center [830, 177] width 8 height 8
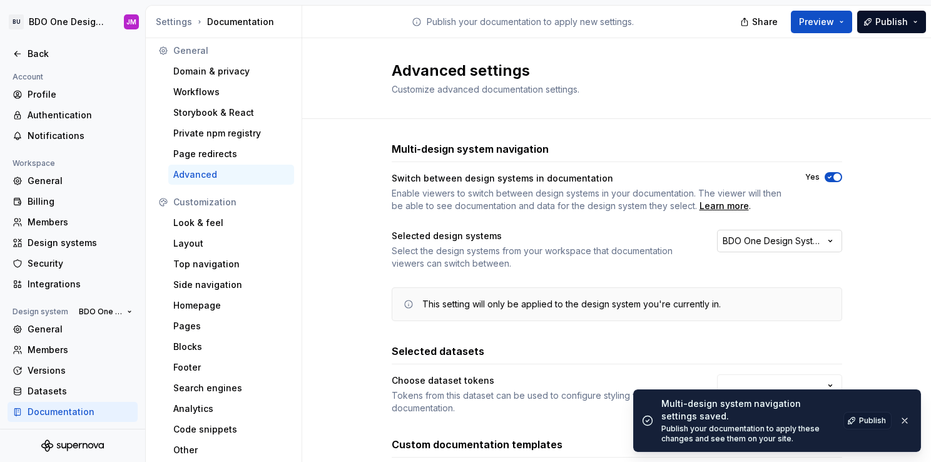
click at [742, 242] on div "BDO One Design System" at bounding box center [773, 241] width 101 height 13
click at [745, 289] on span "Multi Brand DS [test]" at bounding box center [772, 287] width 74 height 10
click at [641, 255] on div "Select the design systems from your workspace that documentation viewers can sw…" at bounding box center [543, 257] width 303 height 25
click at [886, 23] on span "Publish" at bounding box center [891, 22] width 33 height 13
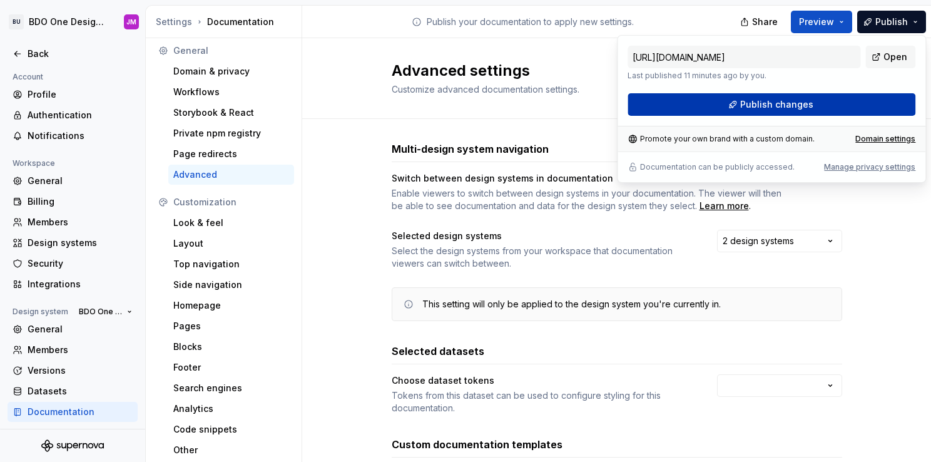
drag, startPoint x: 886, startPoint y: 23, endPoint x: 849, endPoint y: 106, distance: 91.1
click at [849, 106] on button "Publish changes" at bounding box center [772, 104] width 288 height 23
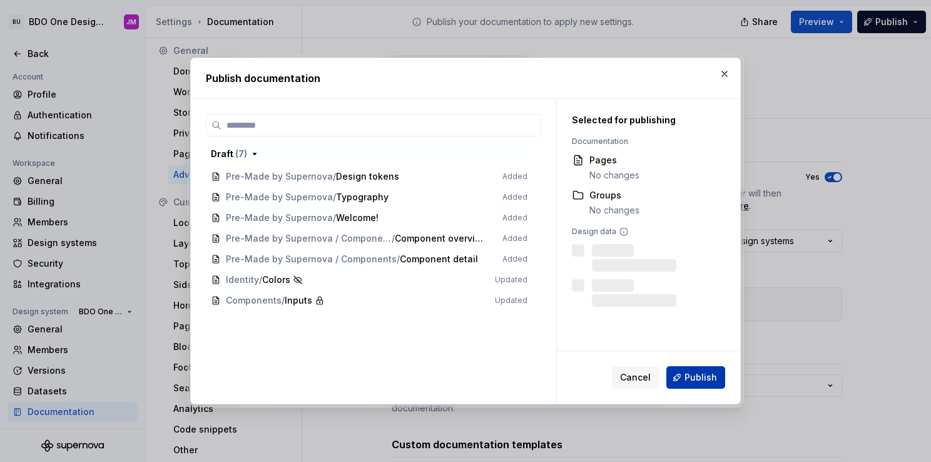
click at [698, 374] on span "Publish" at bounding box center [701, 377] width 33 height 13
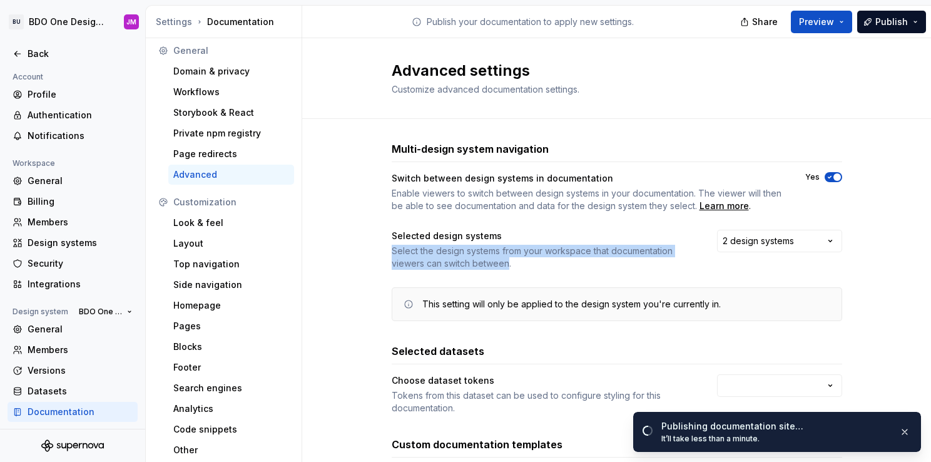
drag, startPoint x: 503, startPoint y: 264, endPoint x: 378, endPoint y: 246, distance: 125.8
click at [378, 246] on div "Multi-design system navigation Switch between design systems in documentation E…" at bounding box center [616, 385] width 629 height 533
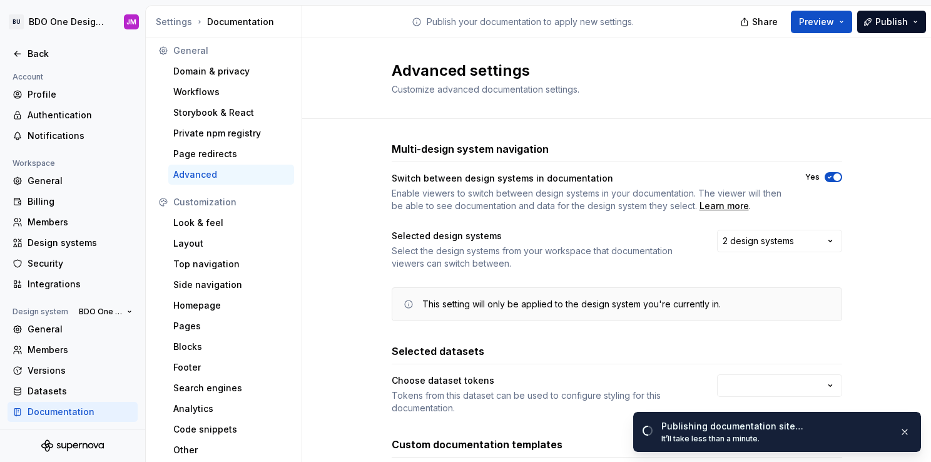
click at [615, 222] on div "Switch between design systems in documentation Enable viewers to switch between…" at bounding box center [617, 246] width 451 height 149
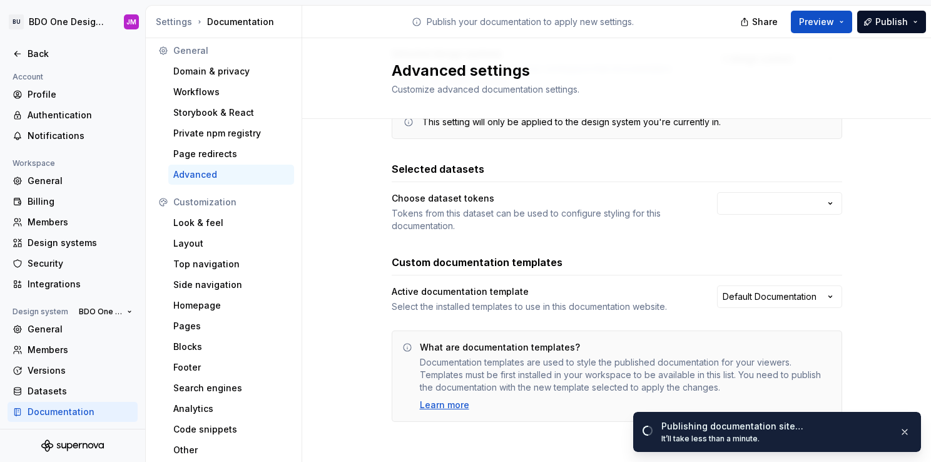
scroll to position [183, 0]
click at [741, 203] on html "BU BDO One Design System JM Back Account Profile Authentication Notifications W…" at bounding box center [465, 231] width 931 height 462
click at [547, 214] on html "BU BDO One Design System JM Back Account Profile Authentication Notifications W…" at bounding box center [465, 231] width 931 height 462
click at [760, 198] on html "BU BDO One Design System JM Back Account Profile Authentication Notifications W…" at bounding box center [465, 231] width 931 height 462
click at [603, 214] on html "BU BDO One Design System JM Back Account Profile Authentication Notifications W…" at bounding box center [465, 231] width 931 height 462
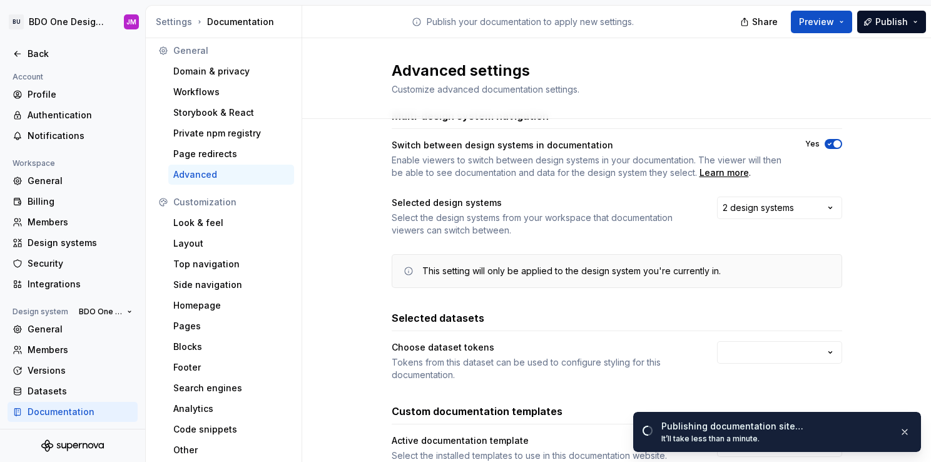
scroll to position [0, 0]
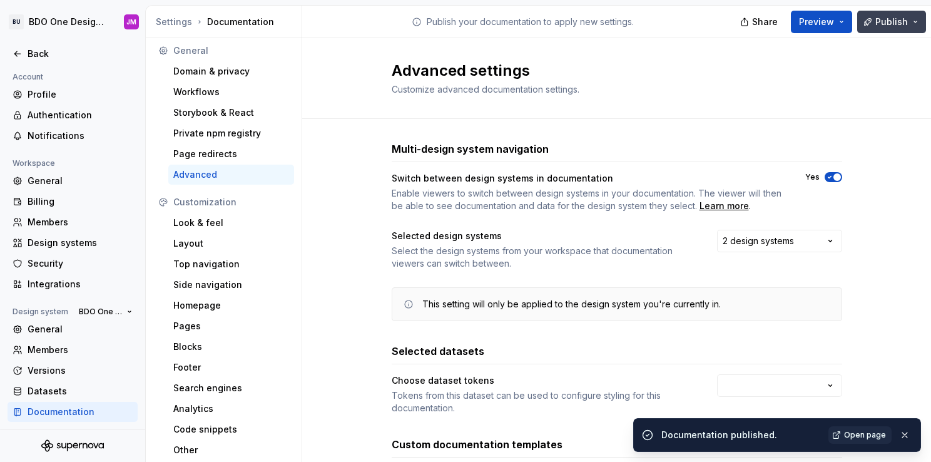
click at [889, 14] on button "Publish" at bounding box center [891, 22] width 69 height 23
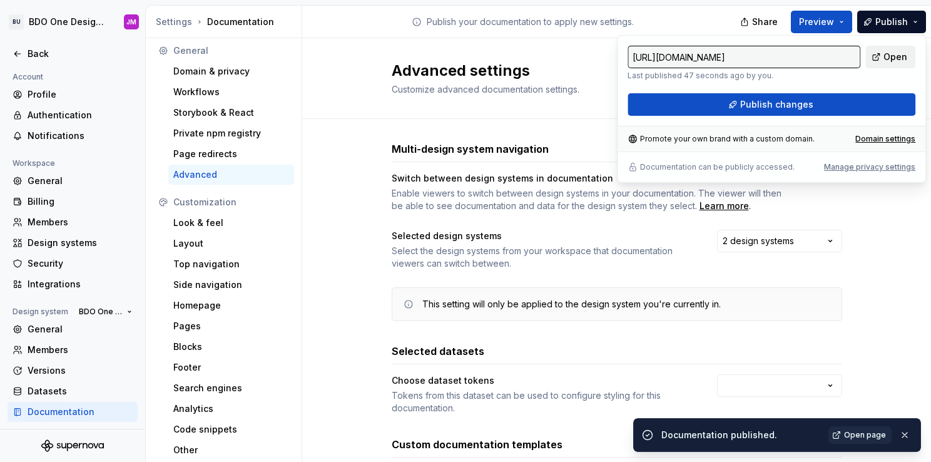
drag, startPoint x: 889, startPoint y: 14, endPoint x: 879, endPoint y: 56, distance: 43.1
click at [879, 56] on link "Open" at bounding box center [890, 57] width 50 height 23
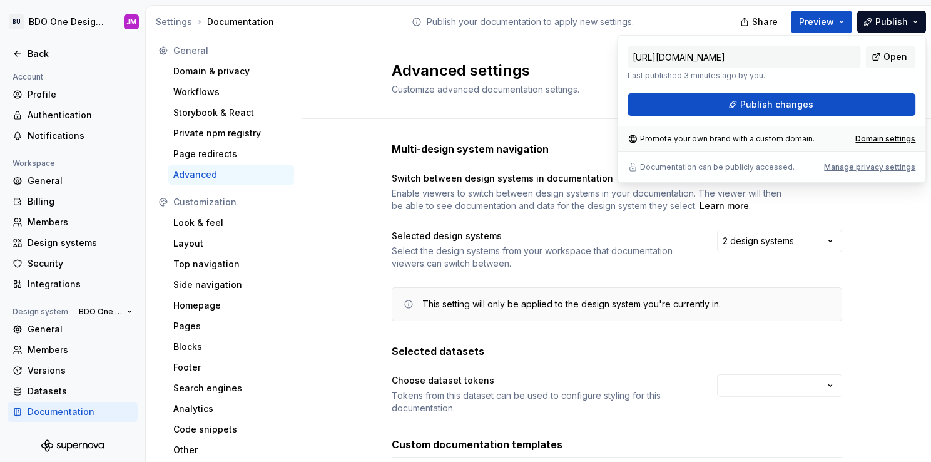
click at [342, 214] on div "Multi-design system navigation Switch between design systems in documentation E…" at bounding box center [616, 385] width 629 height 533
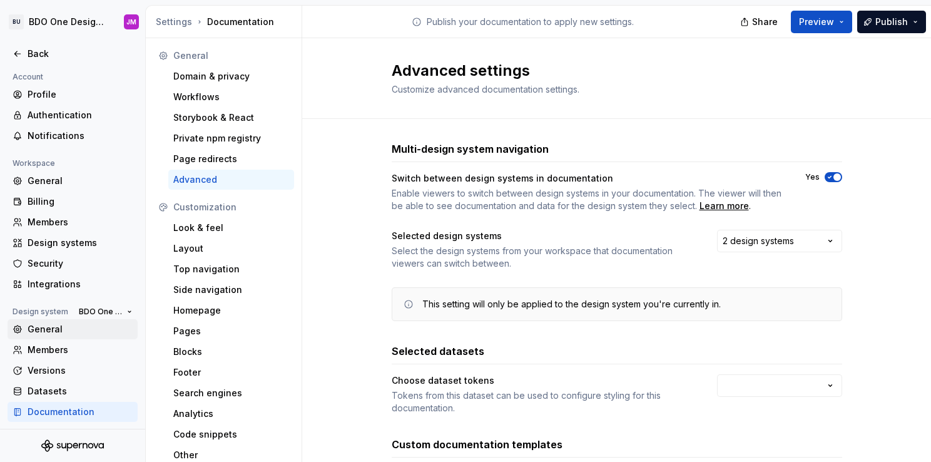
click at [58, 330] on div "General" at bounding box center [80, 329] width 105 height 13
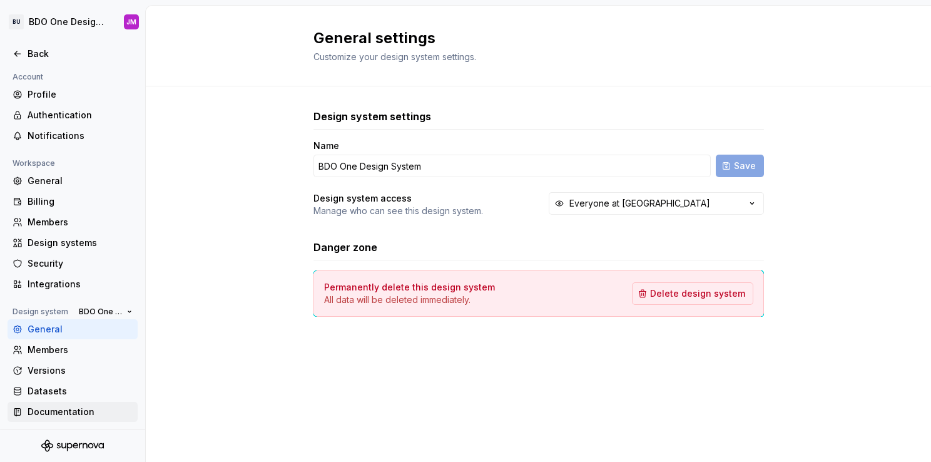
click at [58, 414] on div "Documentation" at bounding box center [80, 412] width 105 height 13
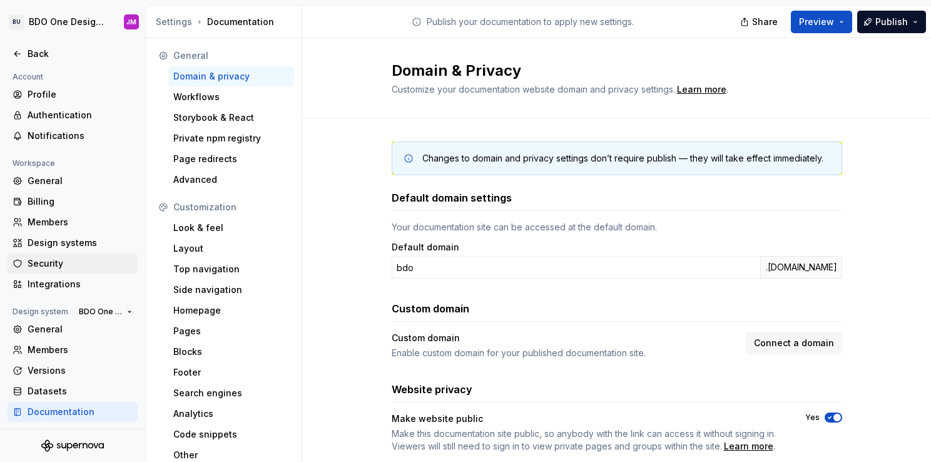
click at [50, 267] on div "Security" at bounding box center [80, 263] width 105 height 13
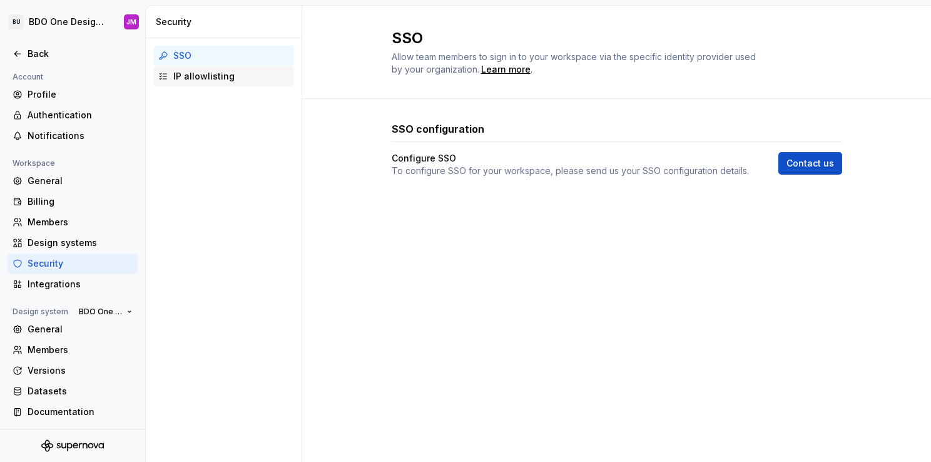
click at [218, 79] on div "IP allowlisting" at bounding box center [231, 76] width 116 height 13
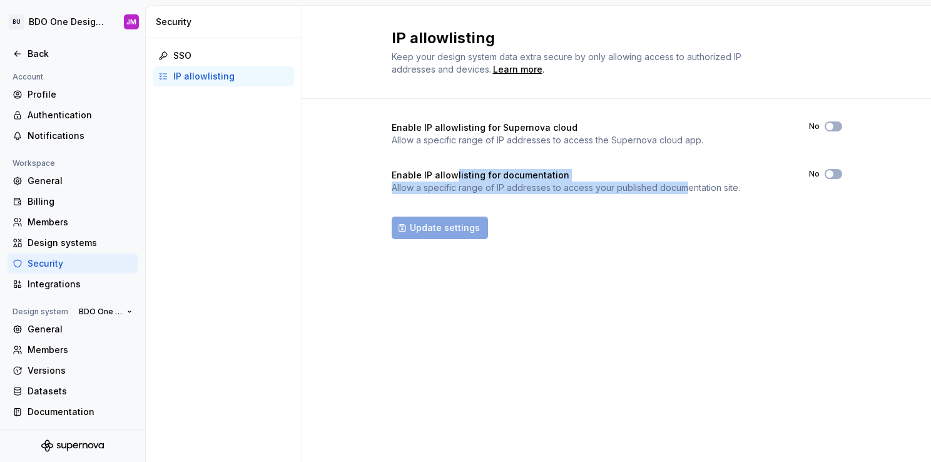
drag, startPoint x: 452, startPoint y: 174, endPoint x: 688, endPoint y: 184, distance: 236.1
click at [688, 184] on div "Enable IP allowlisting for documentation Allow a specific range of IP addresses…" at bounding box center [566, 181] width 349 height 25
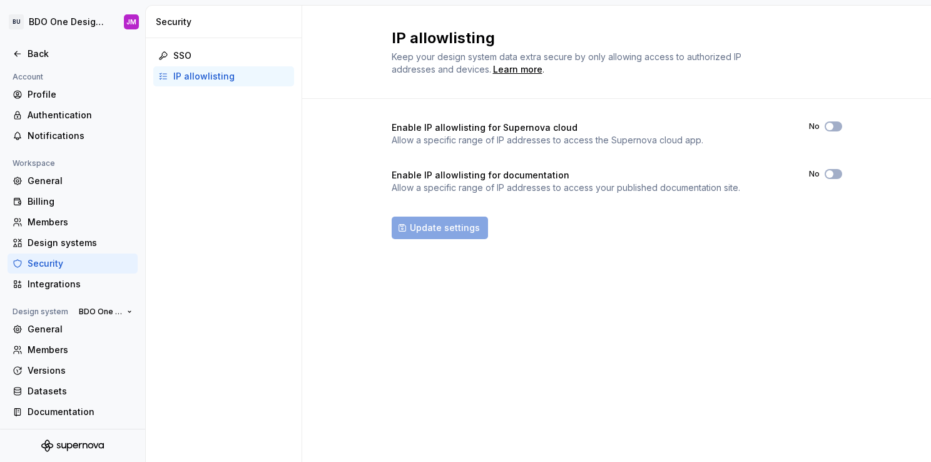
drag, startPoint x: 688, startPoint y: 184, endPoint x: 749, endPoint y: 197, distance: 62.0
click at [749, 197] on div "Enable IP allowlisting for Supernova cloud Allow a specific range of IP address…" at bounding box center [617, 180] width 451 height 118
click at [831, 170] on span "button" at bounding box center [830, 174] width 8 height 8
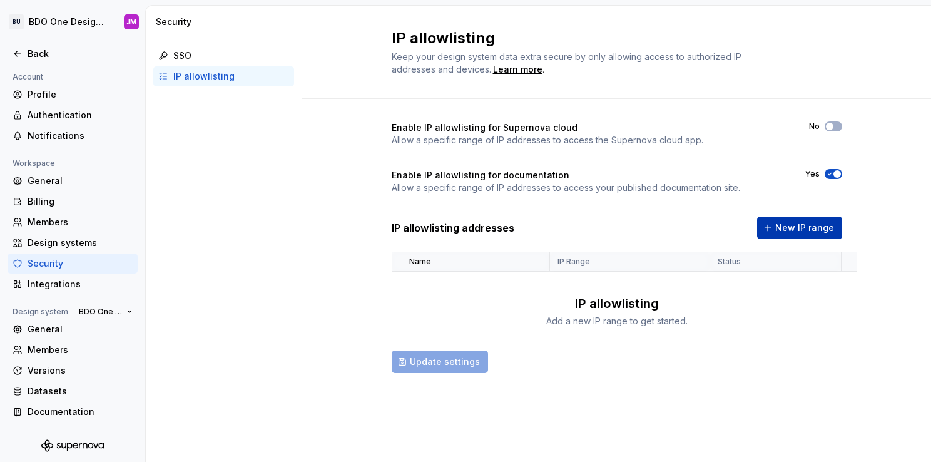
click at [789, 228] on span "New IP range" at bounding box center [804, 228] width 59 height 13
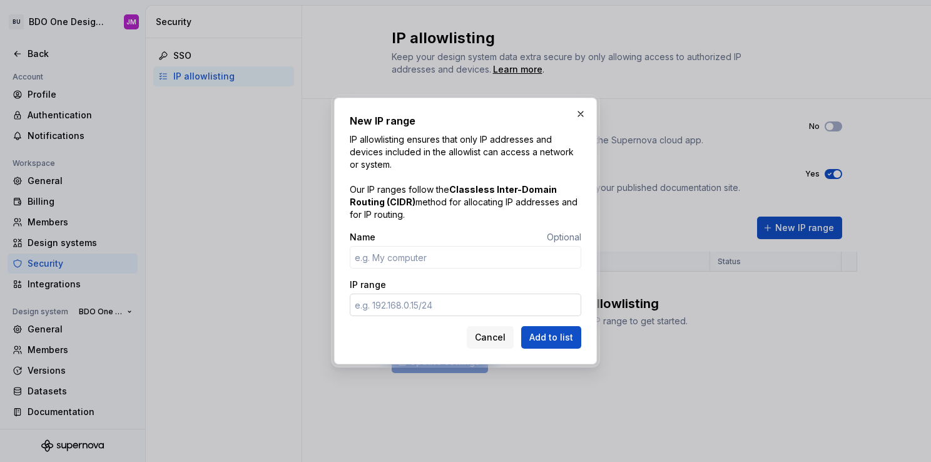
click at [409, 305] on input "IP range" at bounding box center [466, 305] width 232 height 23
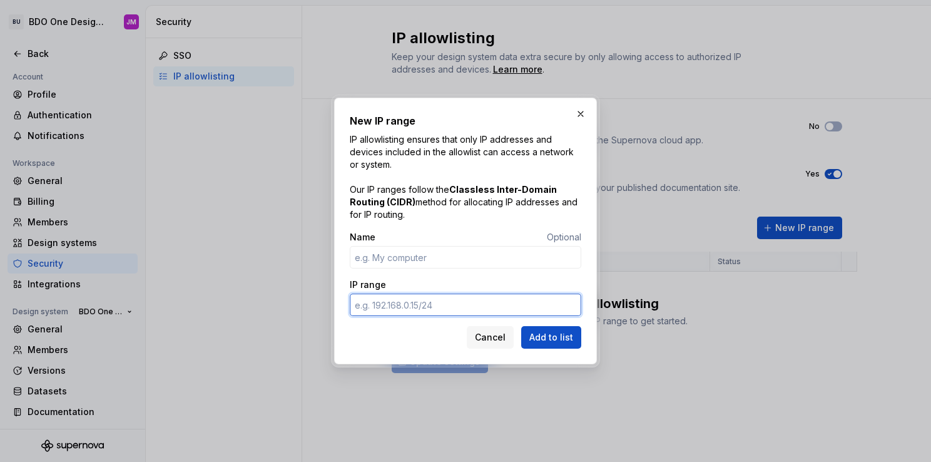
click at [478, 309] on input "IP range" at bounding box center [466, 305] width 232 height 23
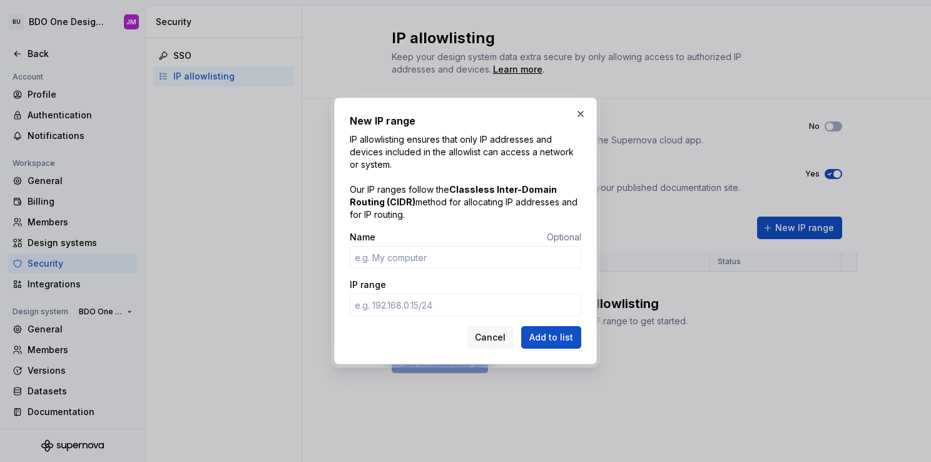
drag, startPoint x: 406, startPoint y: 212, endPoint x: 348, endPoint y: 188, distance: 62.9
click at [348, 188] on div "New IP range IP allowlisting ensures that only IP addresses and devices include…" at bounding box center [465, 231] width 263 height 267
click at [583, 107] on button "button" at bounding box center [581, 114] width 18 height 18
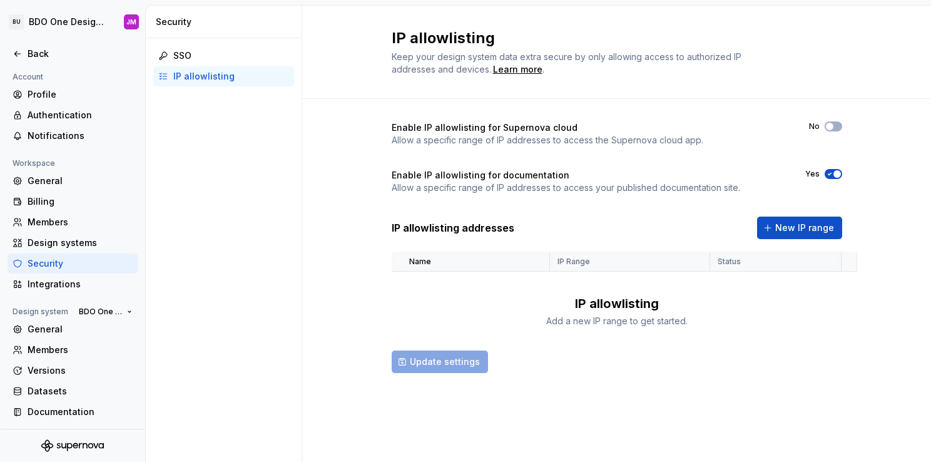
click at [237, 191] on div "SSO IP allowlisting" at bounding box center [224, 250] width 156 height 424
